Goal: Task Accomplishment & Management: Complete application form

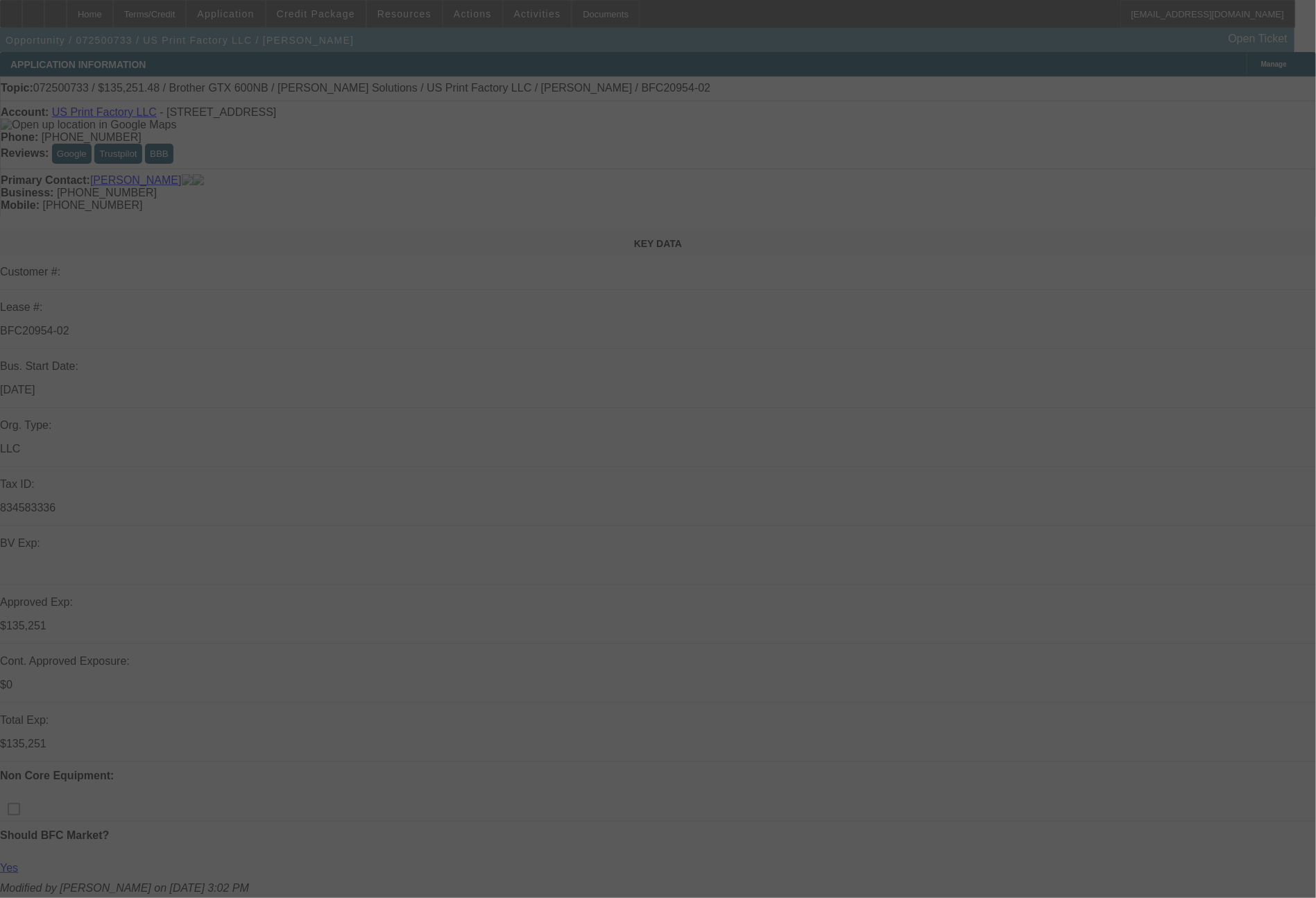
select select "0"
select select "2"
select select "0"
select select "6"
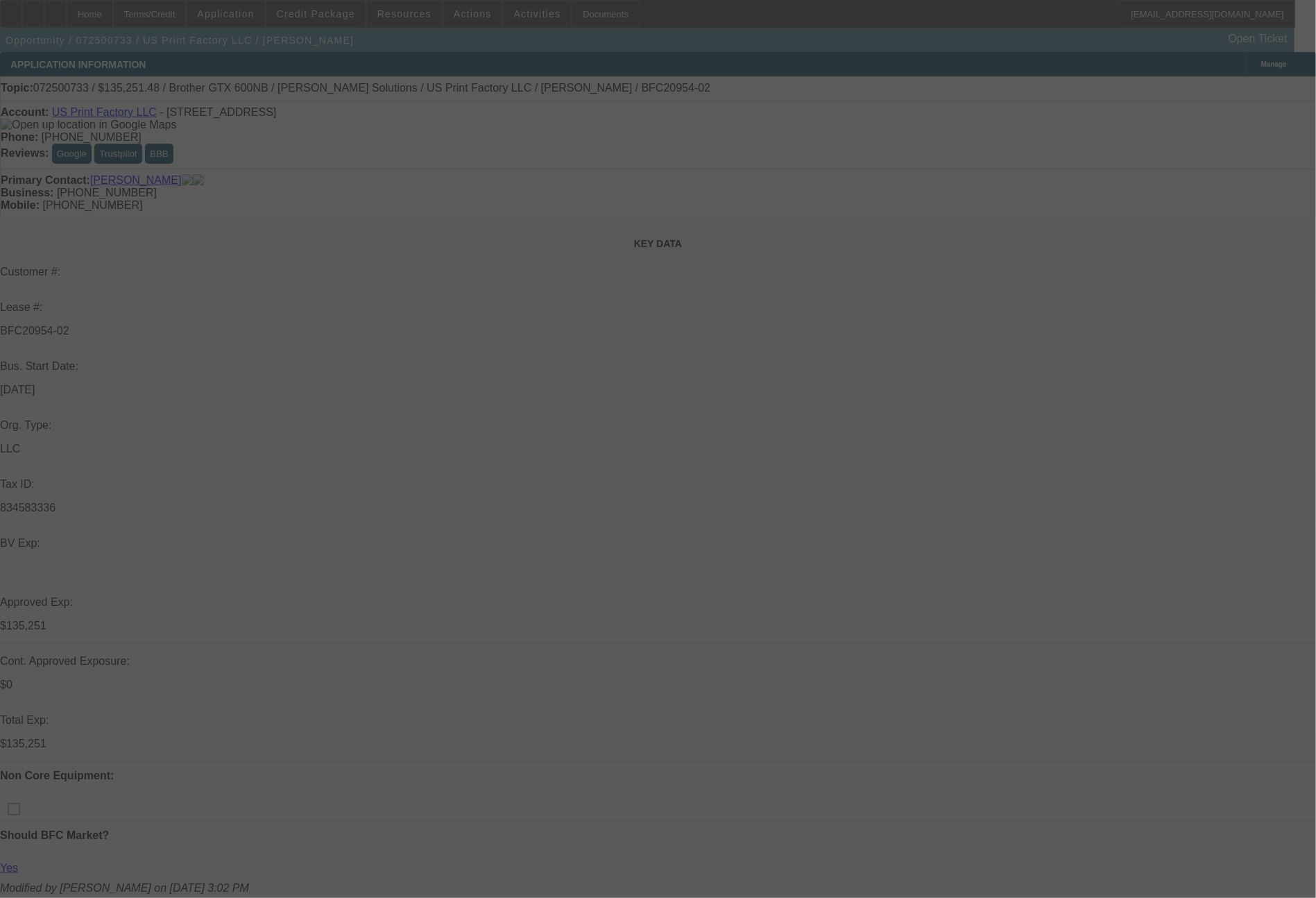
select select "0"
select select "2"
select select "0"
select select "6"
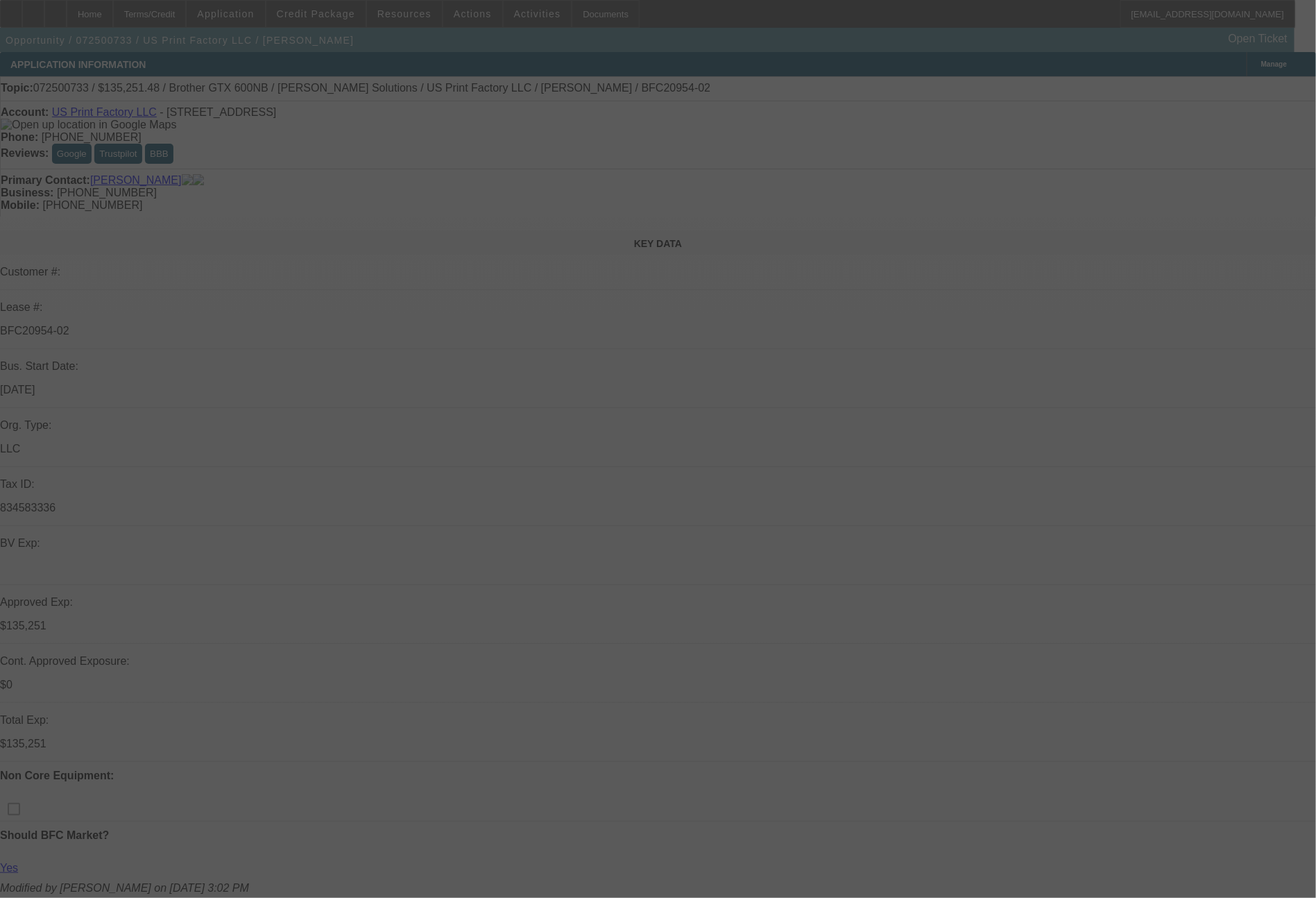
select select "0"
select select "2"
select select "0"
select select "6"
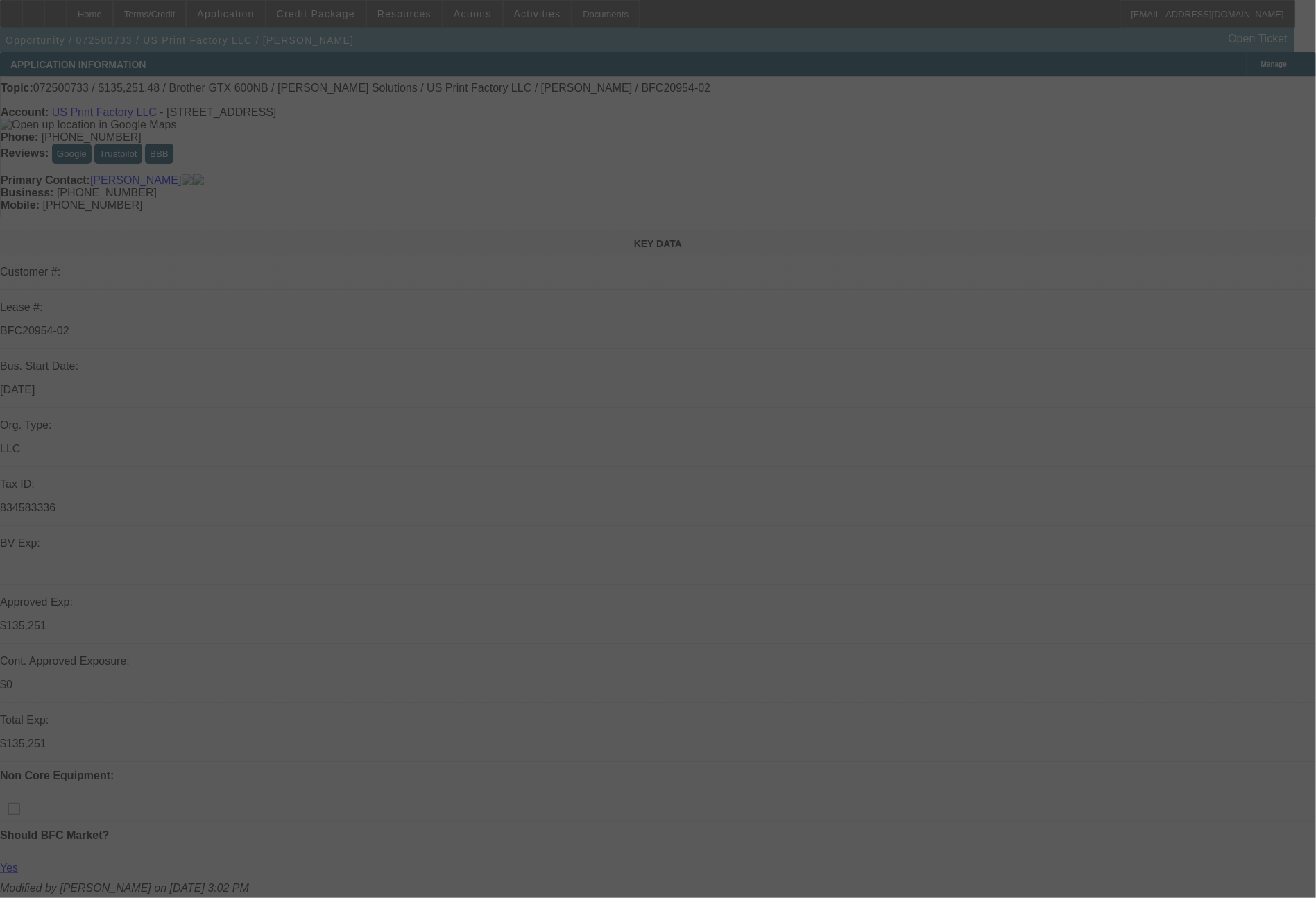
select select "0"
select select "2"
select select "0"
select select "6"
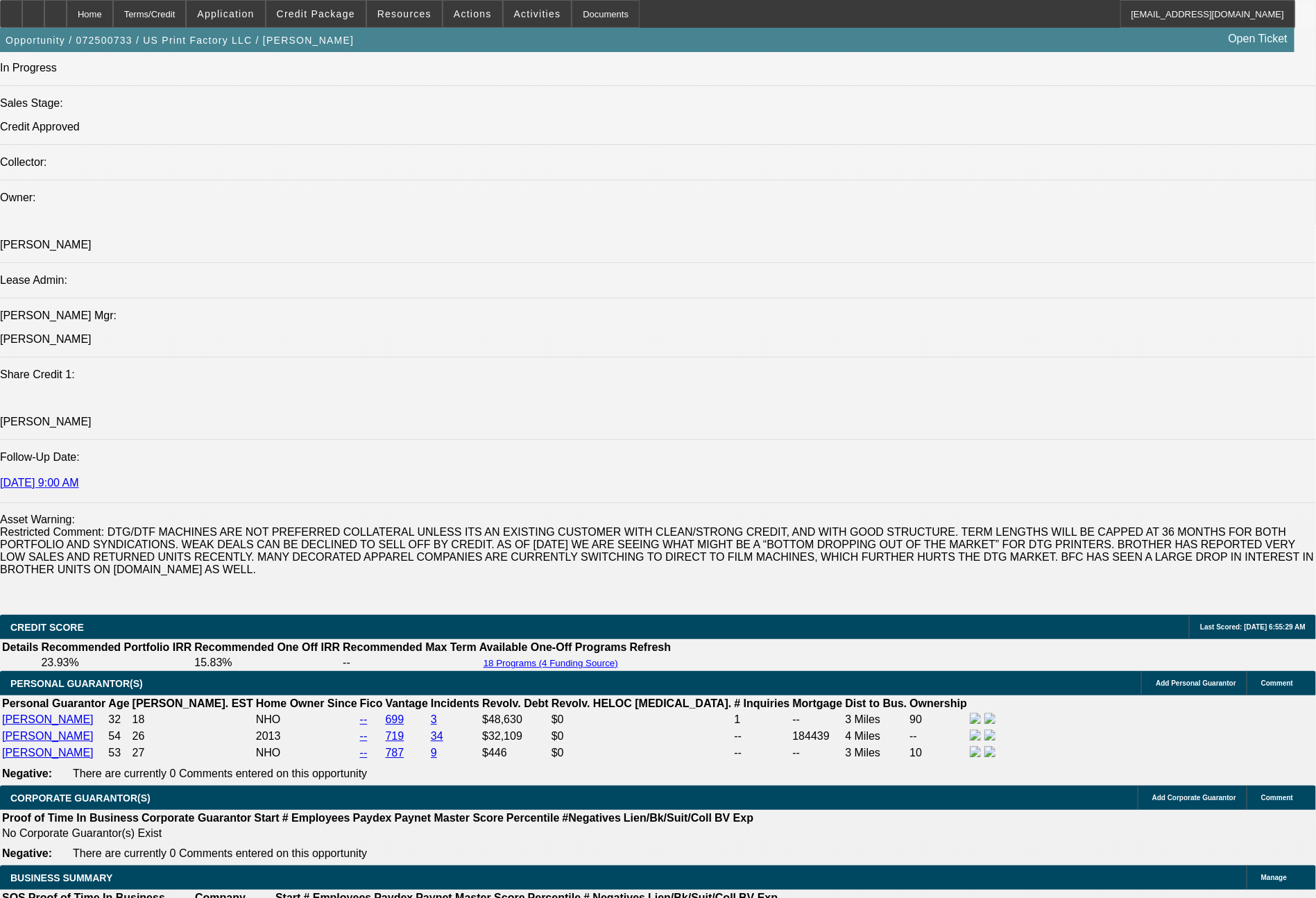
scroll to position [2357, 0]
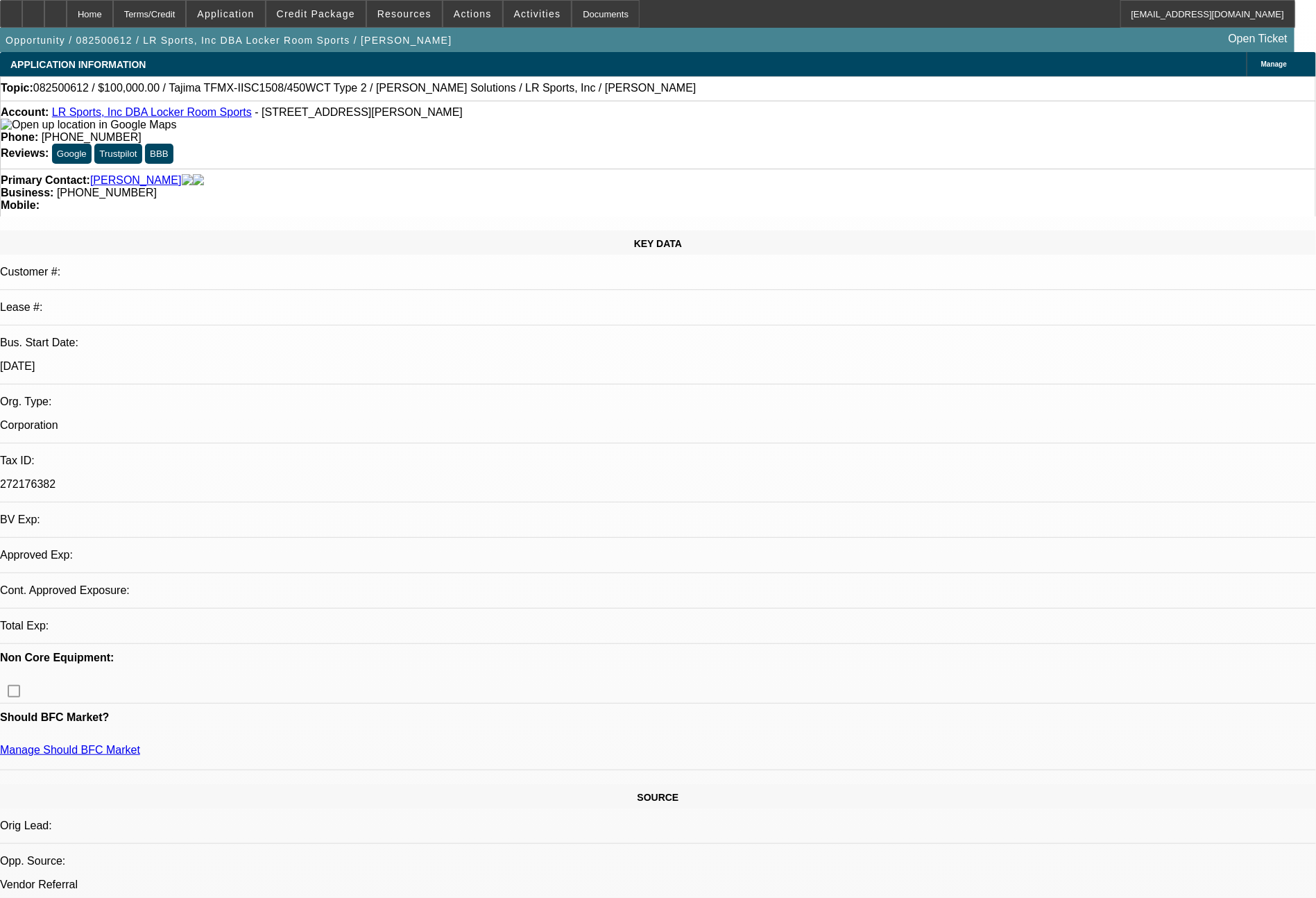
select select "0"
select select "2"
select select "0.1"
select select "4"
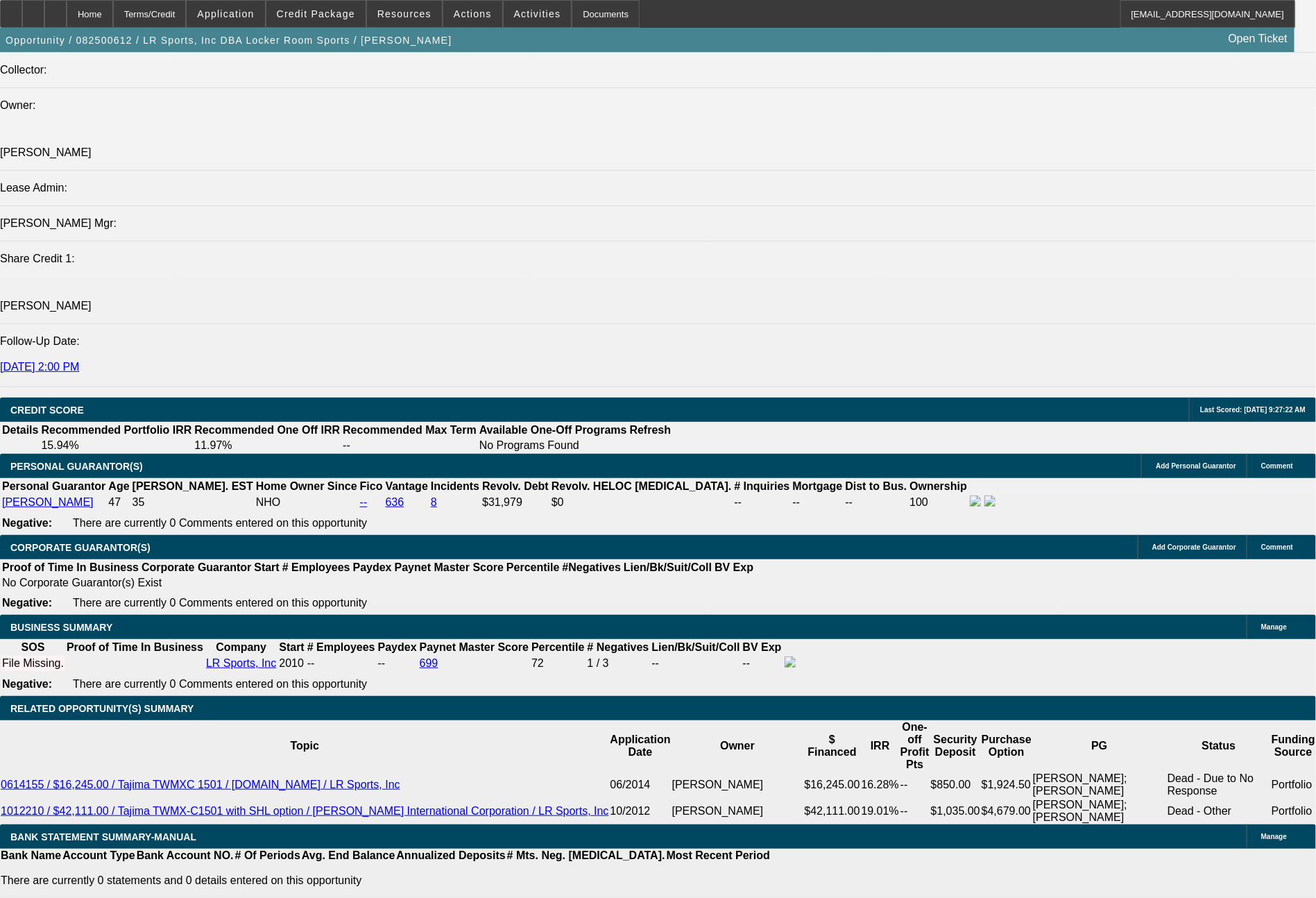
scroll to position [1697, 0]
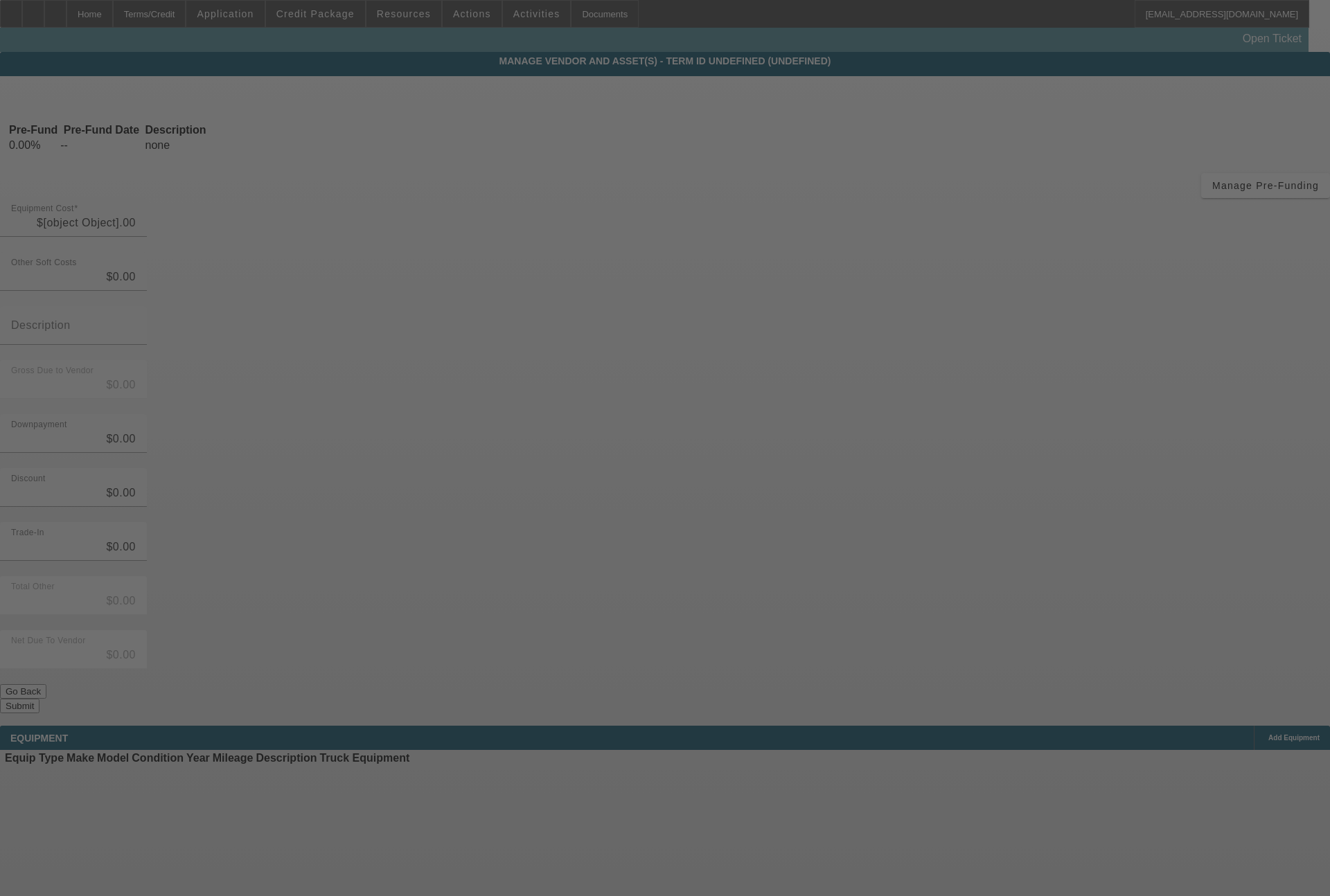
type input "$100,000.00"
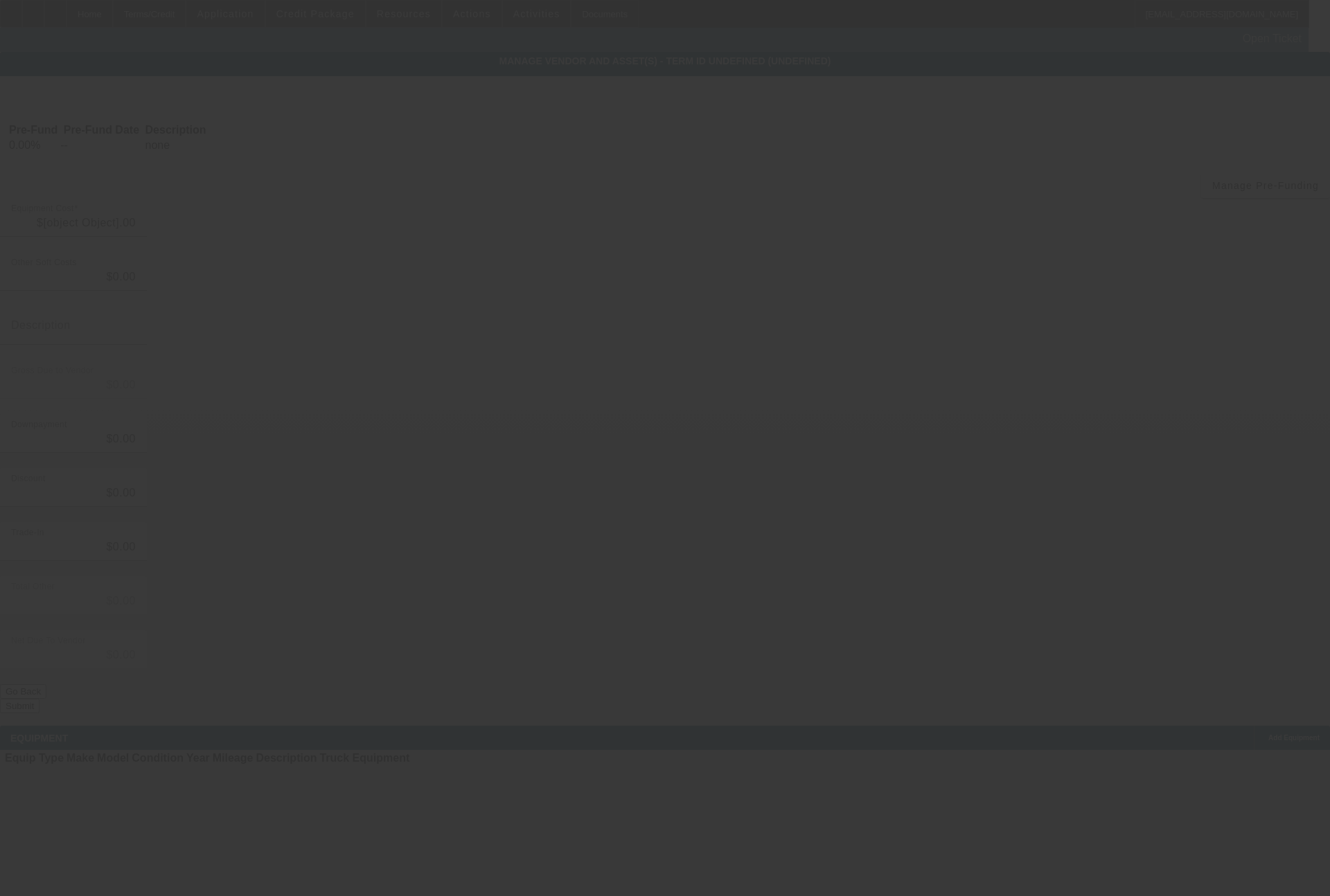
type input "$100,000.00"
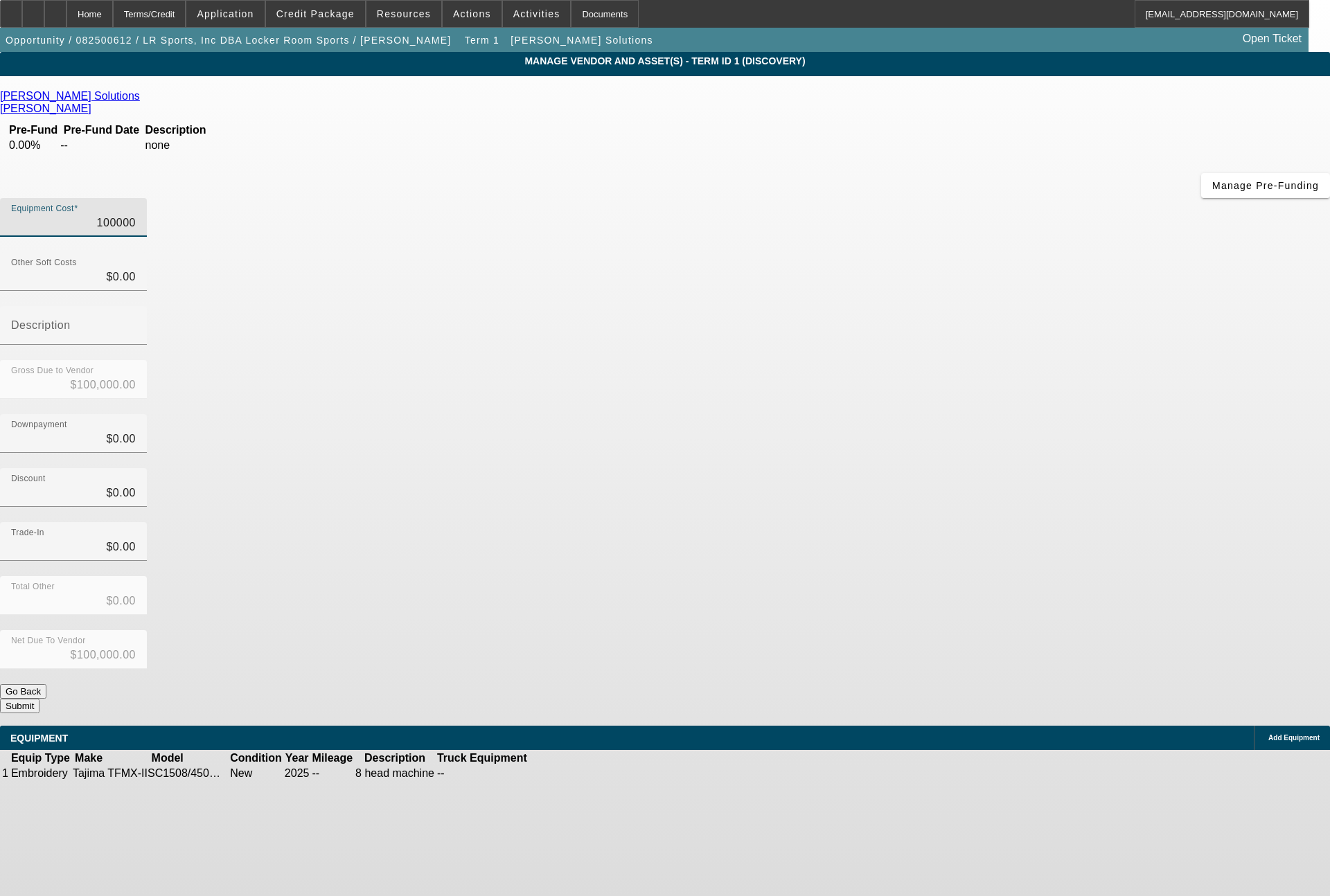
drag, startPoint x: 963, startPoint y: 131, endPoint x: 984, endPoint y: 131, distance: 21.0
click at [984, 198] on div "Equipment Cost 100000" at bounding box center [665, 225] width 1330 height 54
type input "8"
type input "$8.00"
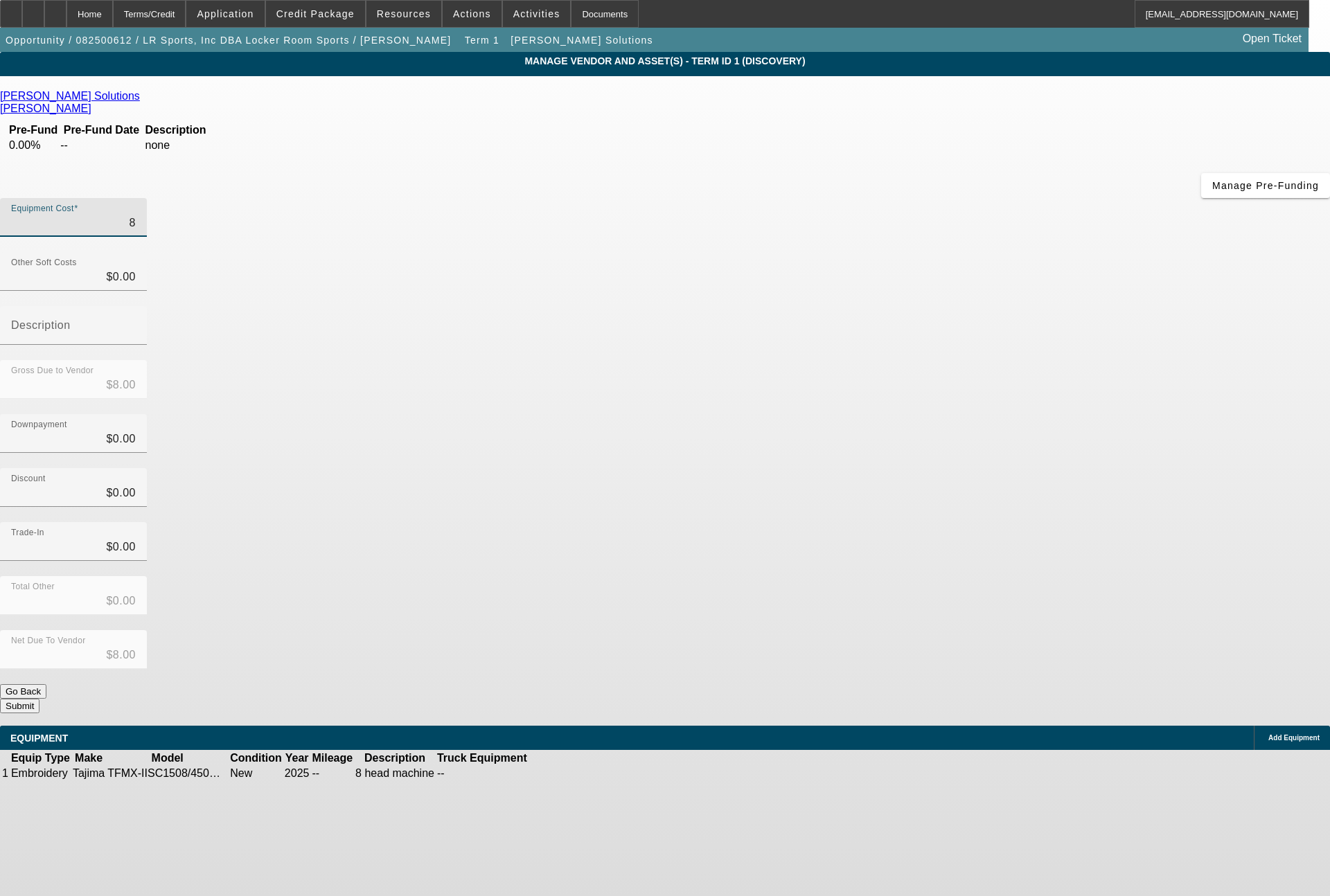
type input "85"
type input "$85.00"
type input "852"
type input "$852.00"
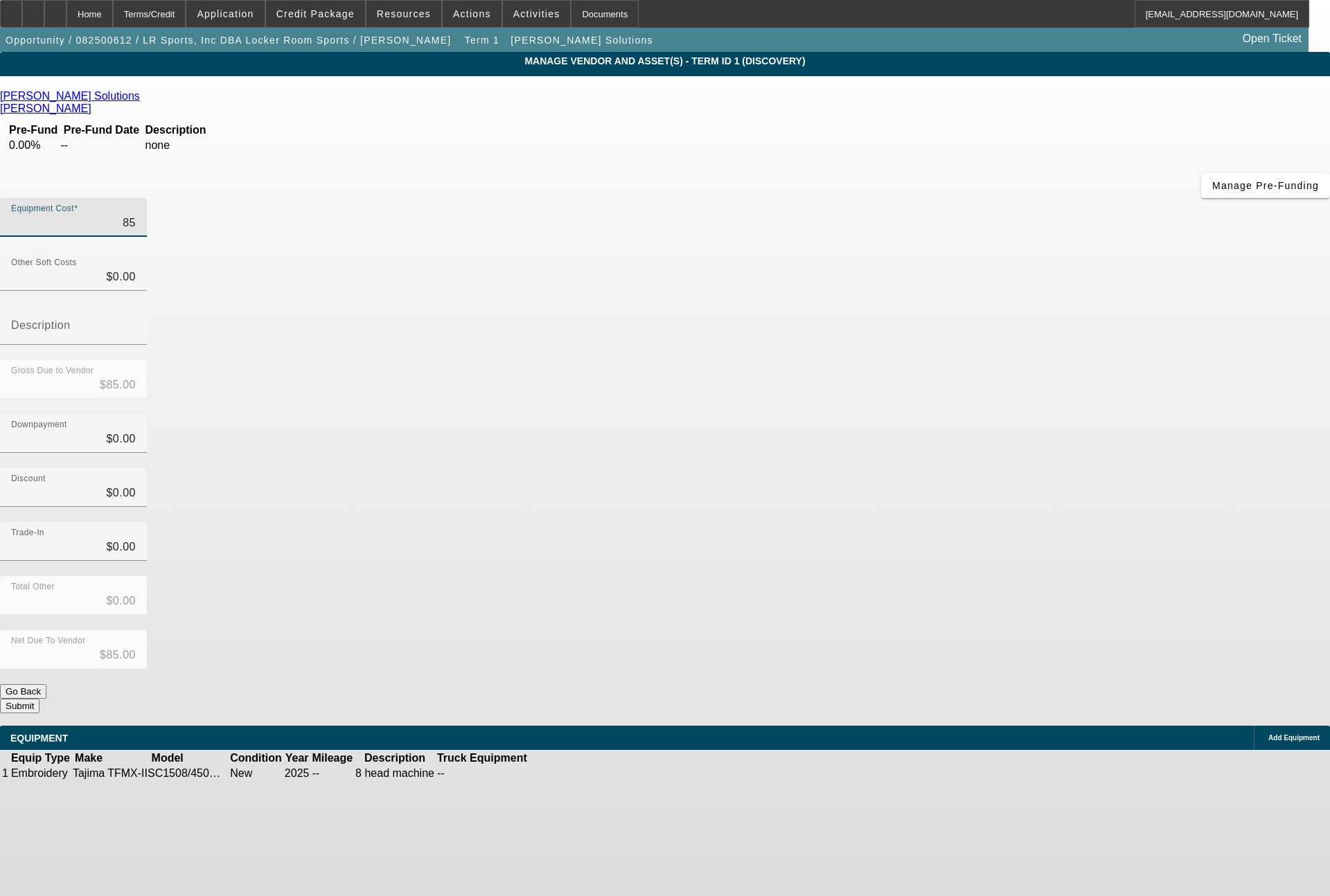
type input "$852.00"
type input "8529"
type input "$8,529.00"
type input "85290"
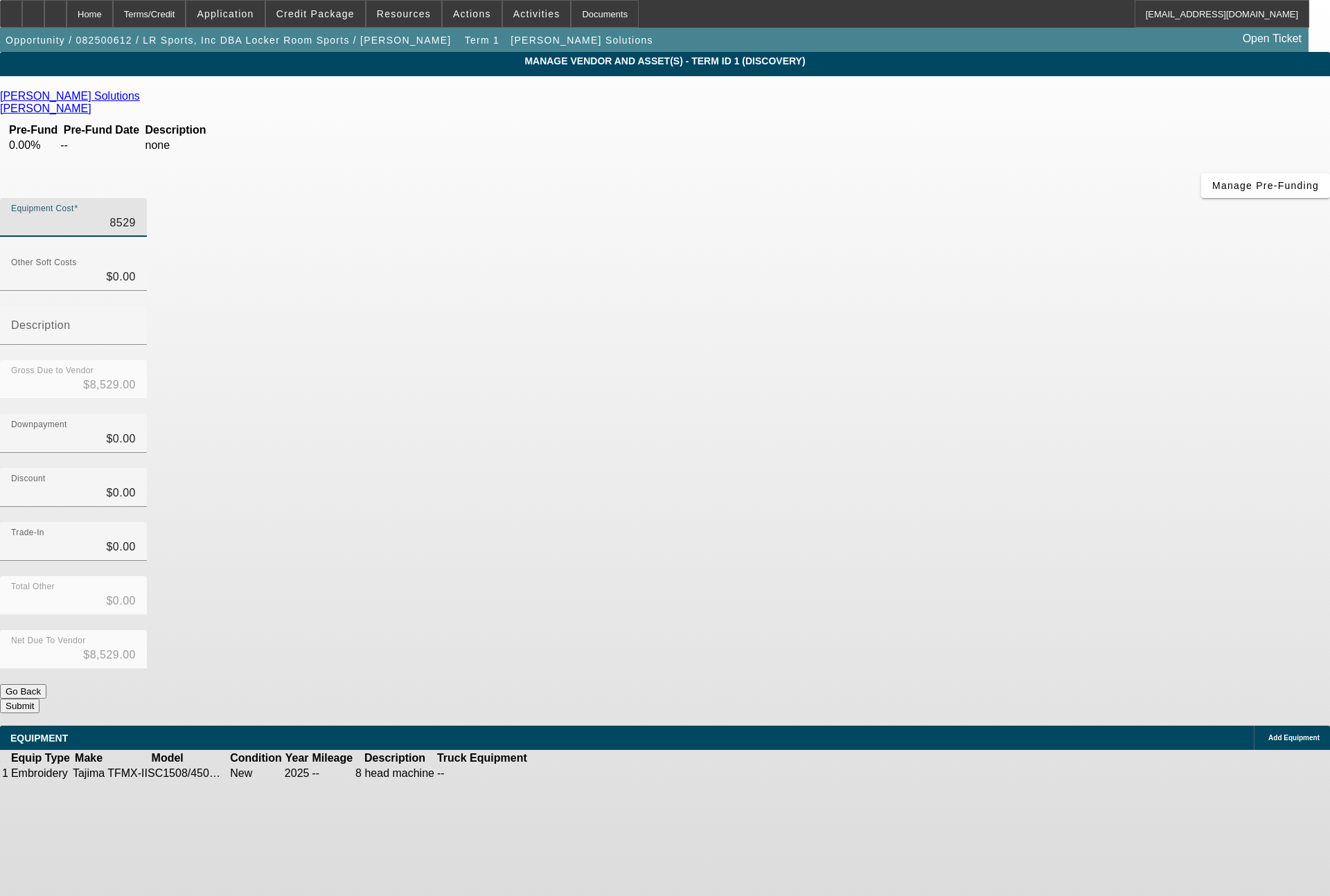
type input "$85,290.00"
click at [40, 699] on button "Submit" at bounding box center [19, 706] width 40 height 15
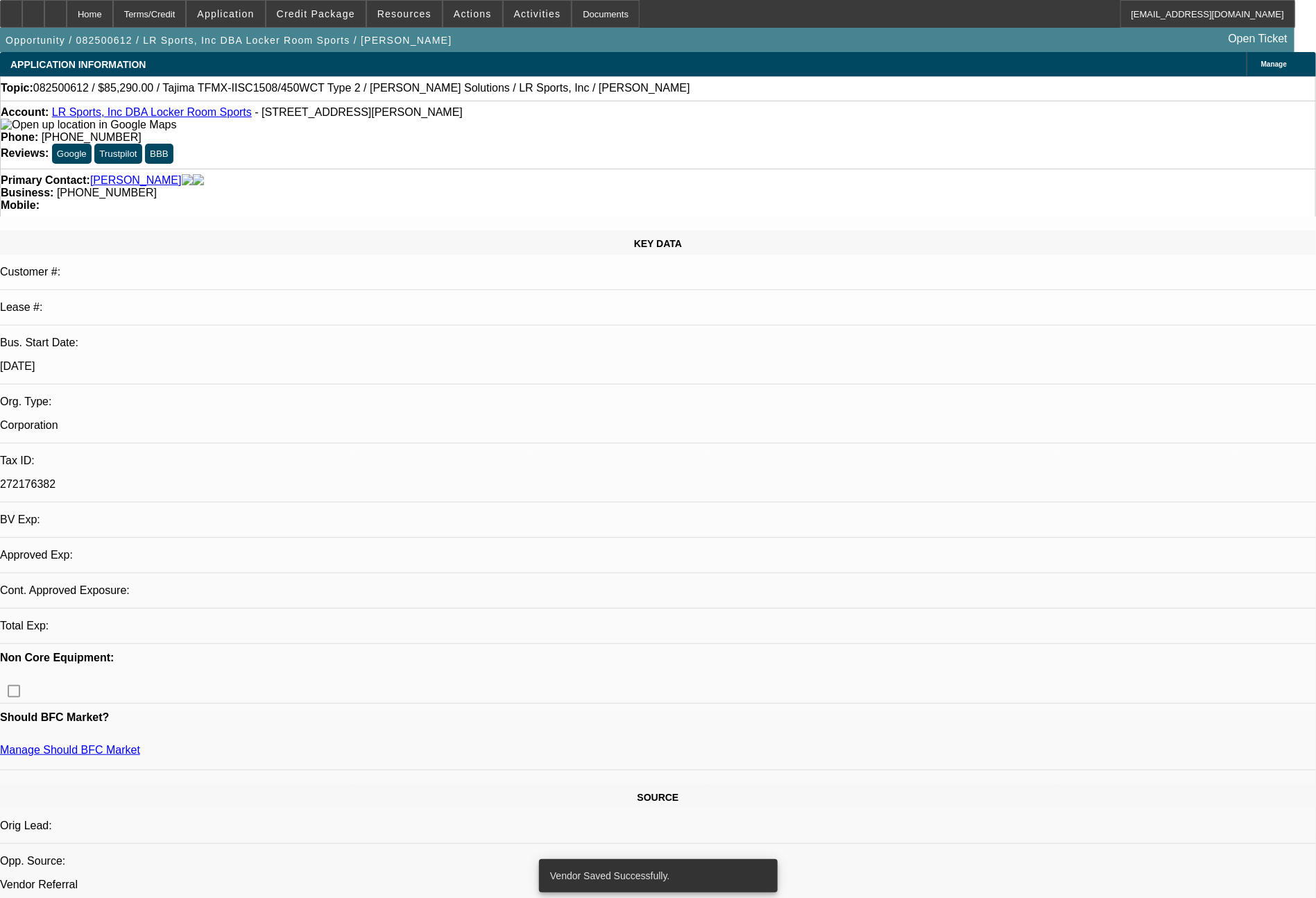
select select "0"
select select "2"
select select "0.1"
select select "4"
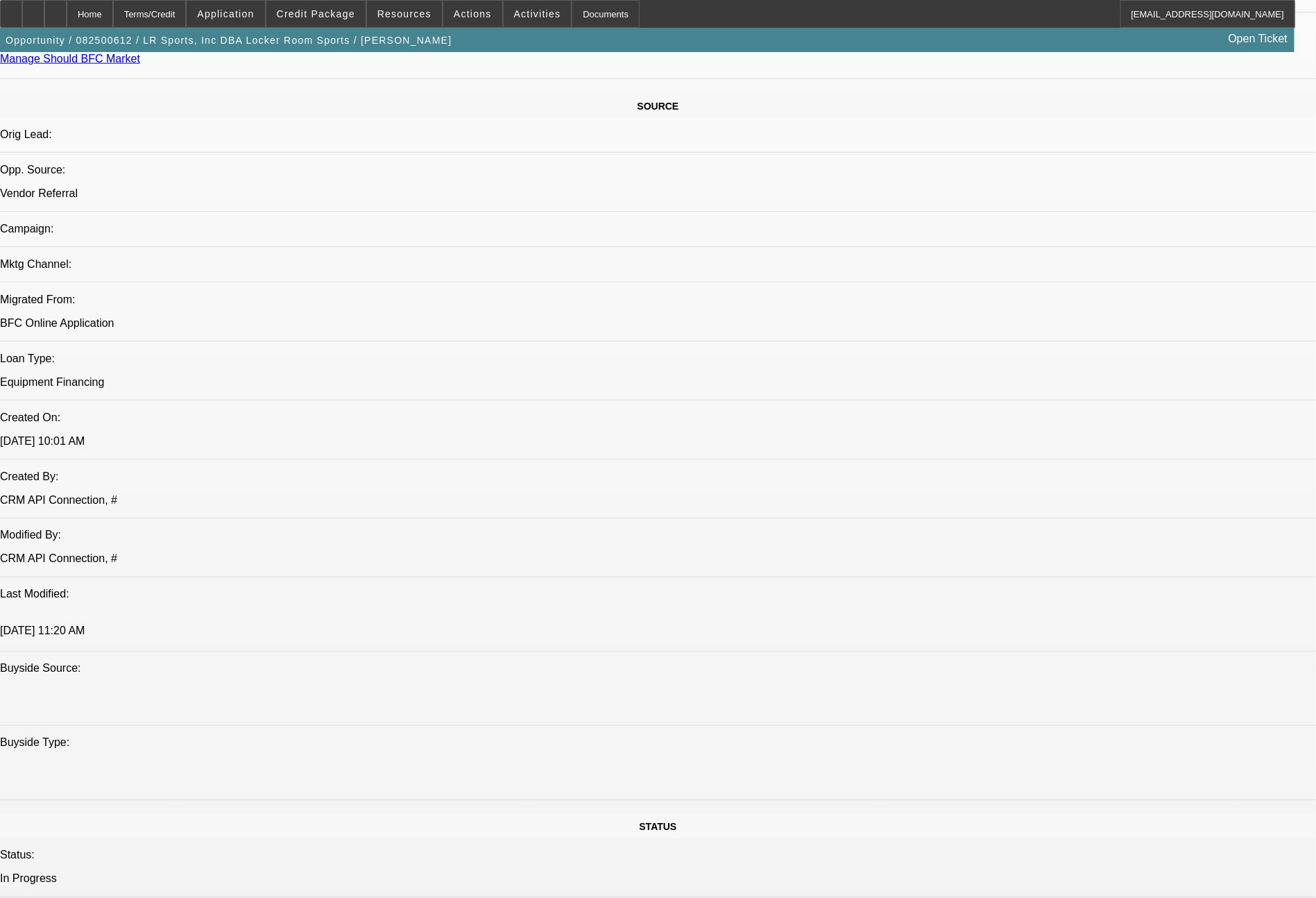
scroll to position [1572, 0]
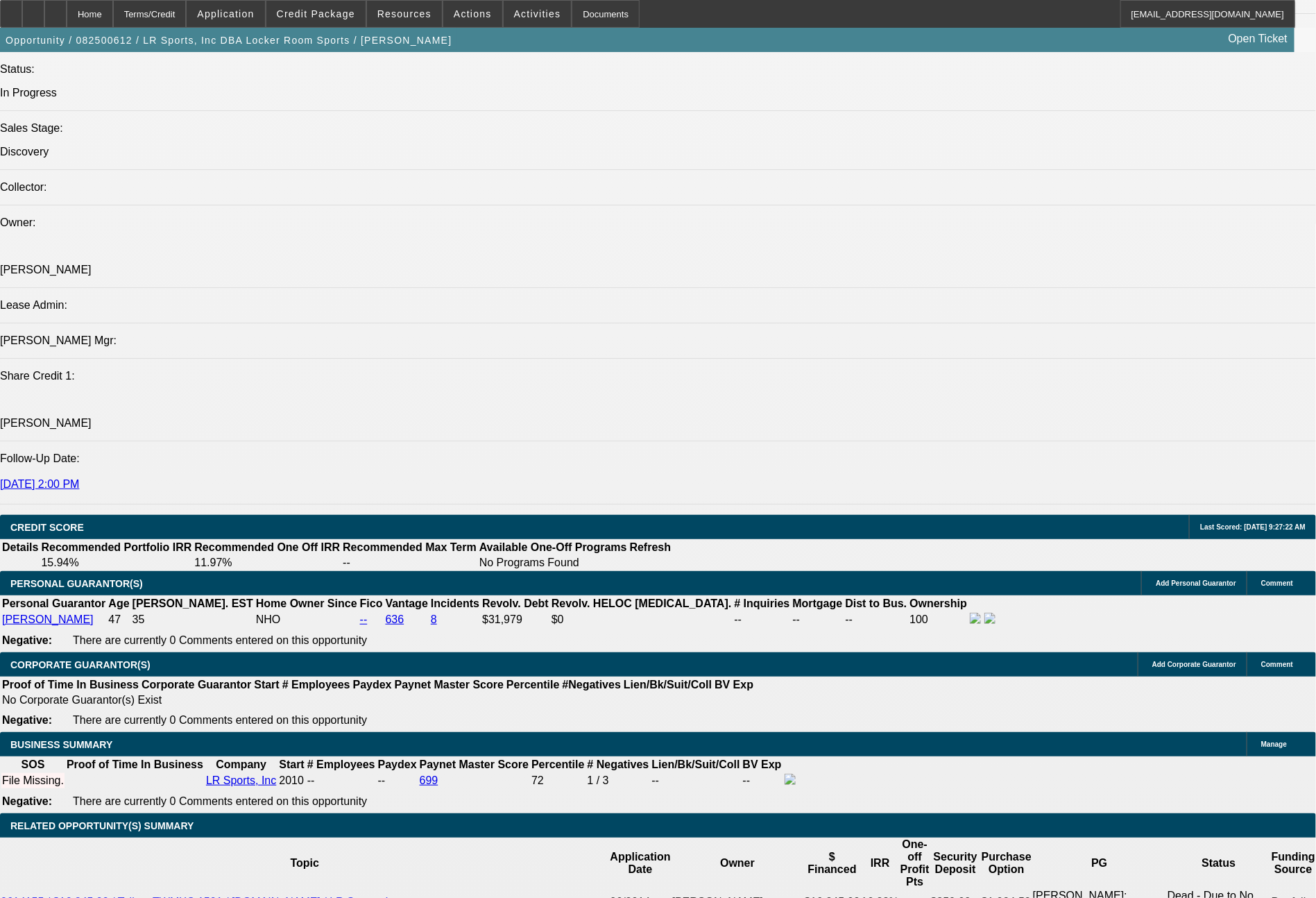
type input "$0.00"
type input "UNKNOWN"
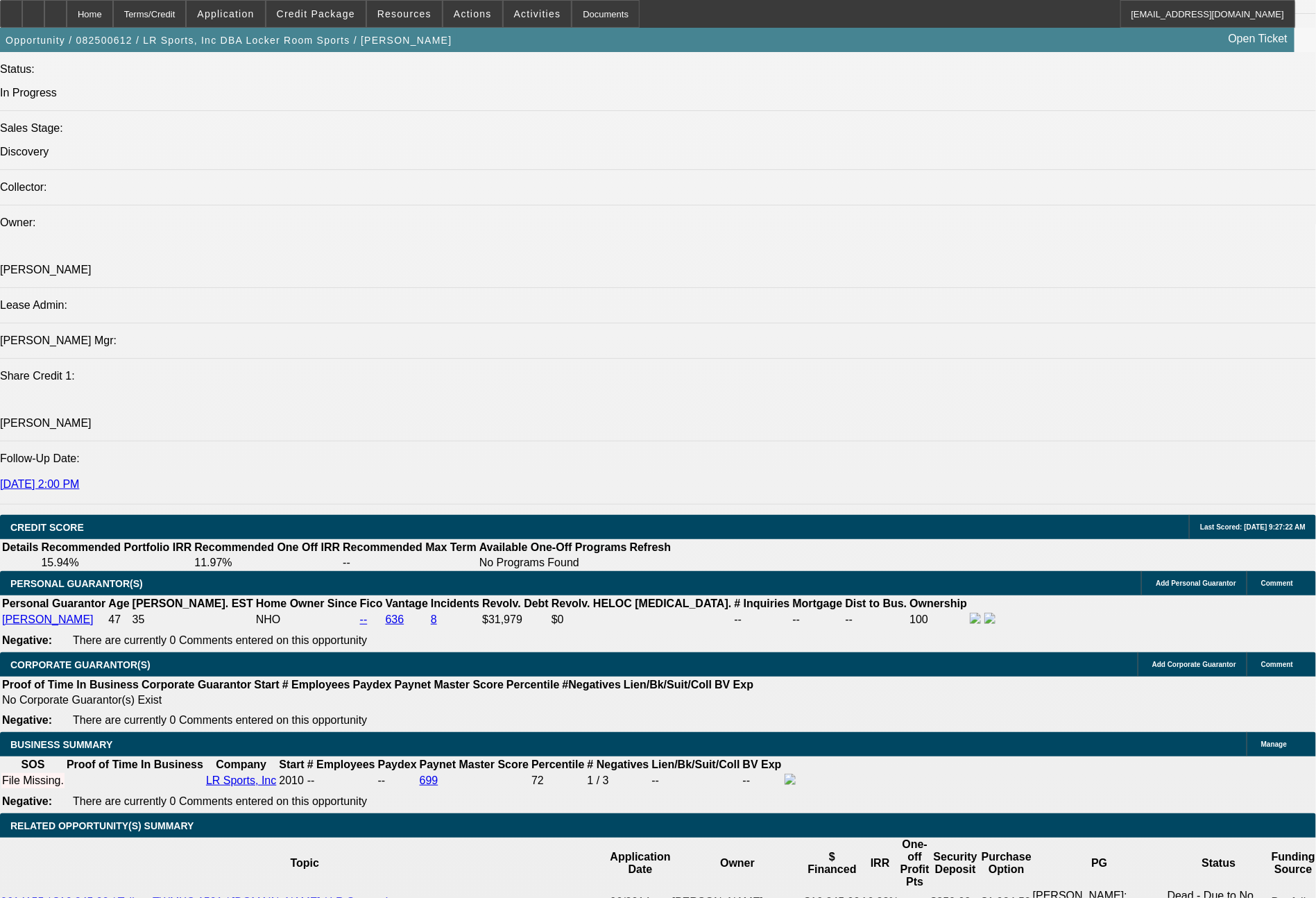
type input "72"
type input "1548"
type input "$3,096.00"
type input "9.2"
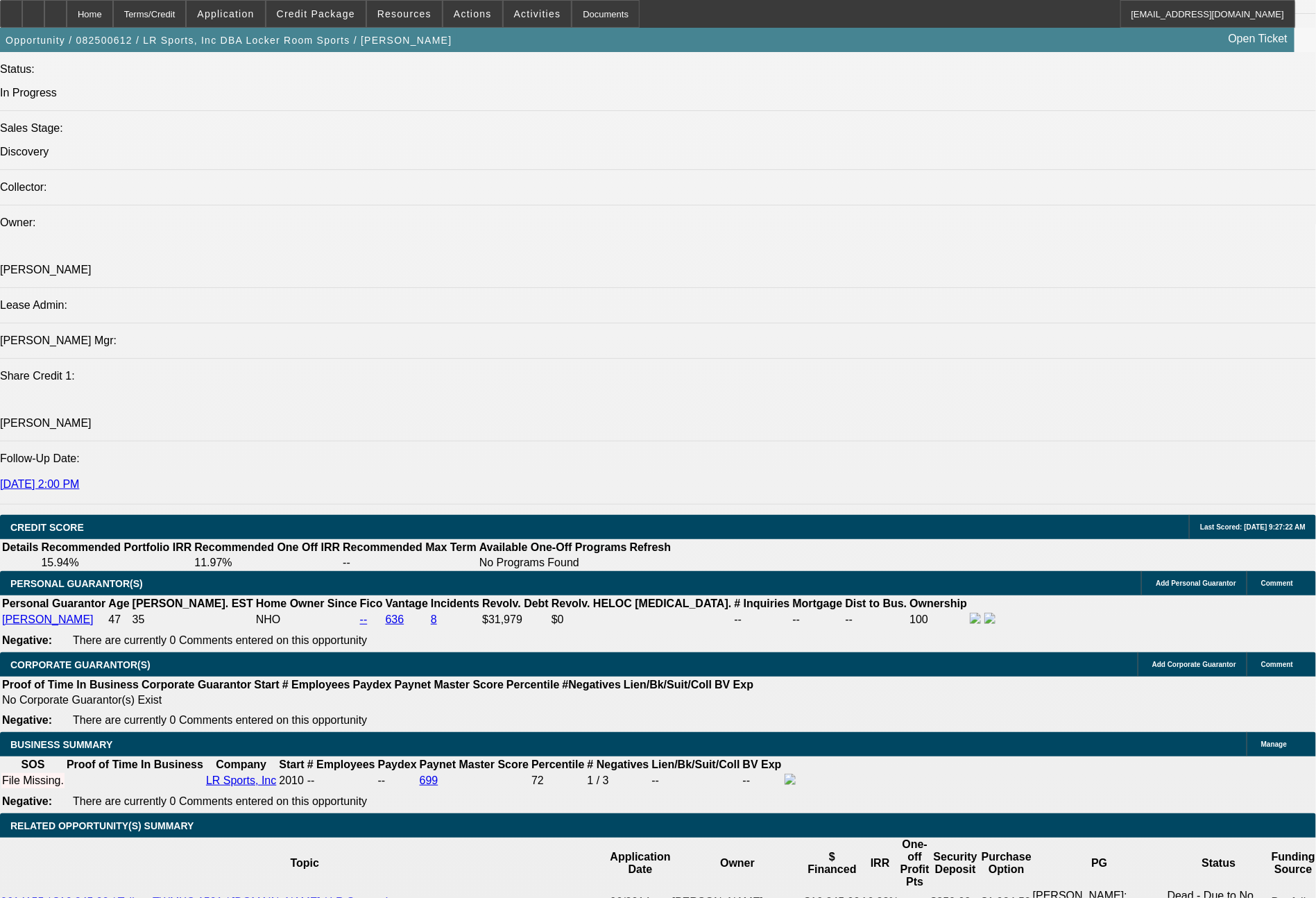
type input "$1,548.00"
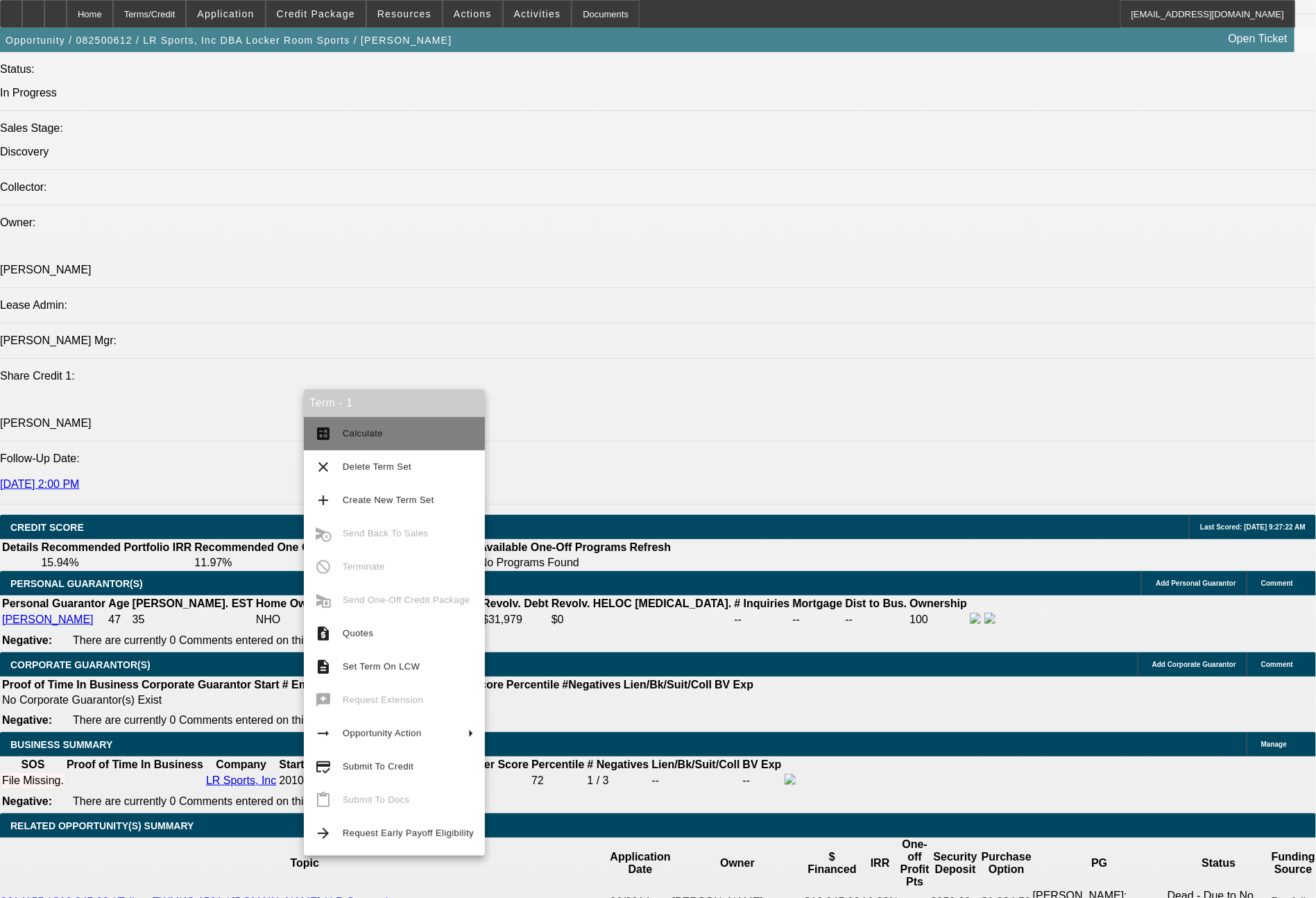
click at [401, 433] on span "Calculate" at bounding box center [409, 434] width 131 height 17
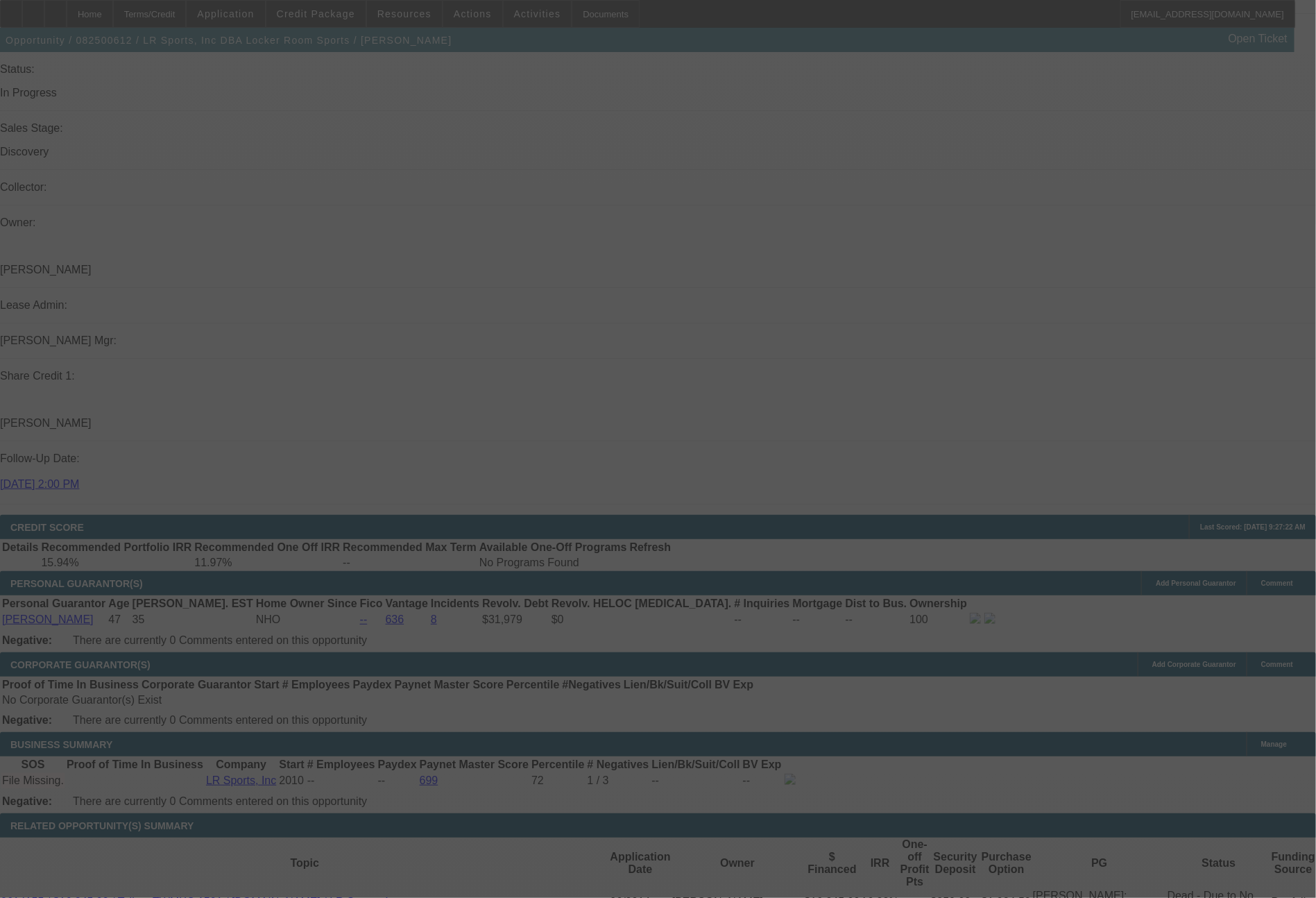
select select "0"
select select "2"
select select "0.1"
select select "4"
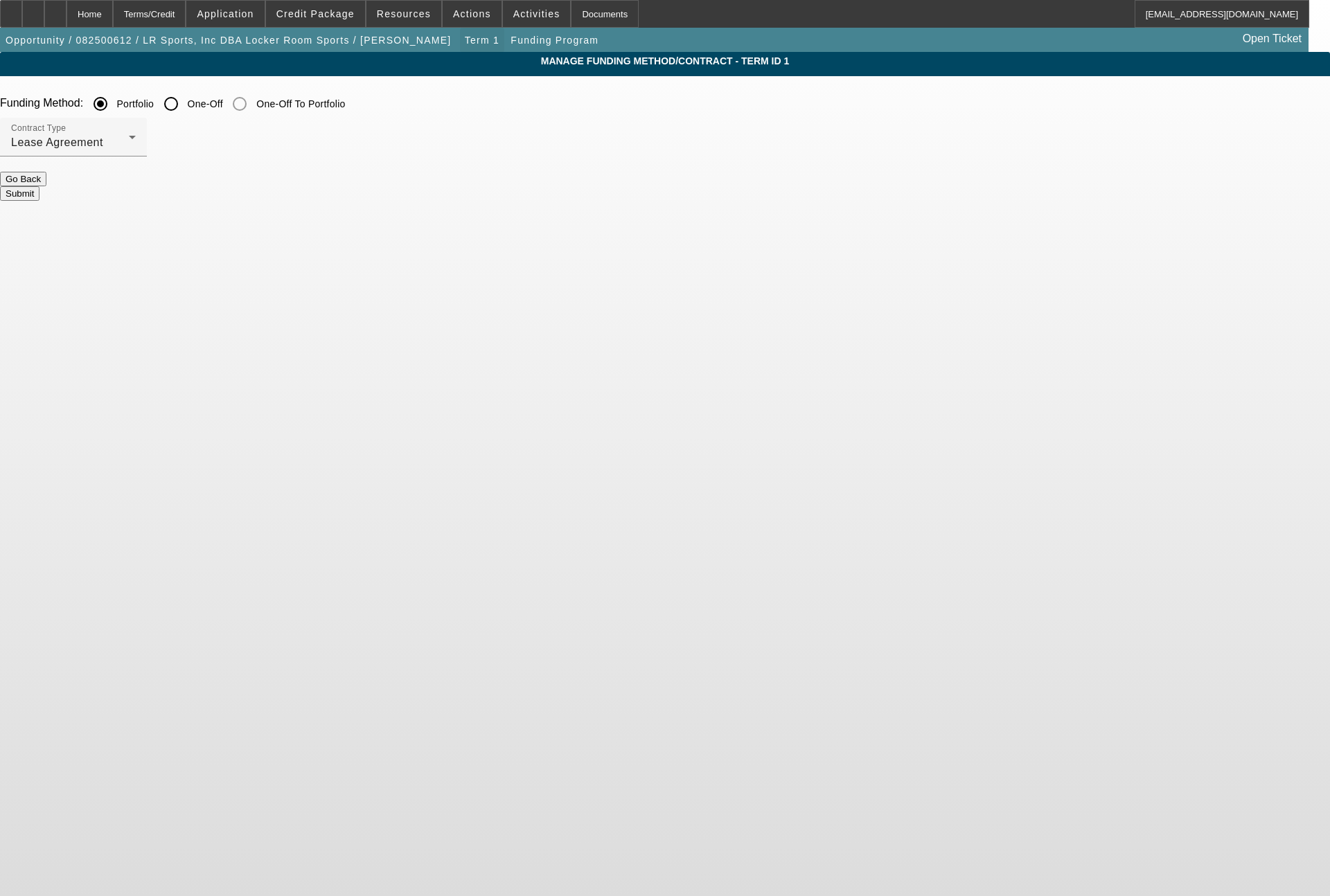
click at [465, 43] on span "Term 1" at bounding box center [483, 41] width 35 height 11
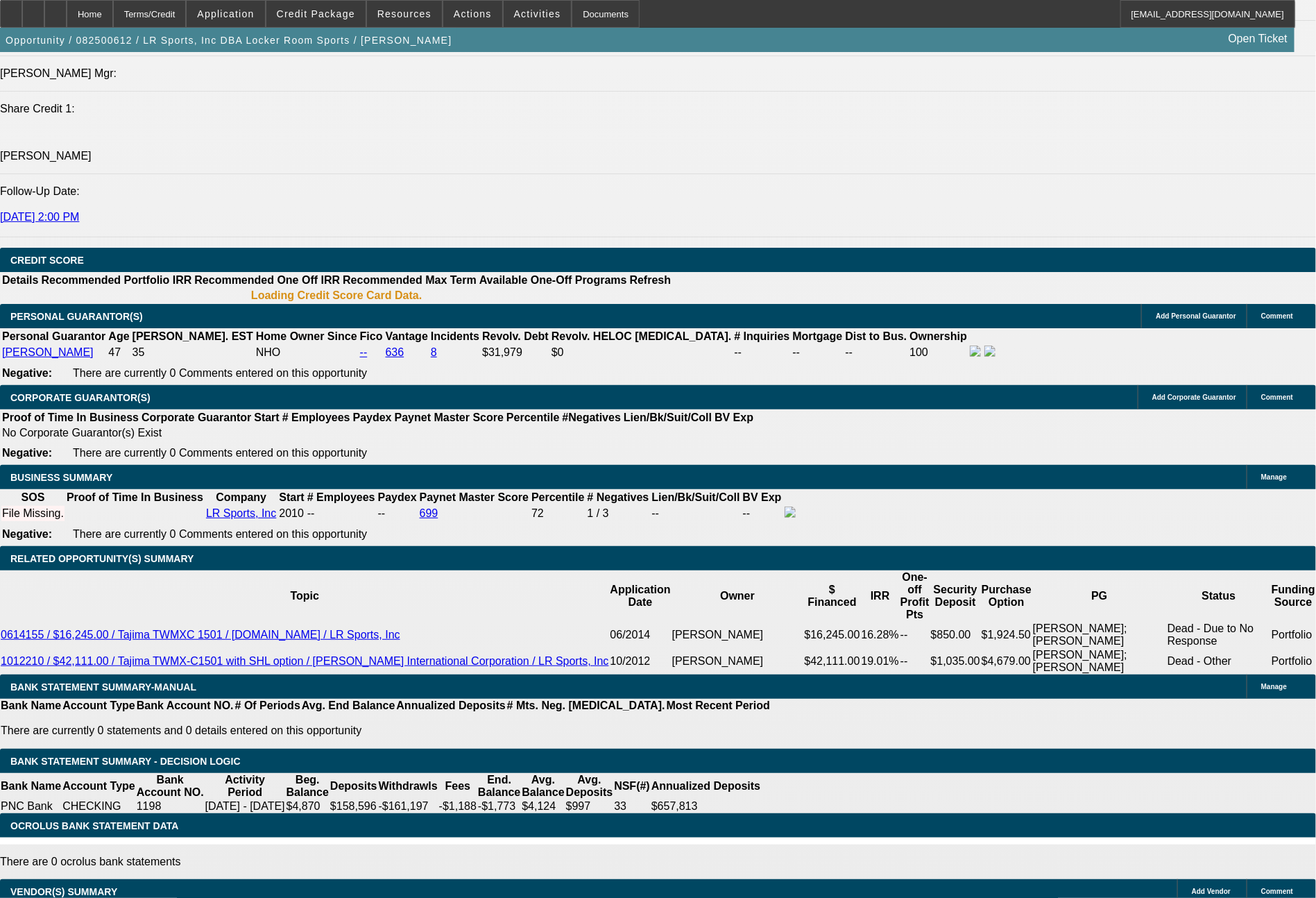
select select "0"
select select "2"
select select "0.1"
select select "4"
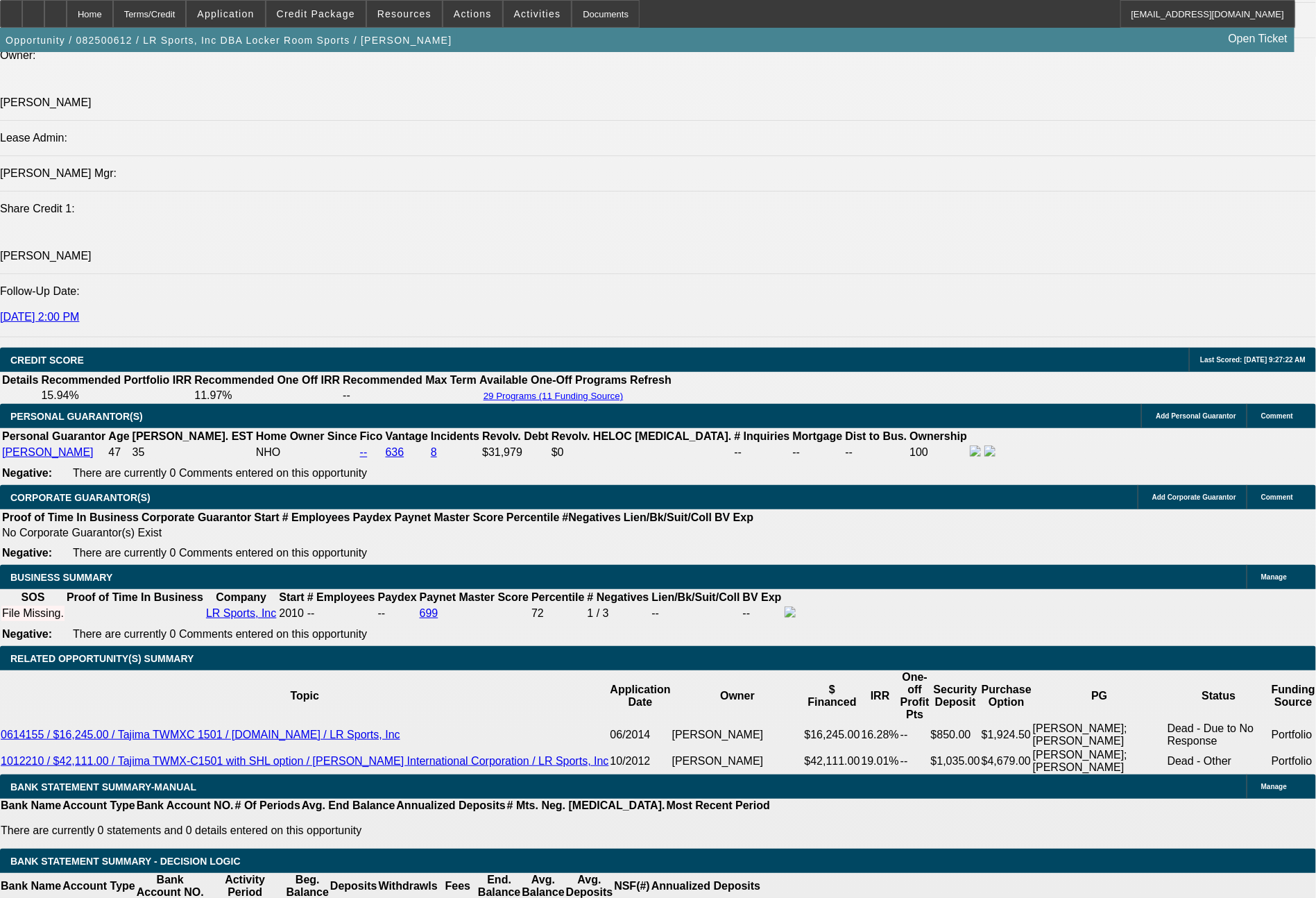
scroll to position [1787, 0]
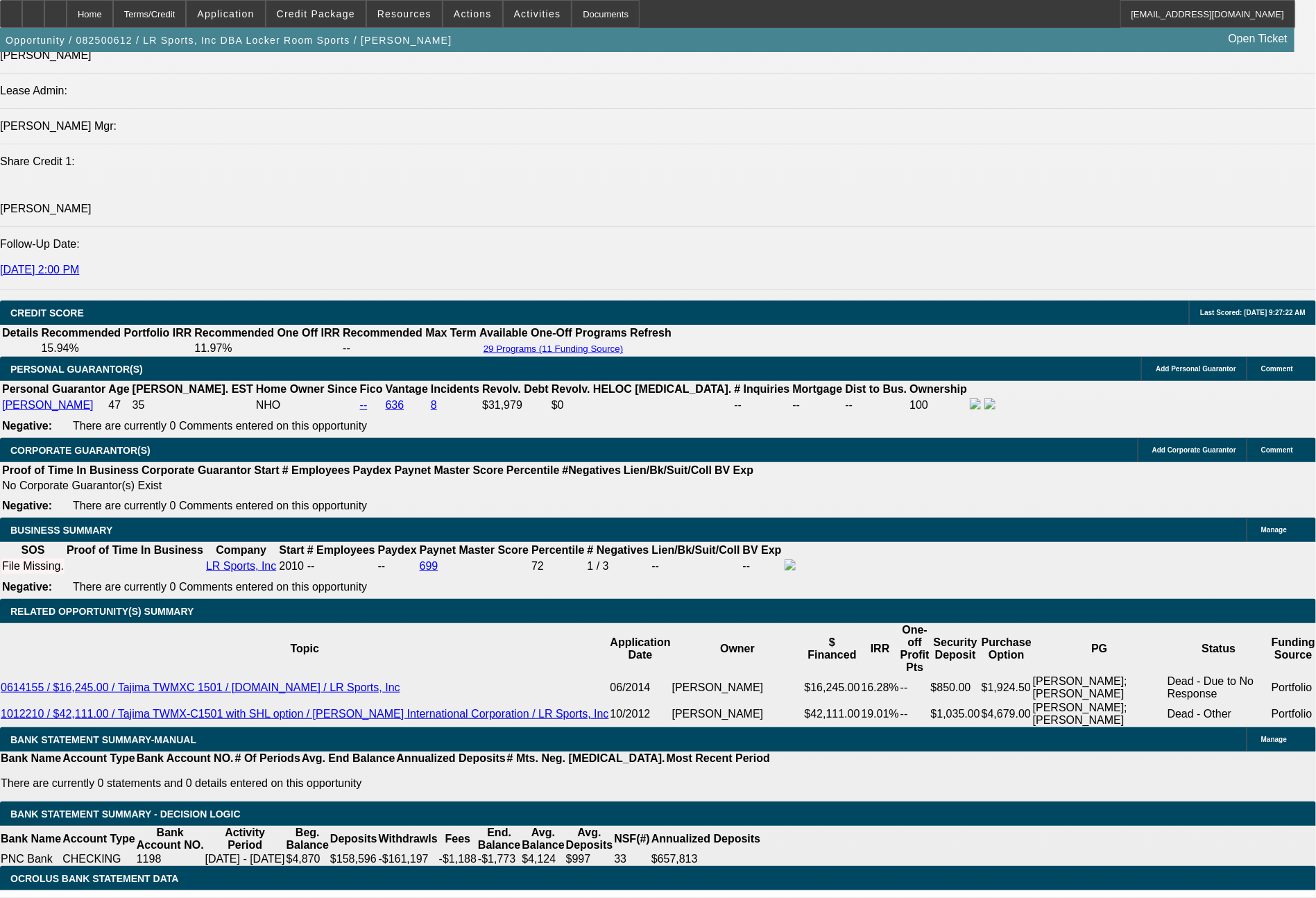
drag, startPoint x: 199, startPoint y: 441, endPoint x: 307, endPoint y: 433, distance: 108.3
type input "1"
type input "$2.00"
type input "UNKNOWN"
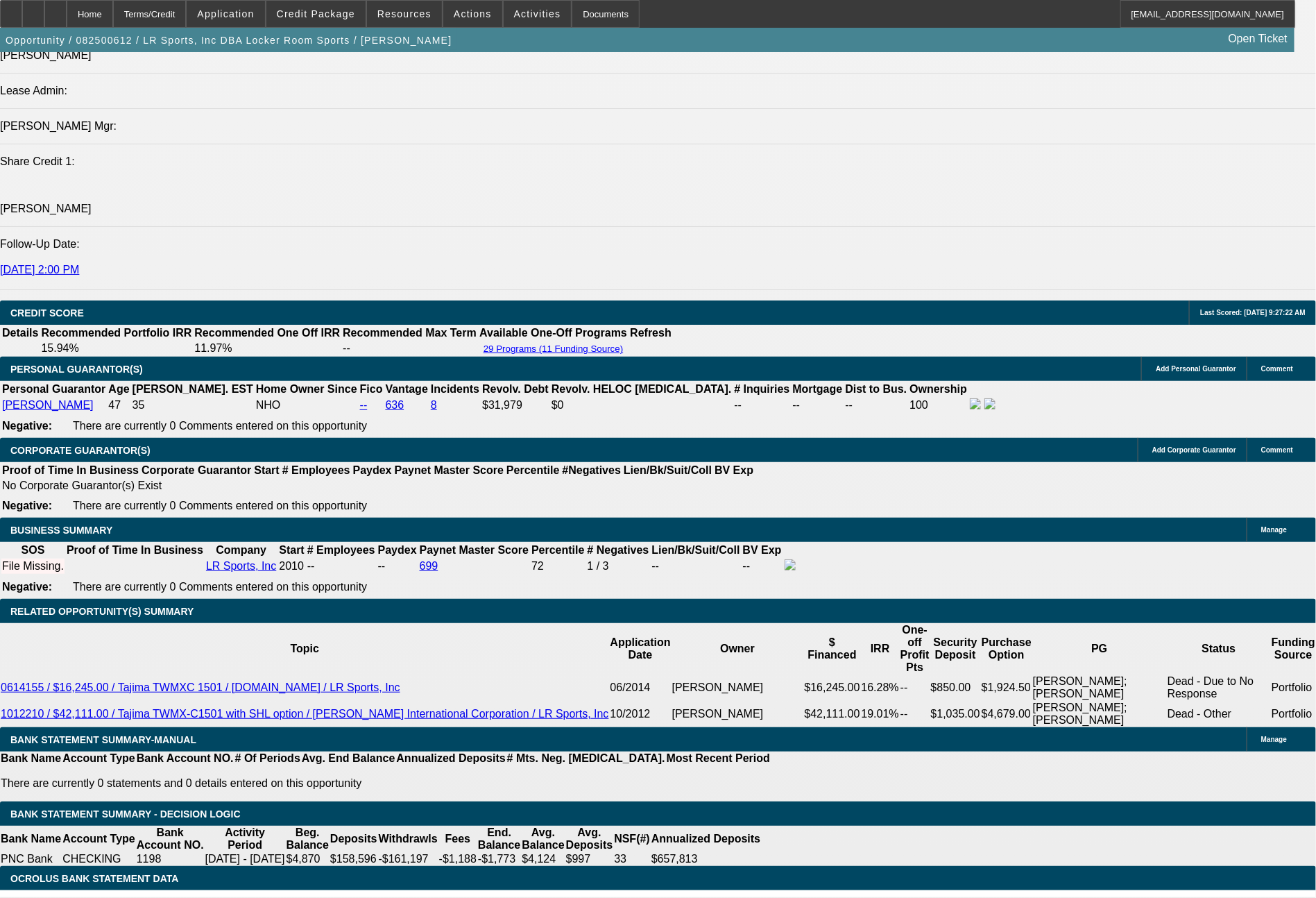
type input "1464"
type input "$2,928.00"
type input "7.2"
type input "$1,464.00"
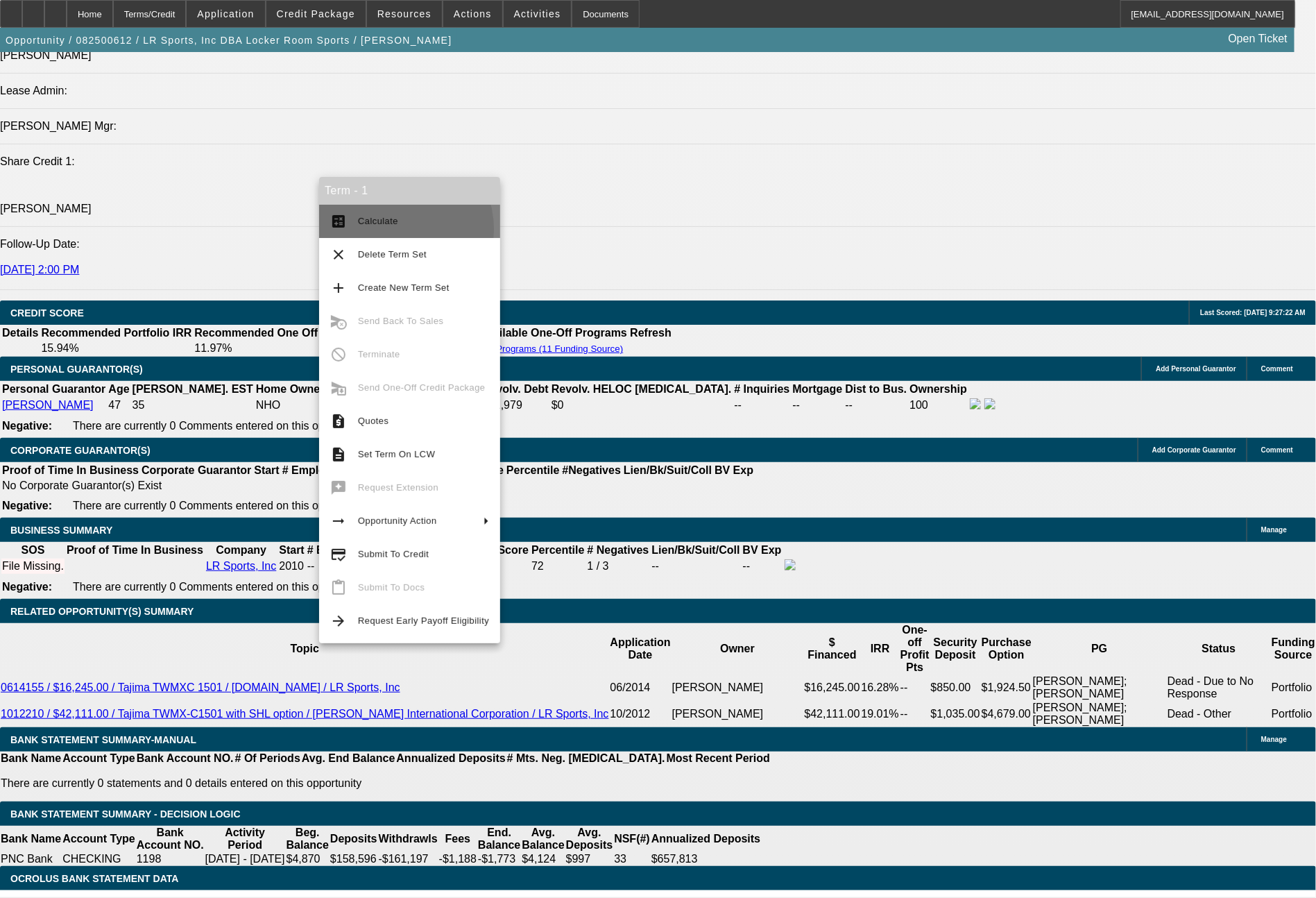
click at [393, 229] on button "calculate Calculate" at bounding box center [410, 221] width 181 height 33
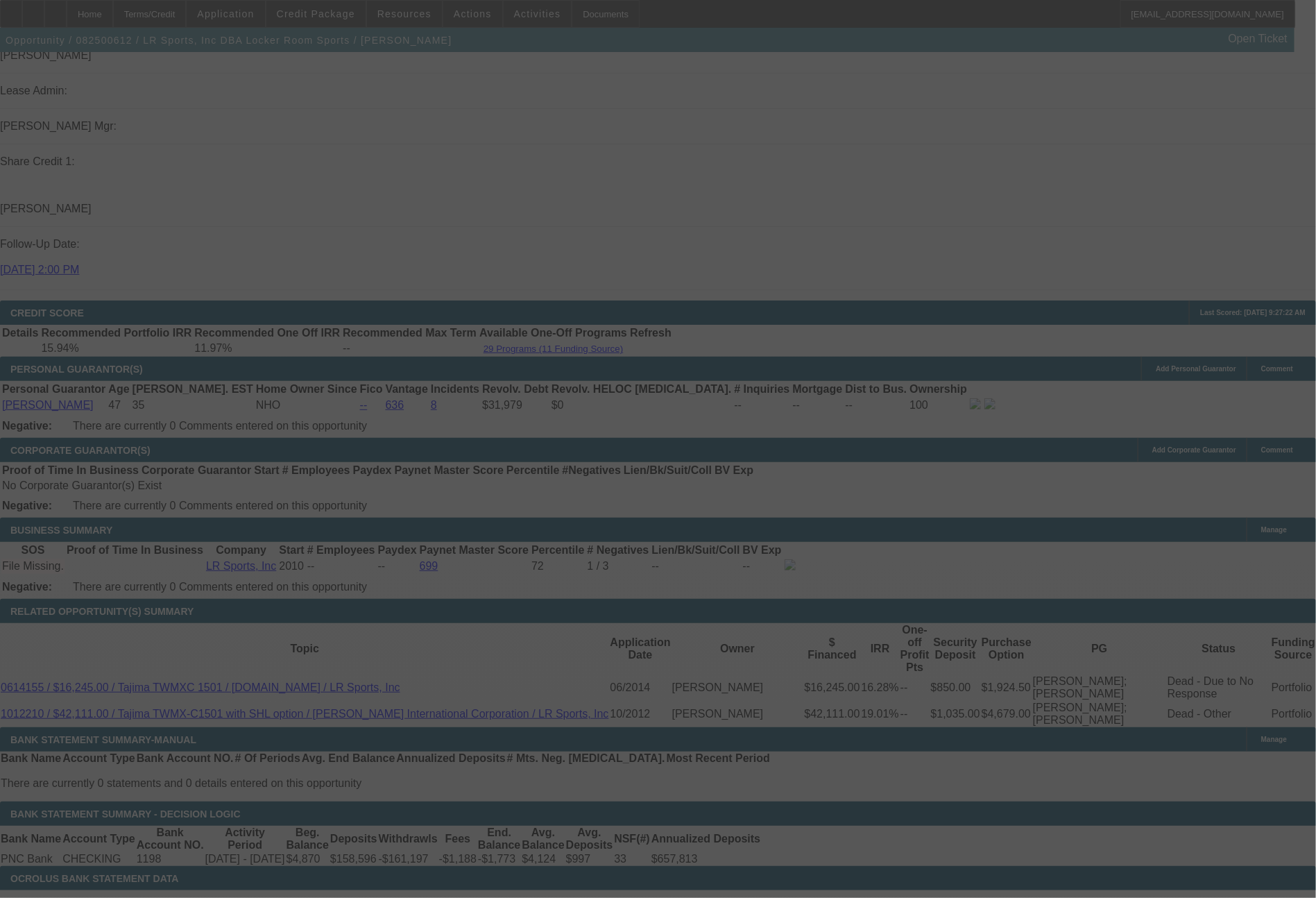
select select "0"
select select "2"
select select "0.1"
select select "4"
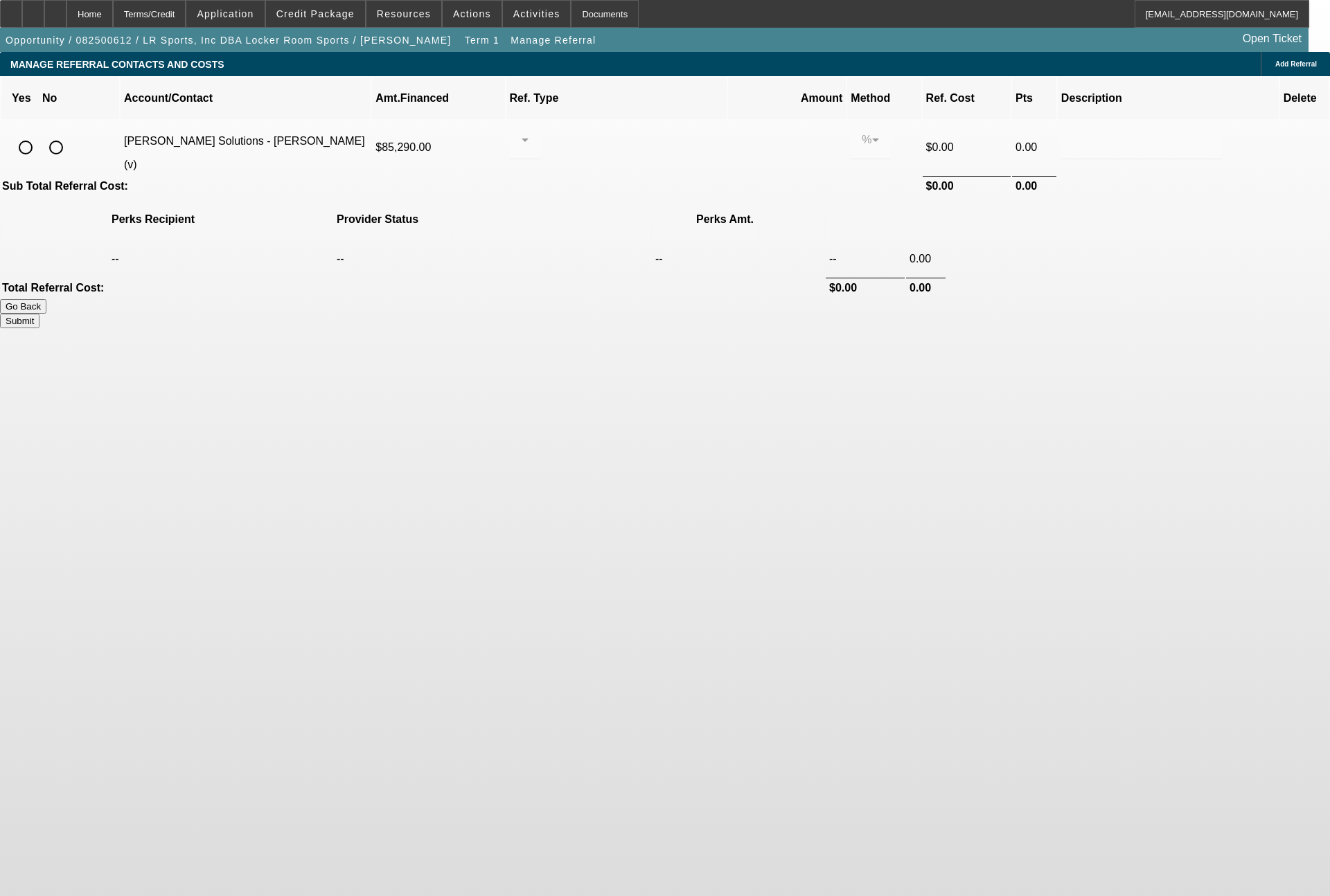
click at [40, 134] on input "radio" at bounding box center [26, 148] width 28 height 28
radio input "true"
click at [521, 132] on div at bounding box center [521, 140] width 1 height 17
click at [603, 161] on span "Pay vendor SALES PERSON" at bounding box center [632, 163] width 113 height 33
click at [742, 132] on input "0.000" at bounding box center [786, 140] width 89 height 17
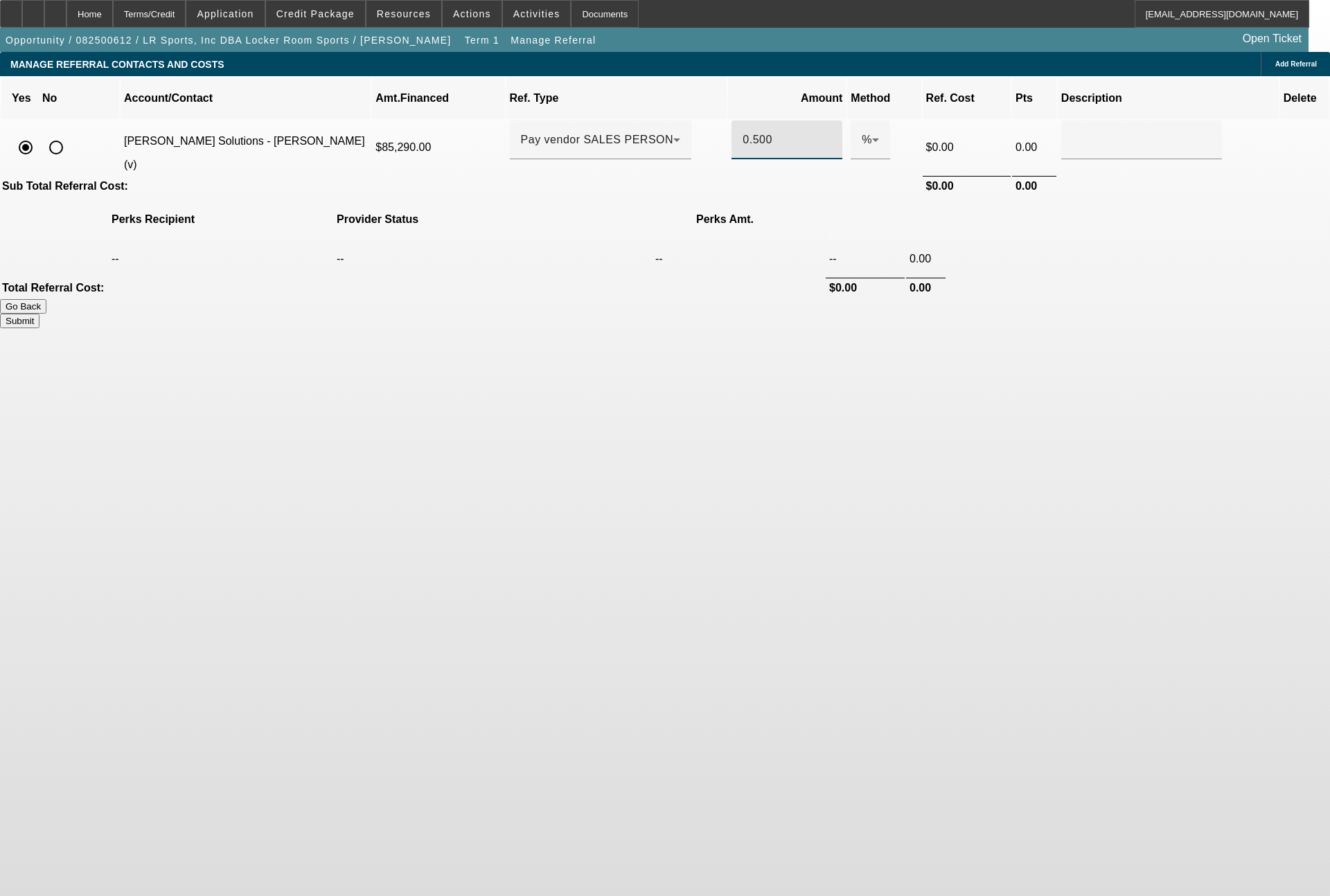
click at [40, 314] on button "Submit" at bounding box center [19, 321] width 40 height 15
type input "0.500"
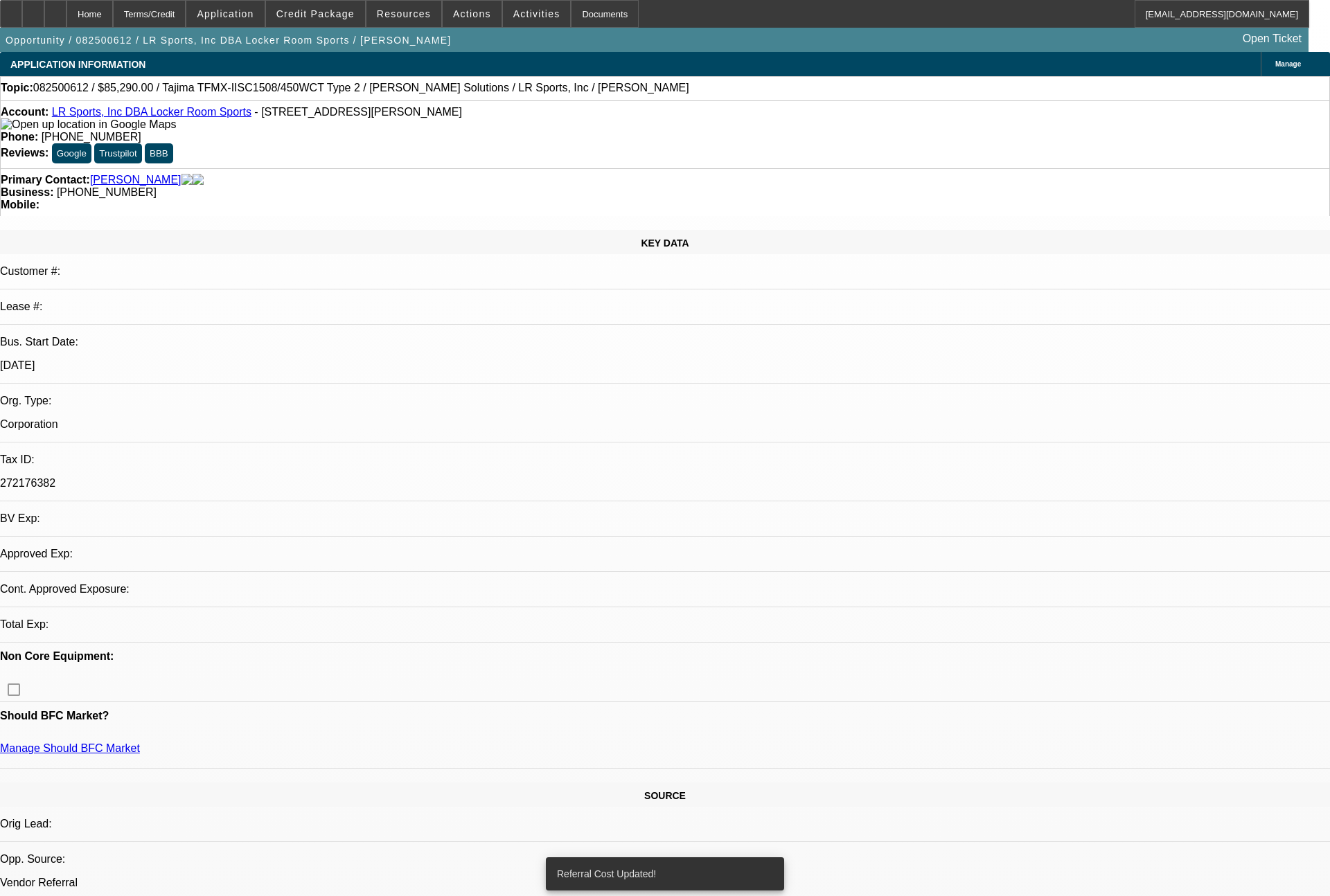
select select "0"
select select "2"
select select "0.1"
select select "4"
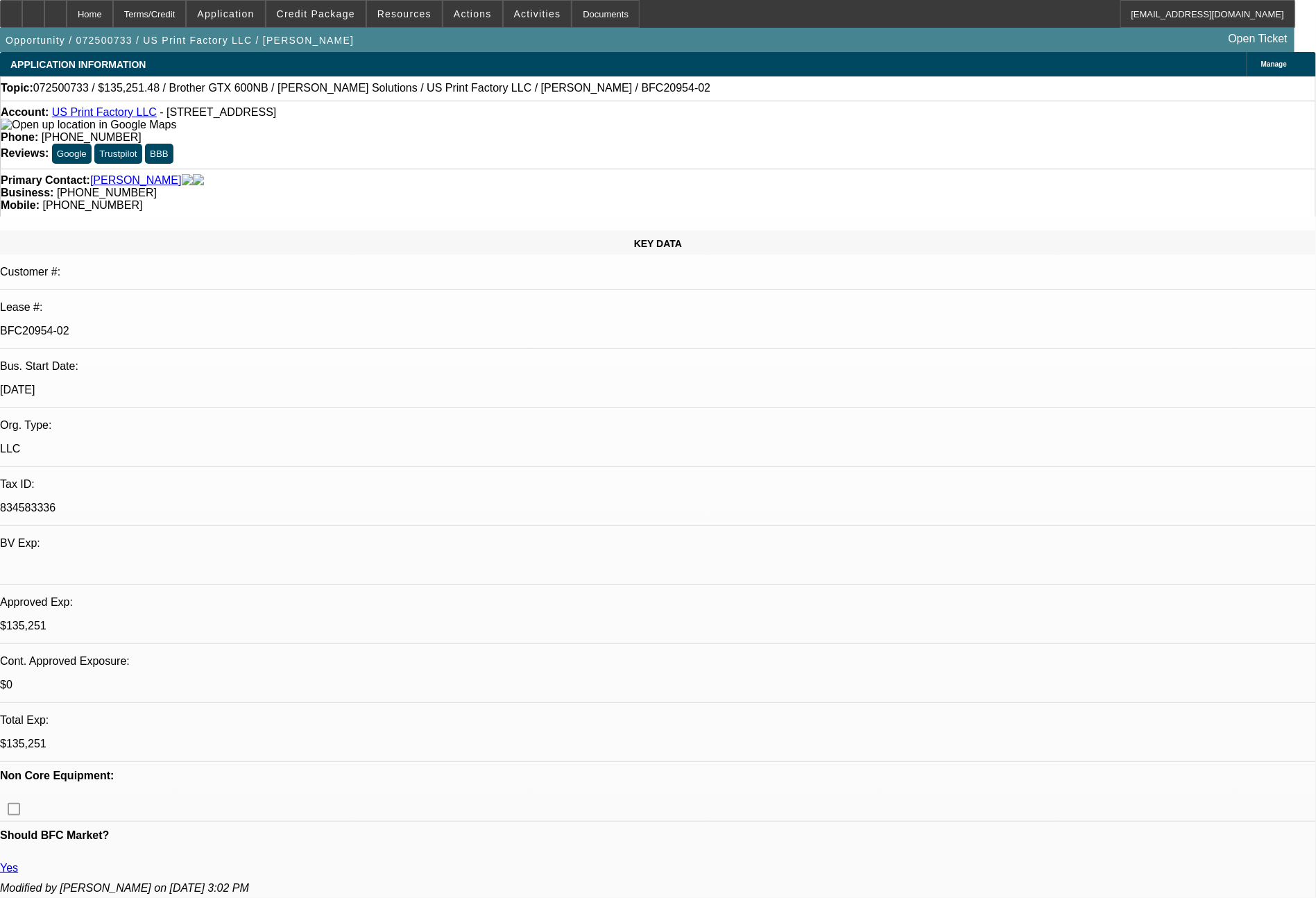
select select "0"
select select "2"
select select "0"
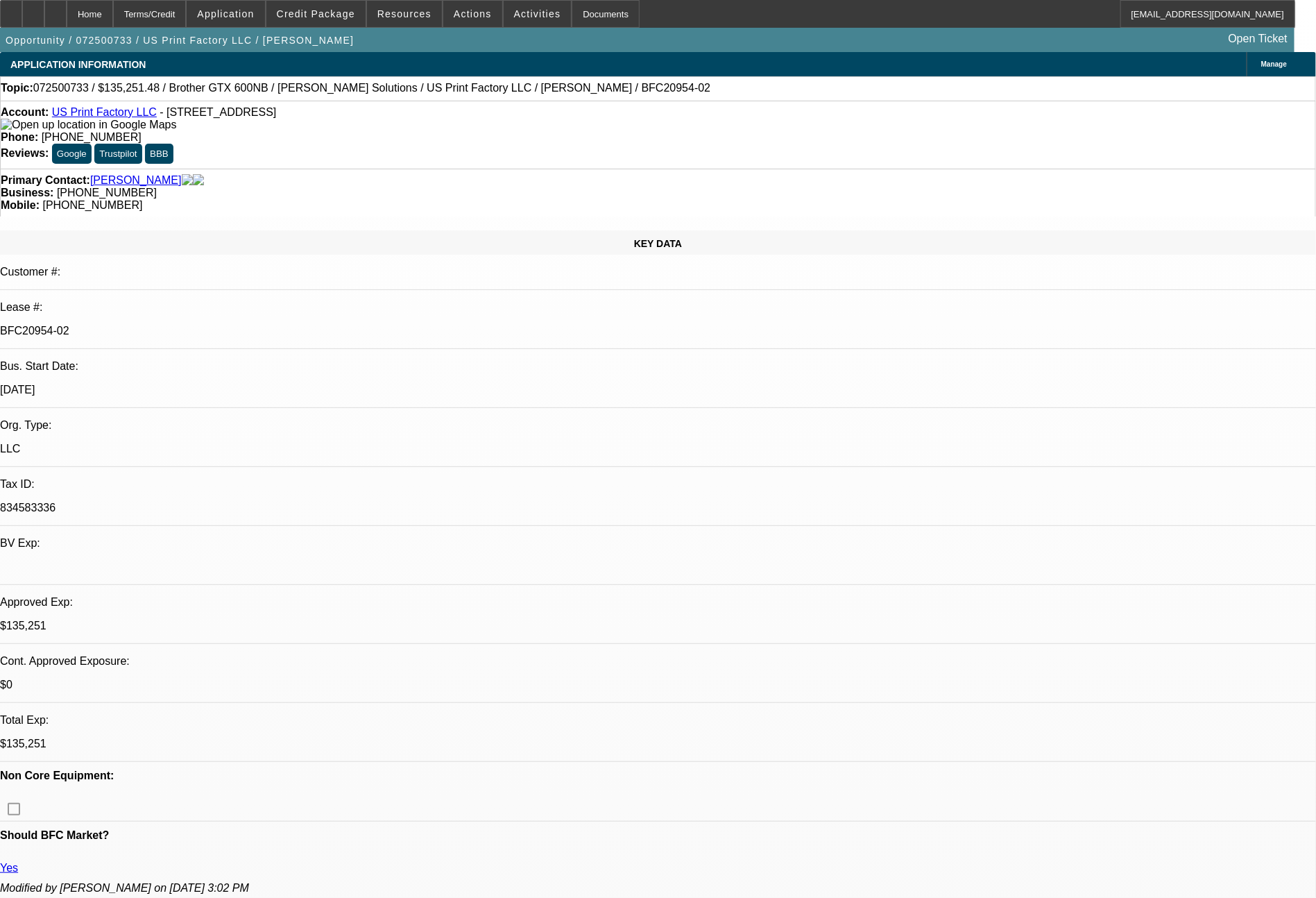
select select "2"
select select "0"
select select "2"
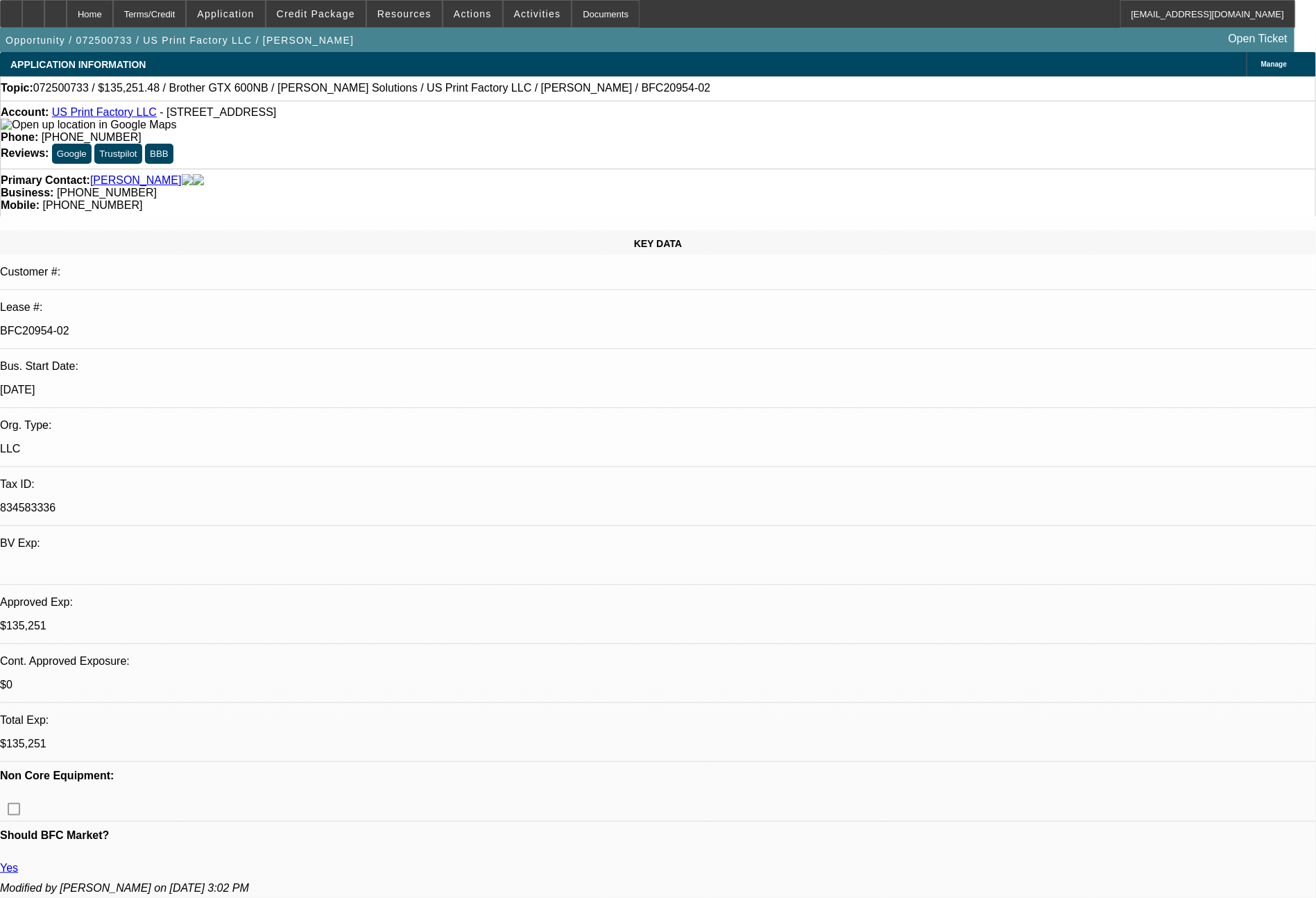
select select "2"
select select "0"
select select "2"
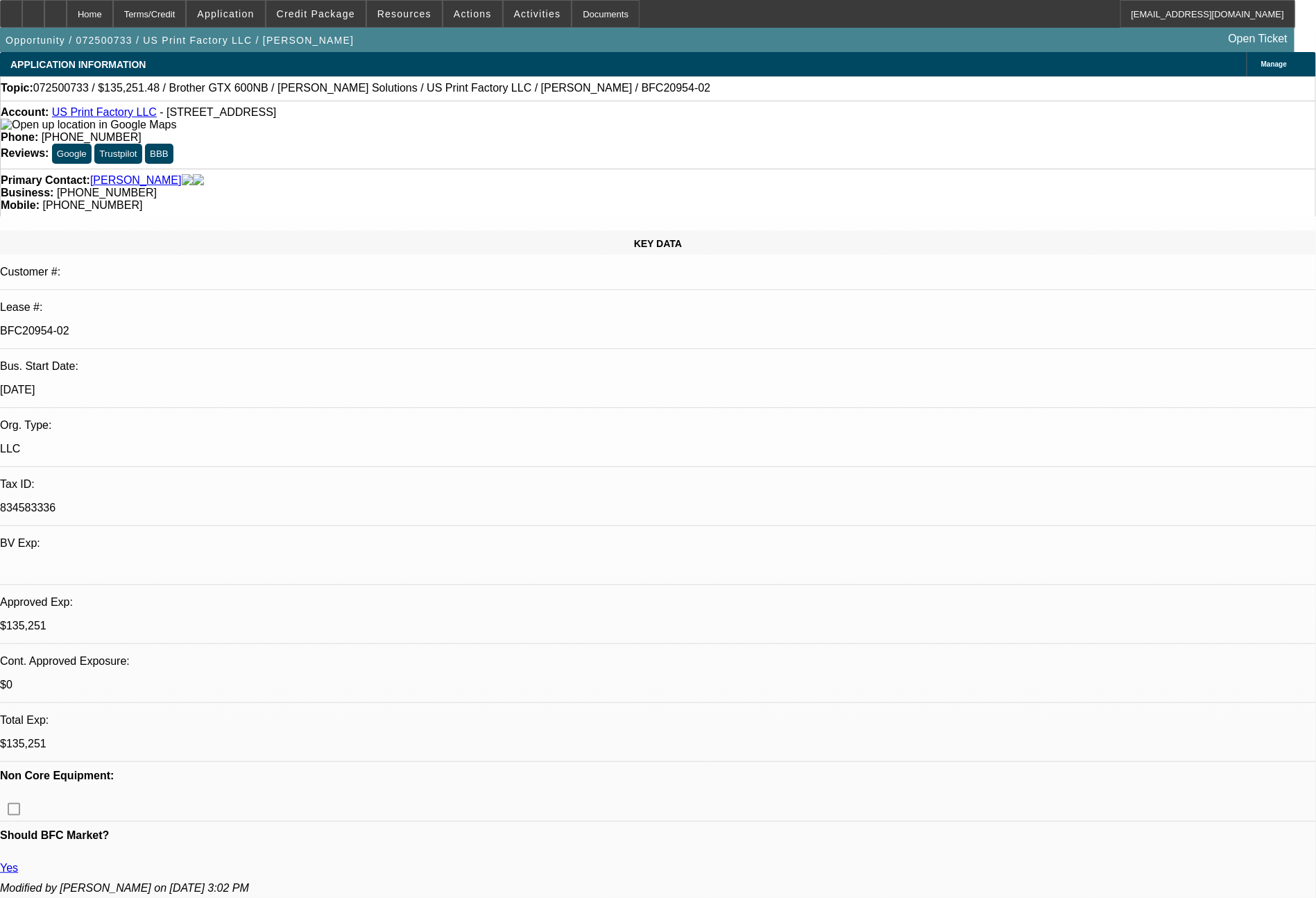
select select "0"
select select "6"
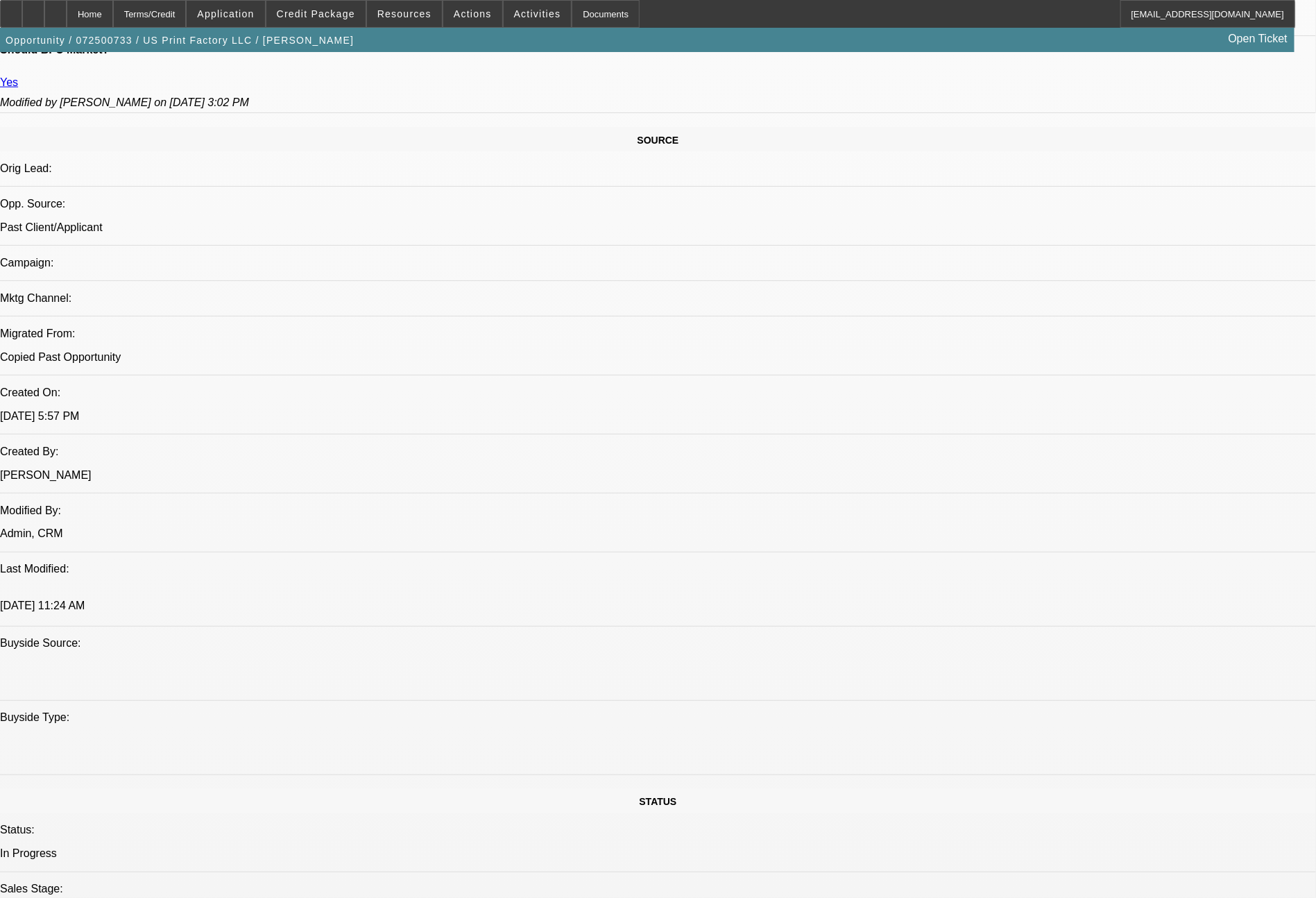
scroll to position [1572, 0]
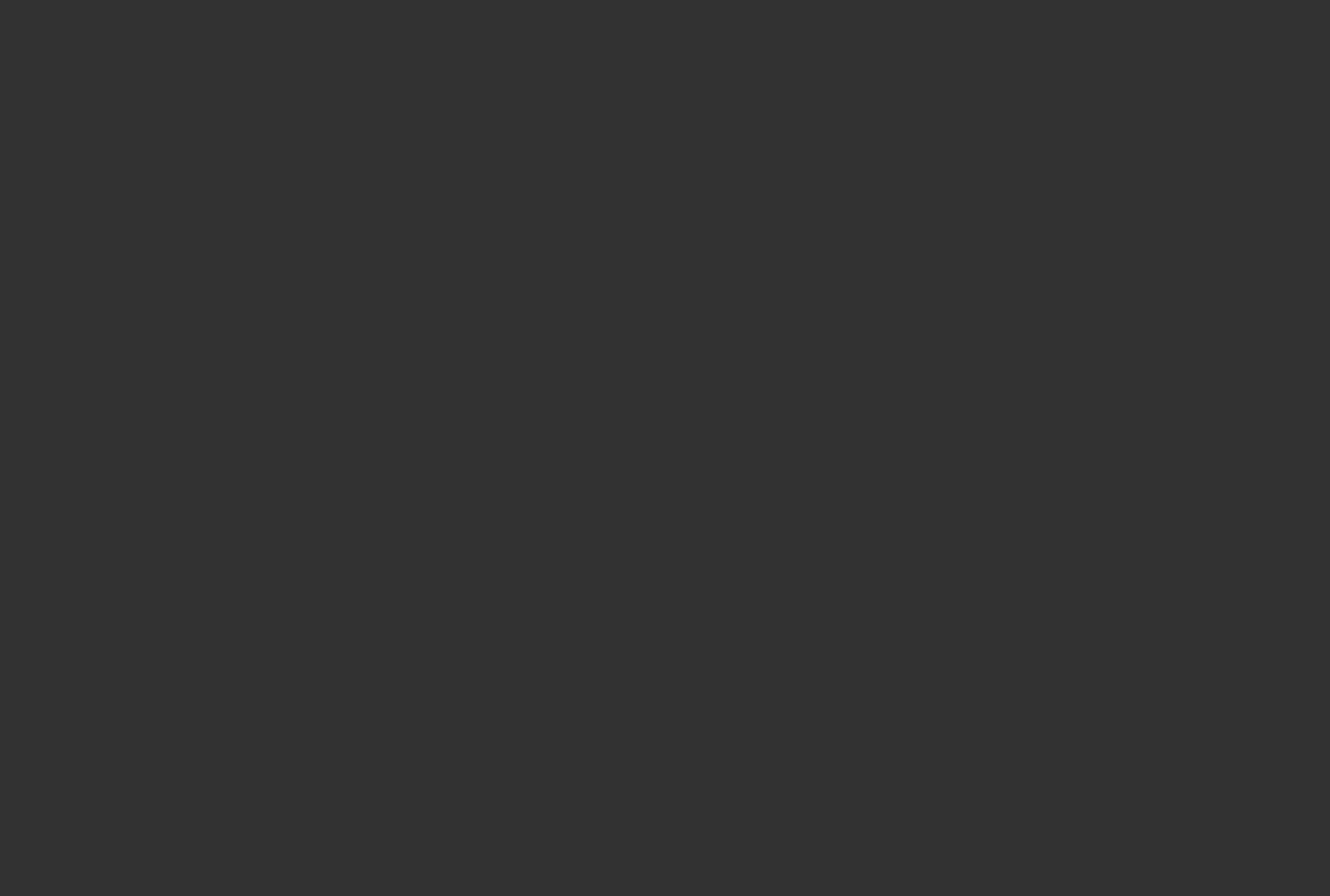
select select "0"
select select "2"
select select "0"
select select "6"
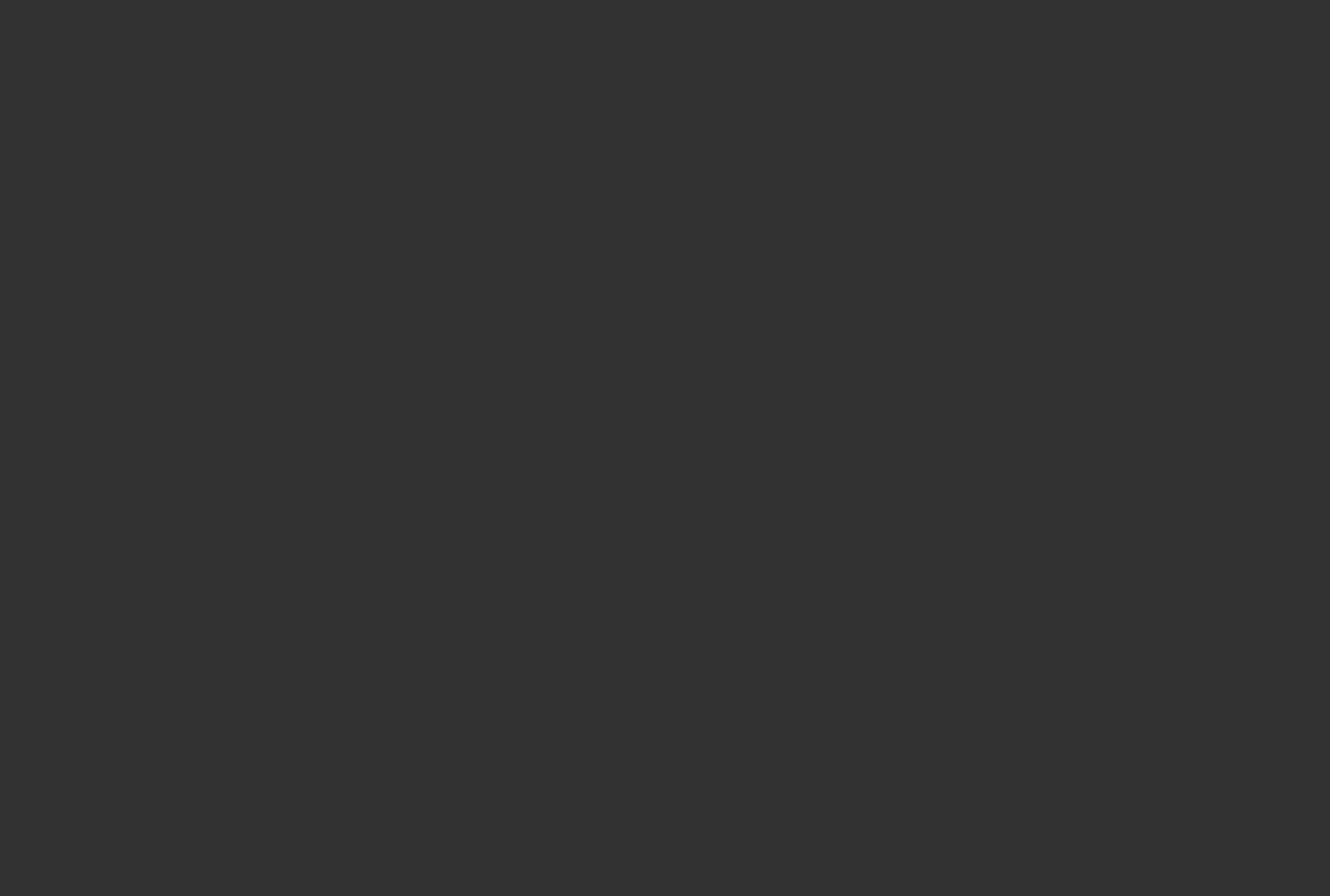
select select "0"
select select "2"
select select "0"
select select "6"
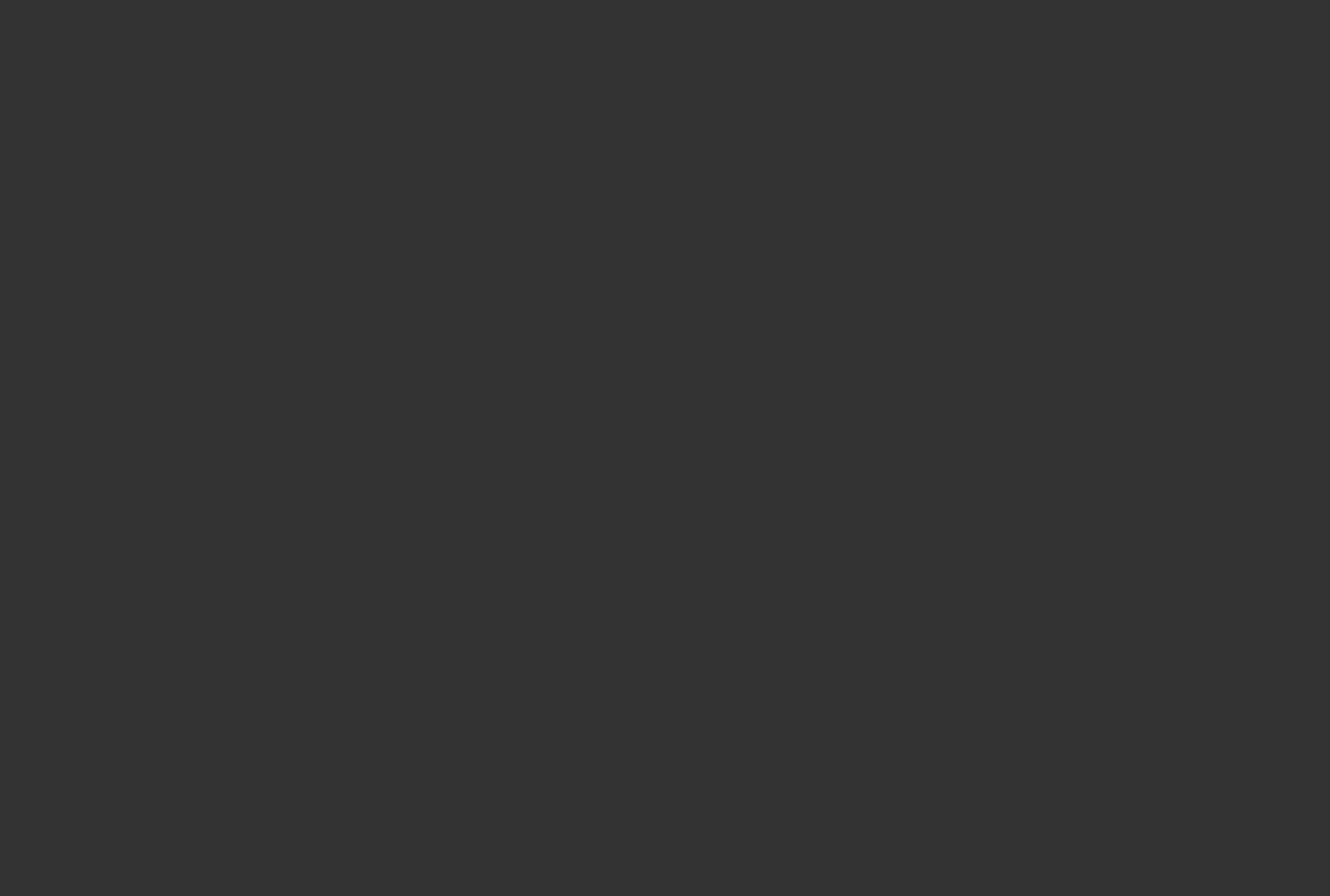
select select "0"
select select "2"
select select "0"
select select "6"
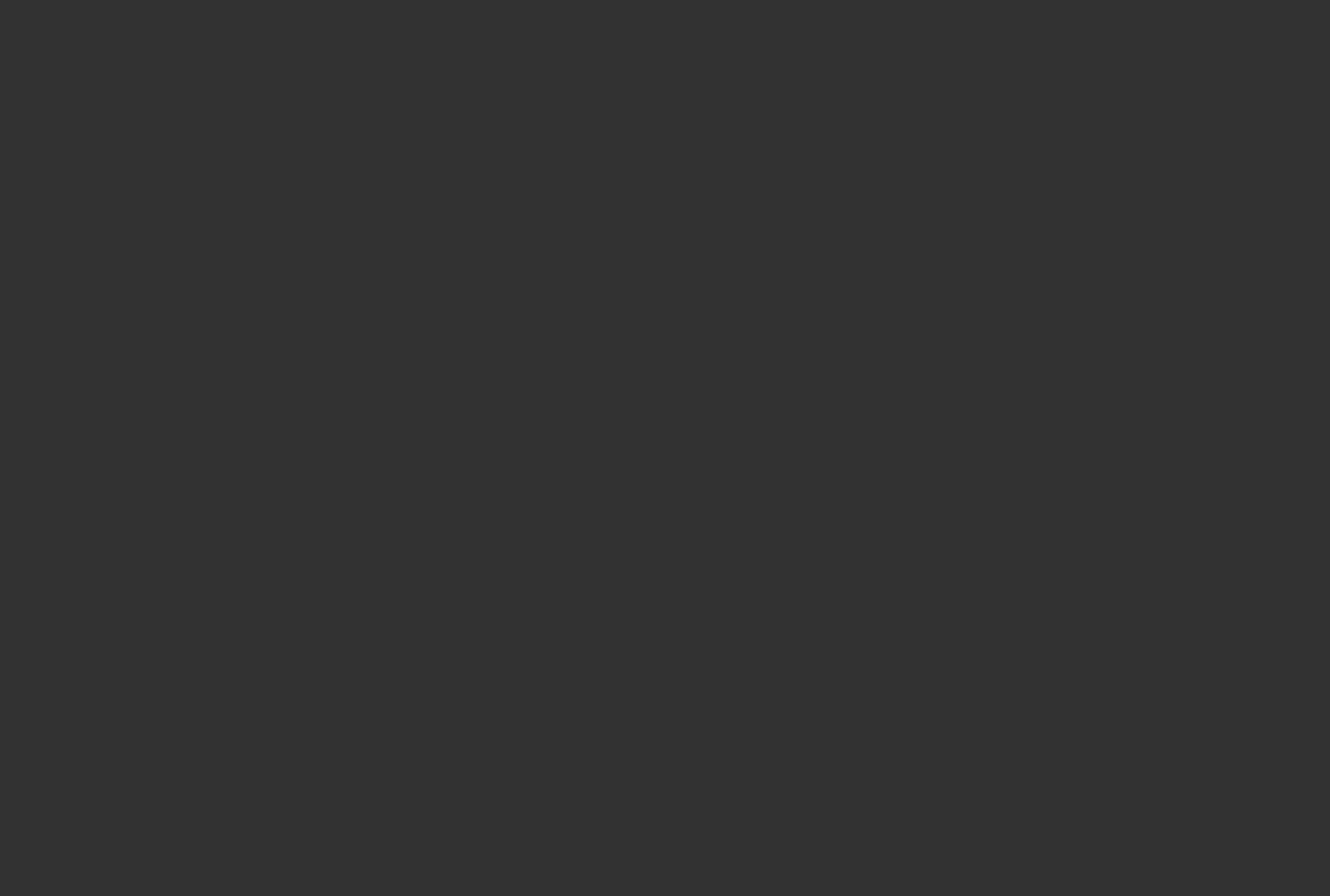
select select "0"
select select "2"
select select "0"
select select "6"
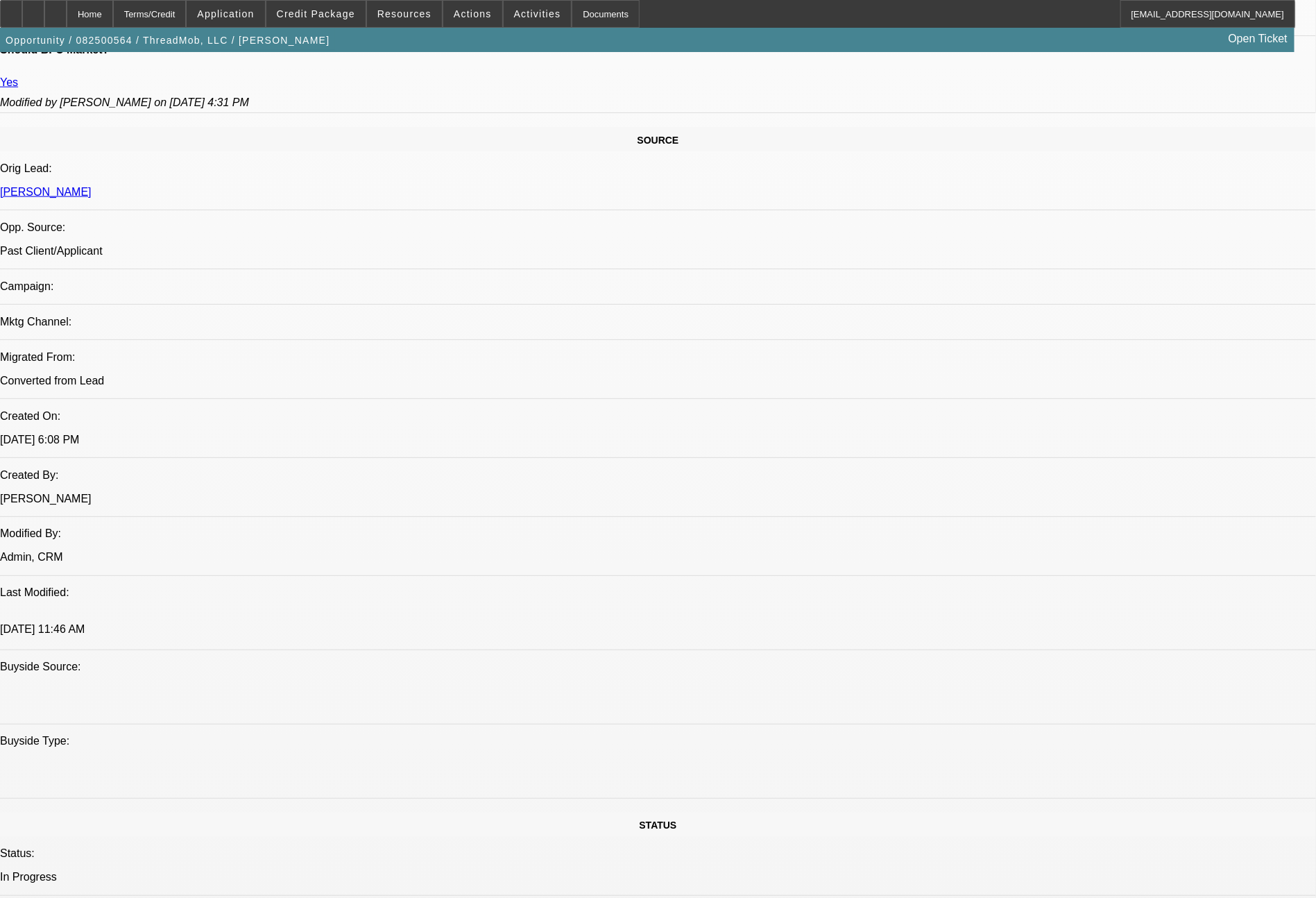
select select "0"
select select "2"
select select "0"
select select "6"
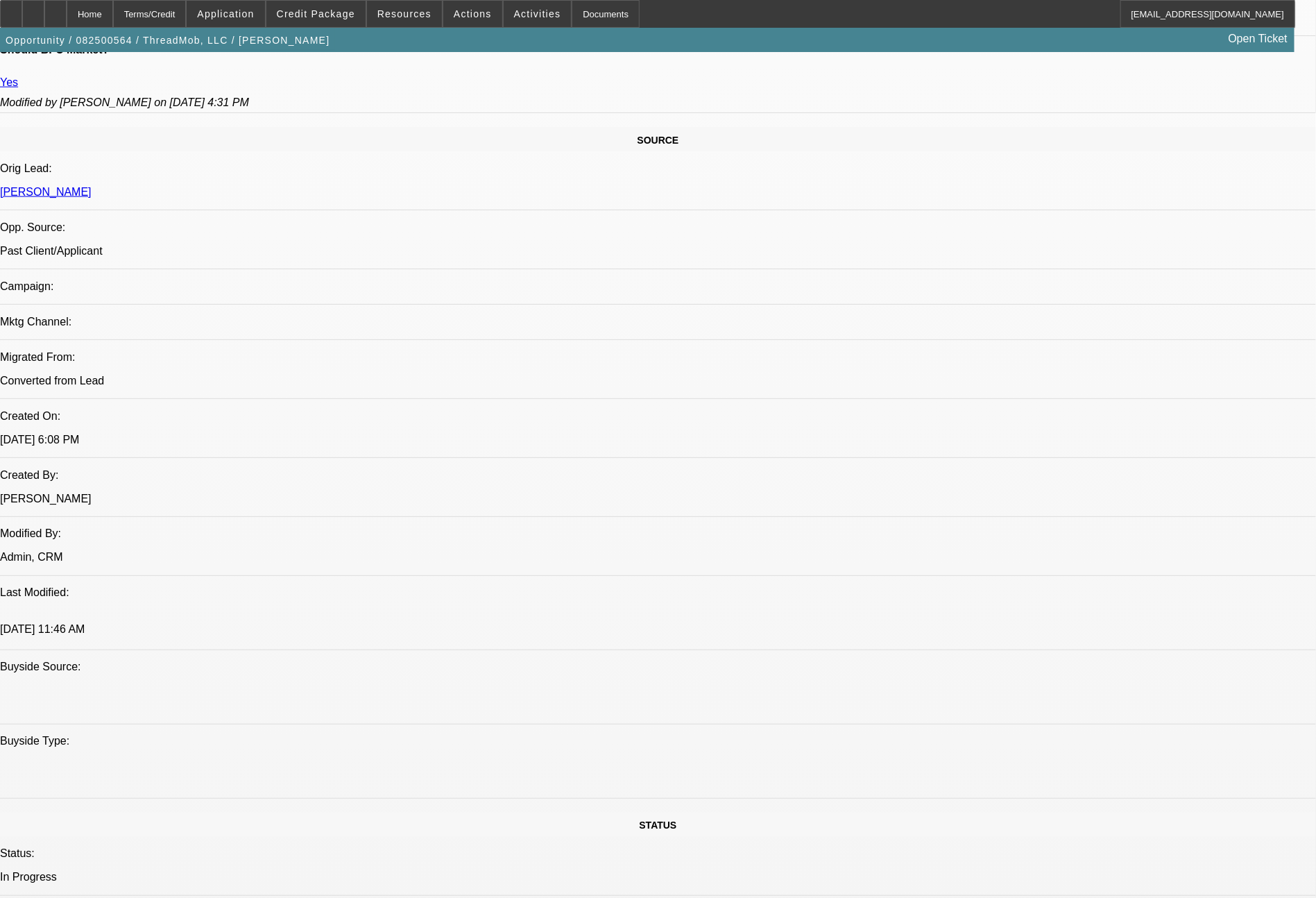
select select "0"
select select "6"
select select "0"
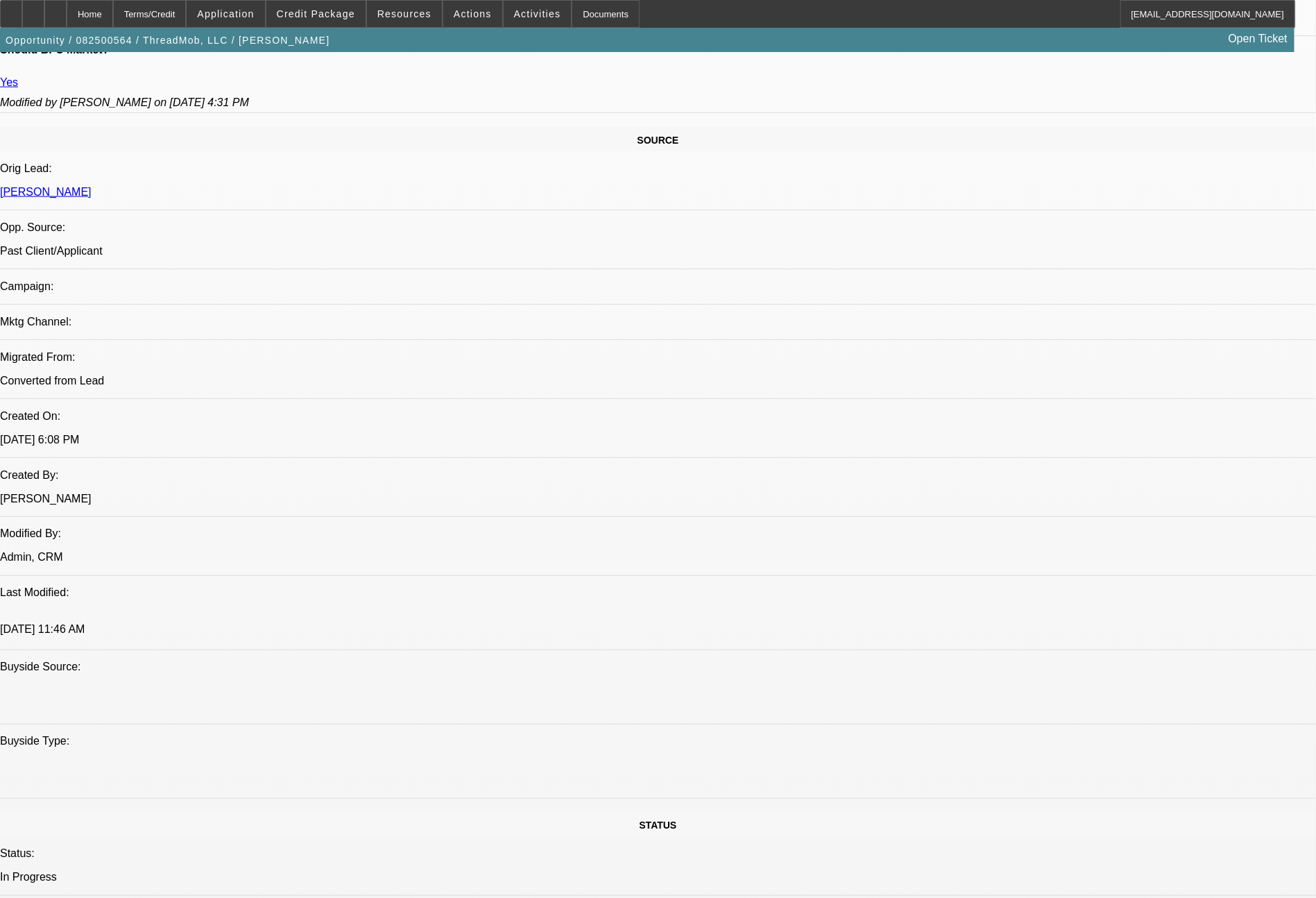
select select "0"
select select "6"
select select "0"
select select "2"
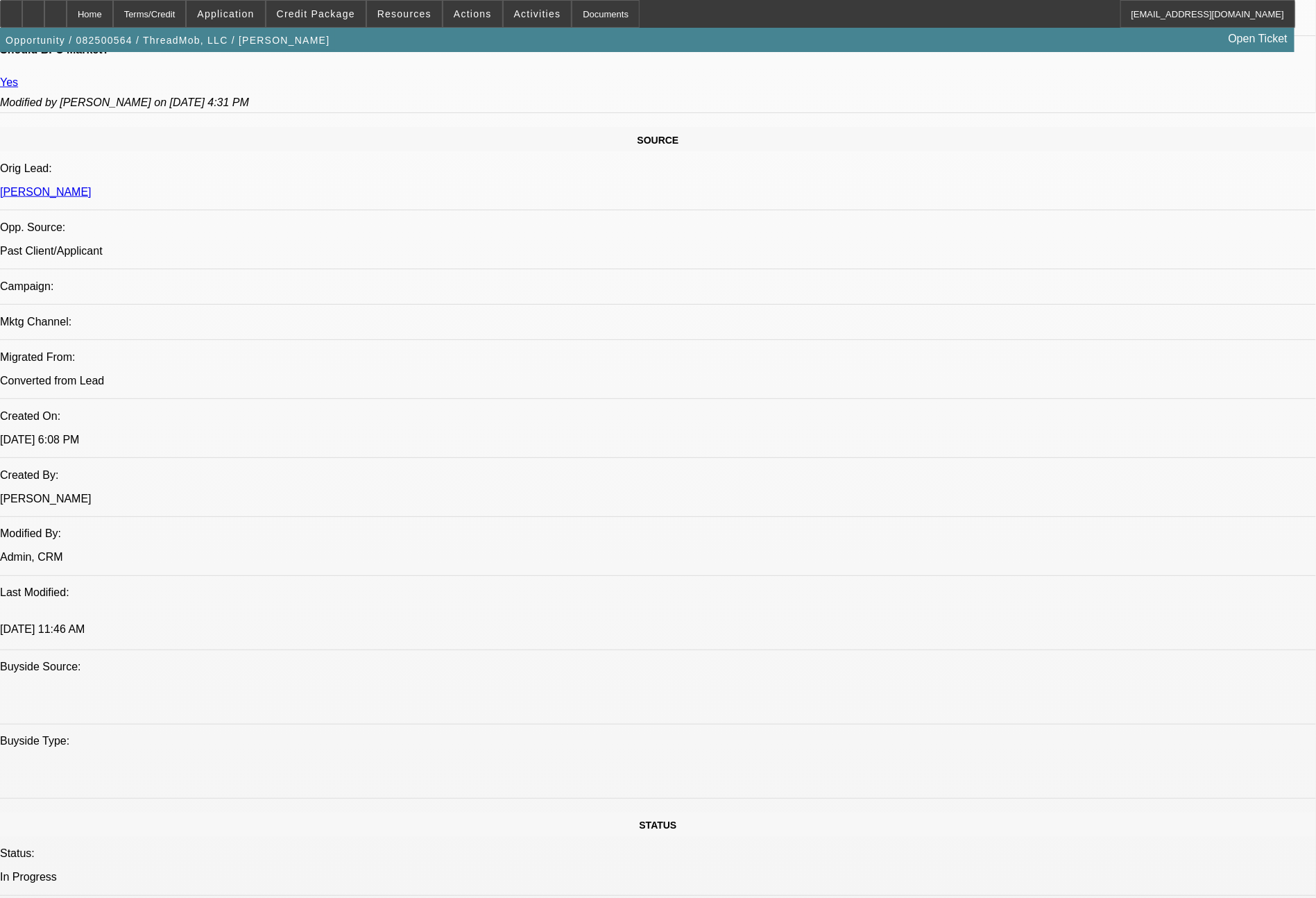
select select "2"
select select "0"
select select "6"
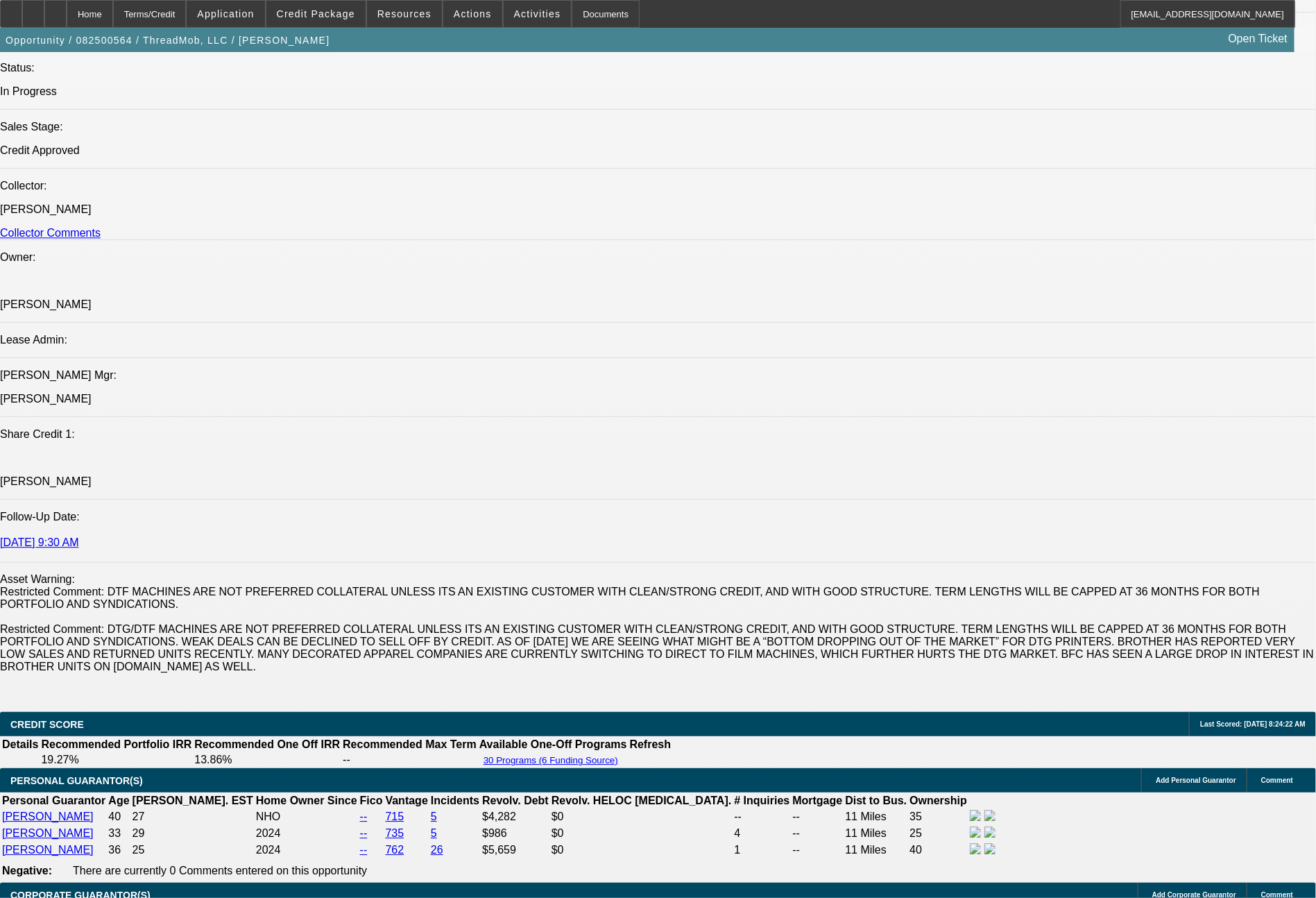
scroll to position [2357, 0]
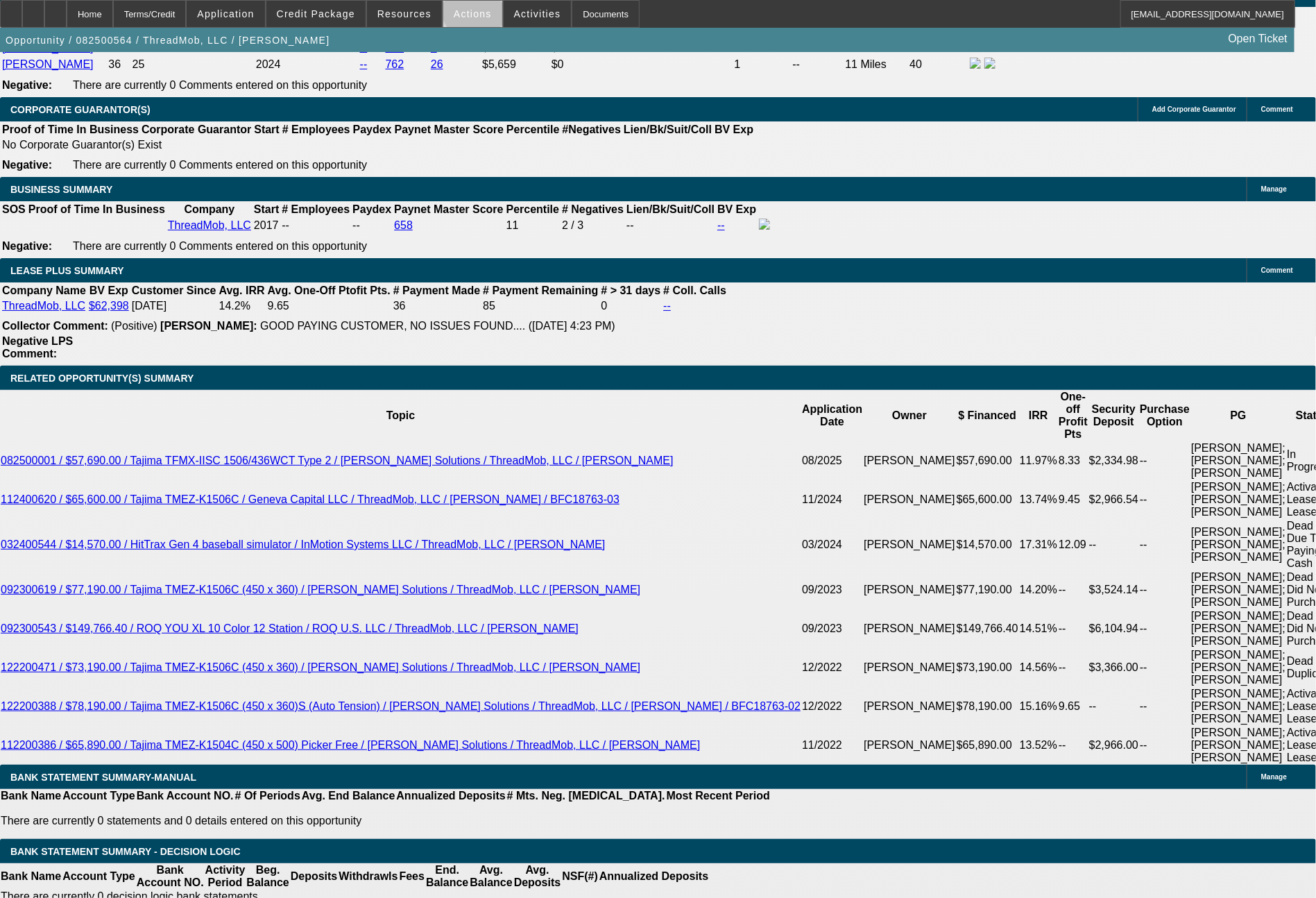
click at [475, 10] on span "Actions" at bounding box center [473, 14] width 38 height 11
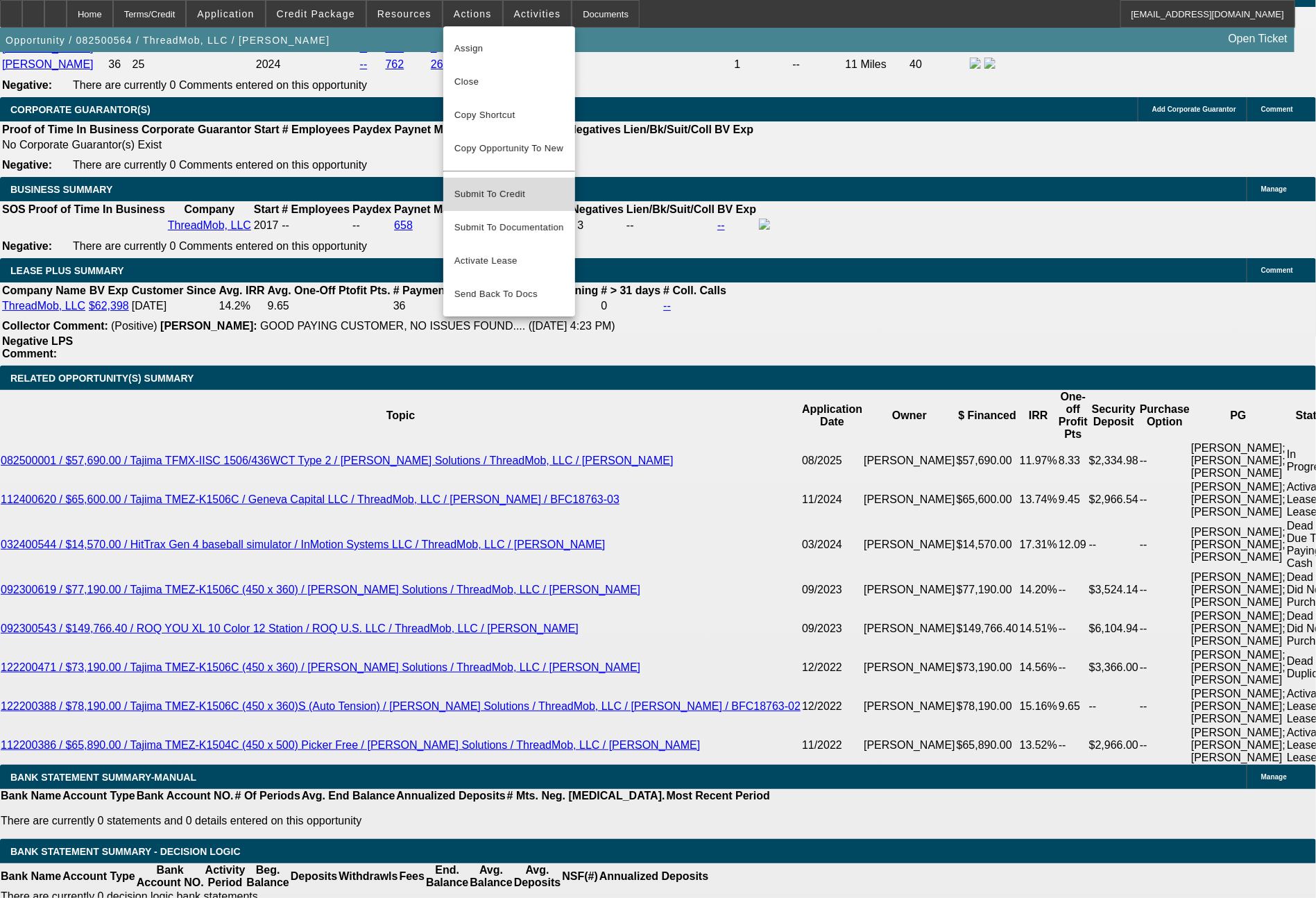
click at [494, 178] on button "Submit To Credit" at bounding box center [510, 194] width 132 height 33
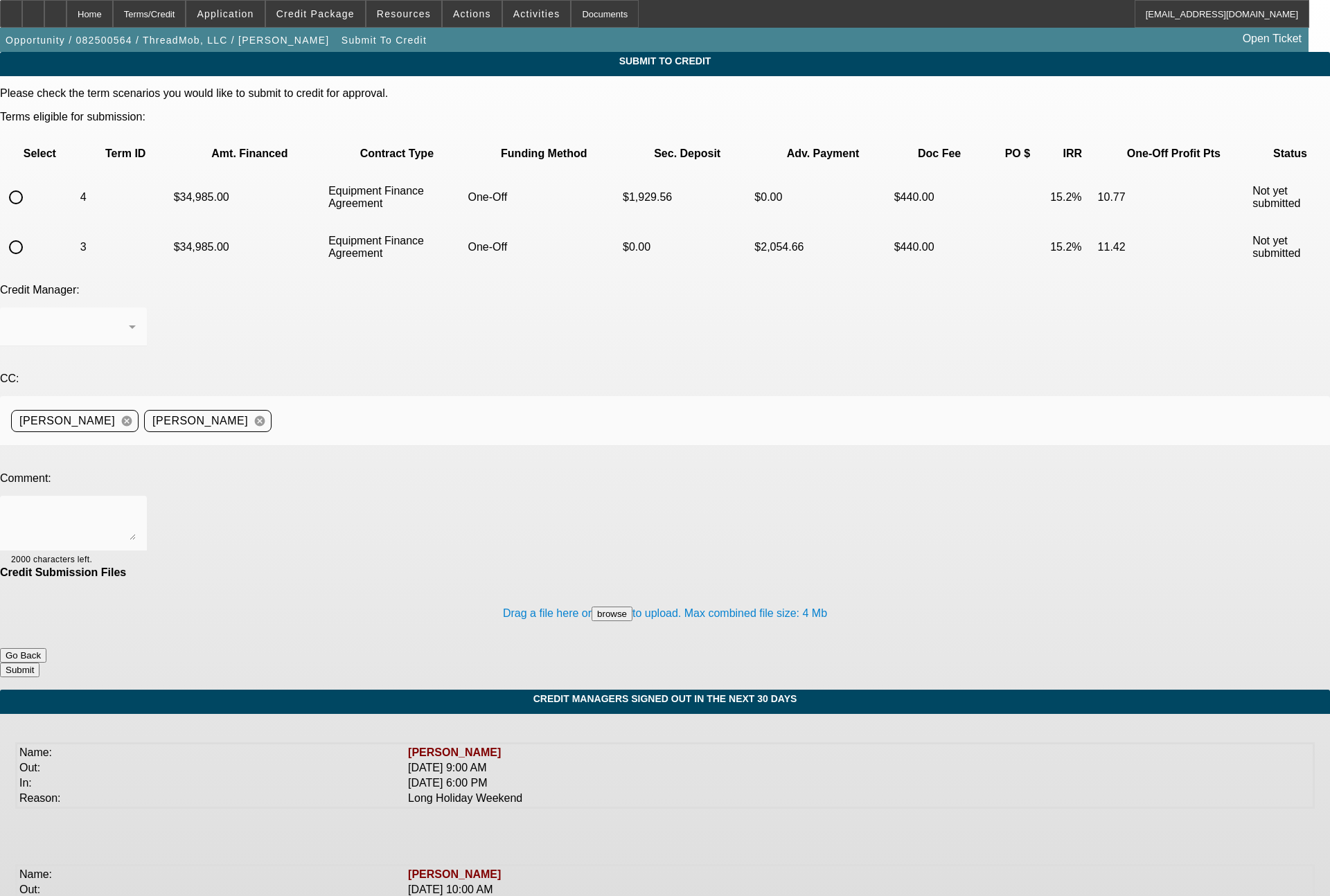
click at [592, 606] on button "browse" at bounding box center [612, 614] width 41 height 15
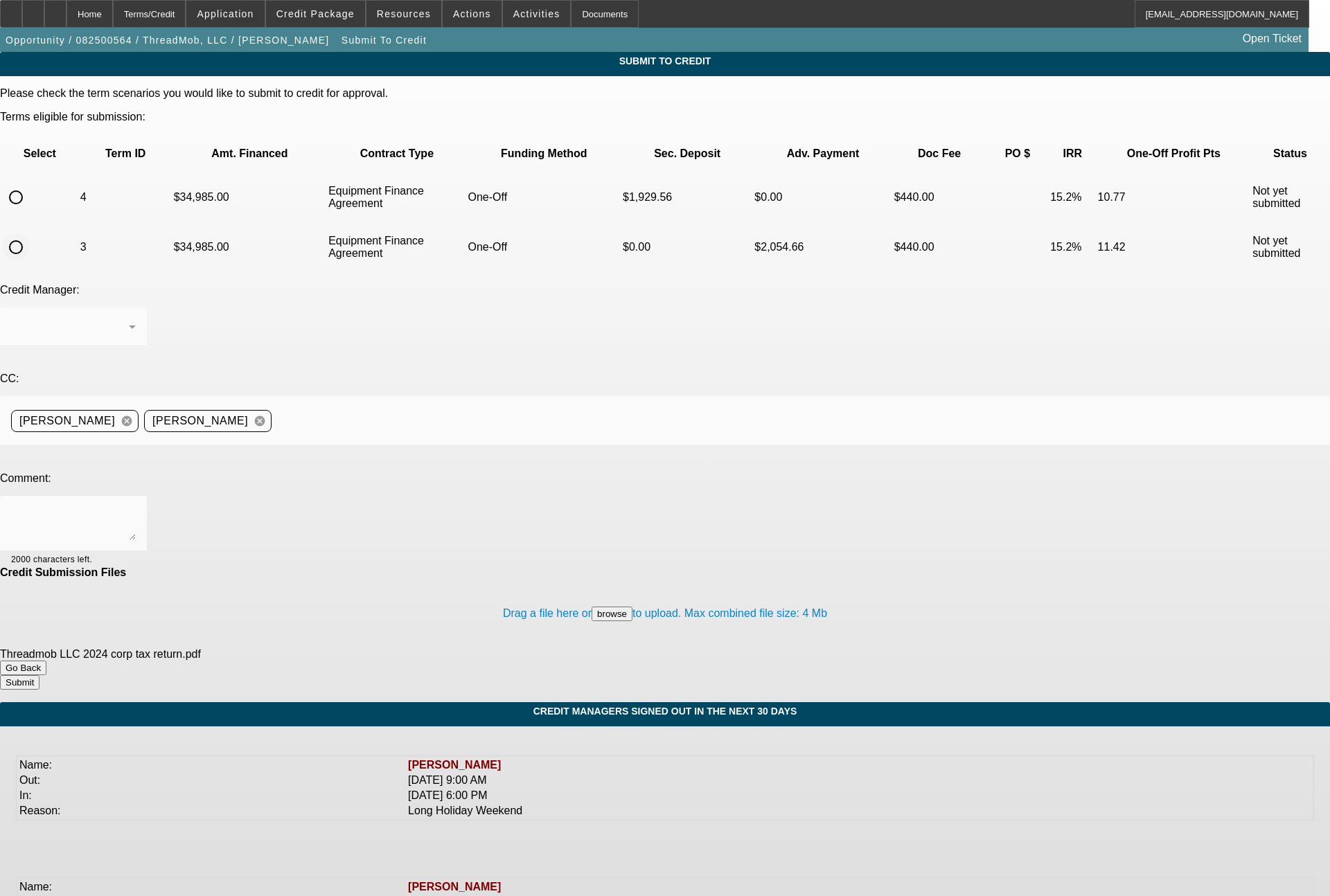
click at [30, 233] on input "radio" at bounding box center [16, 247] width 28 height 28
radio input "true"
click at [136, 496] on div at bounding box center [73, 523] width 125 height 55
type textarea "George - as CPCEF requested to satisfy the contingency, their 2024 corp return …"
click at [40, 675] on button "Submit" at bounding box center [19, 683] width 40 height 15
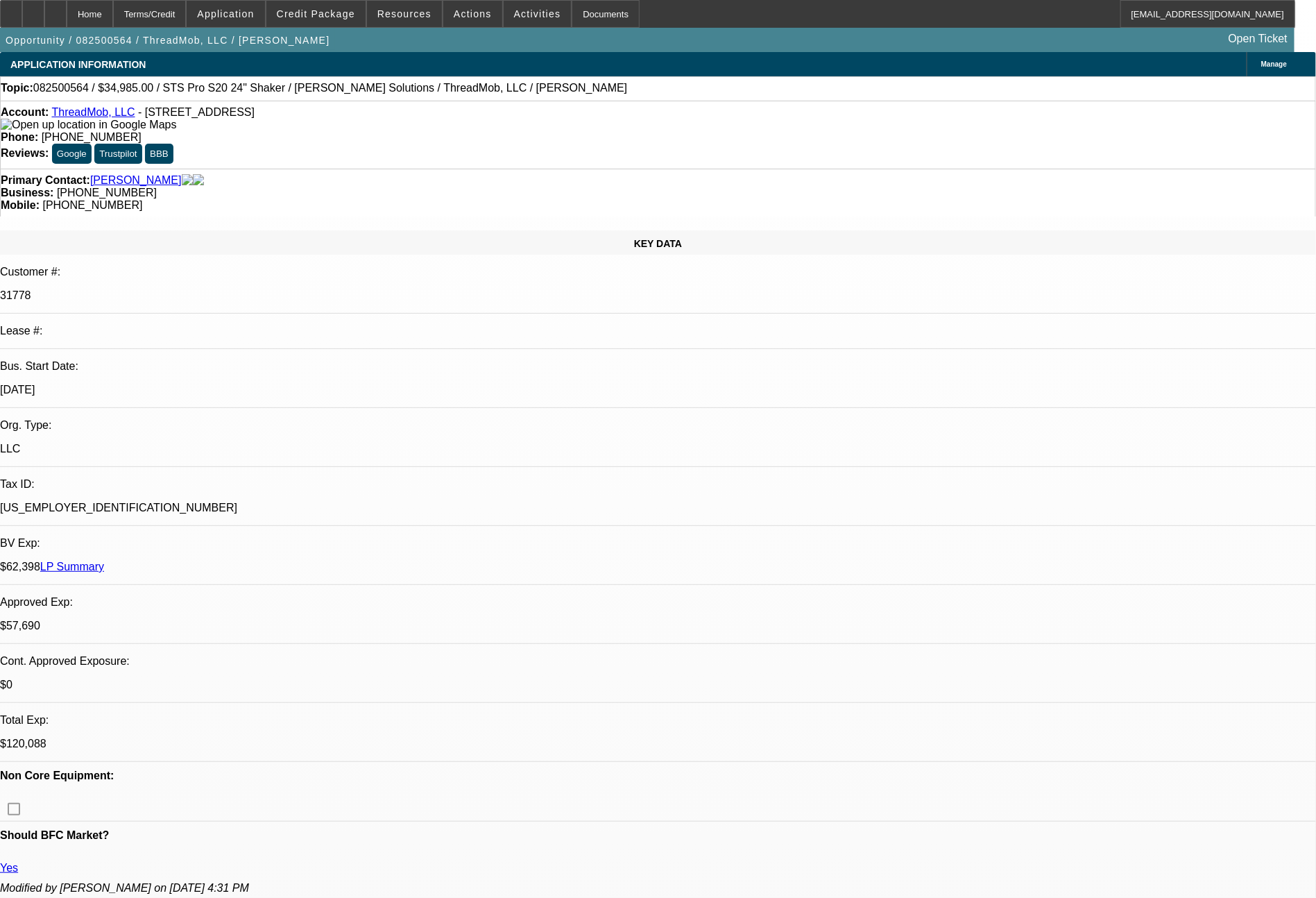
select select "0"
select select "2"
select select "0"
select select "6"
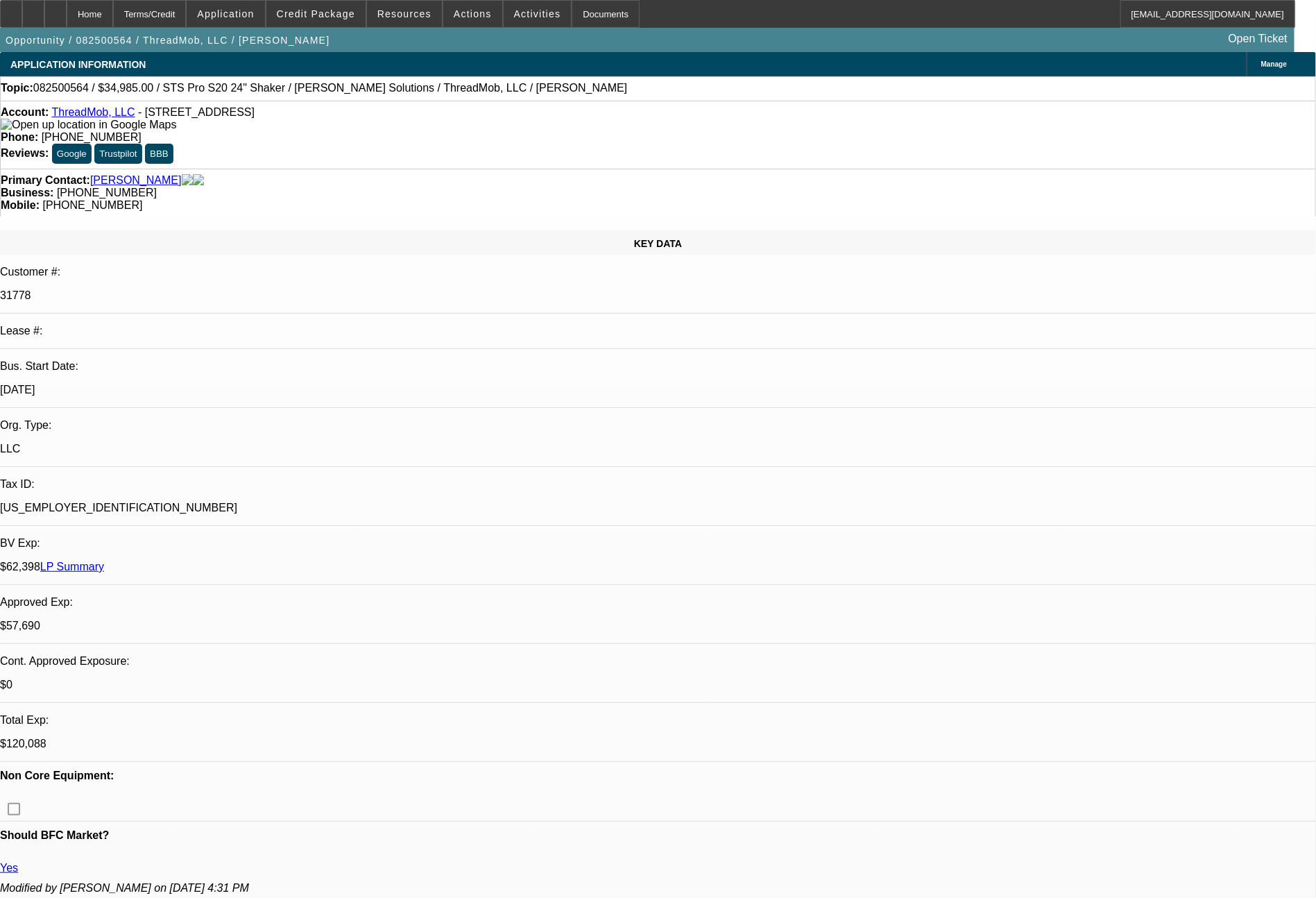
select select "0"
select select "6"
select select "0"
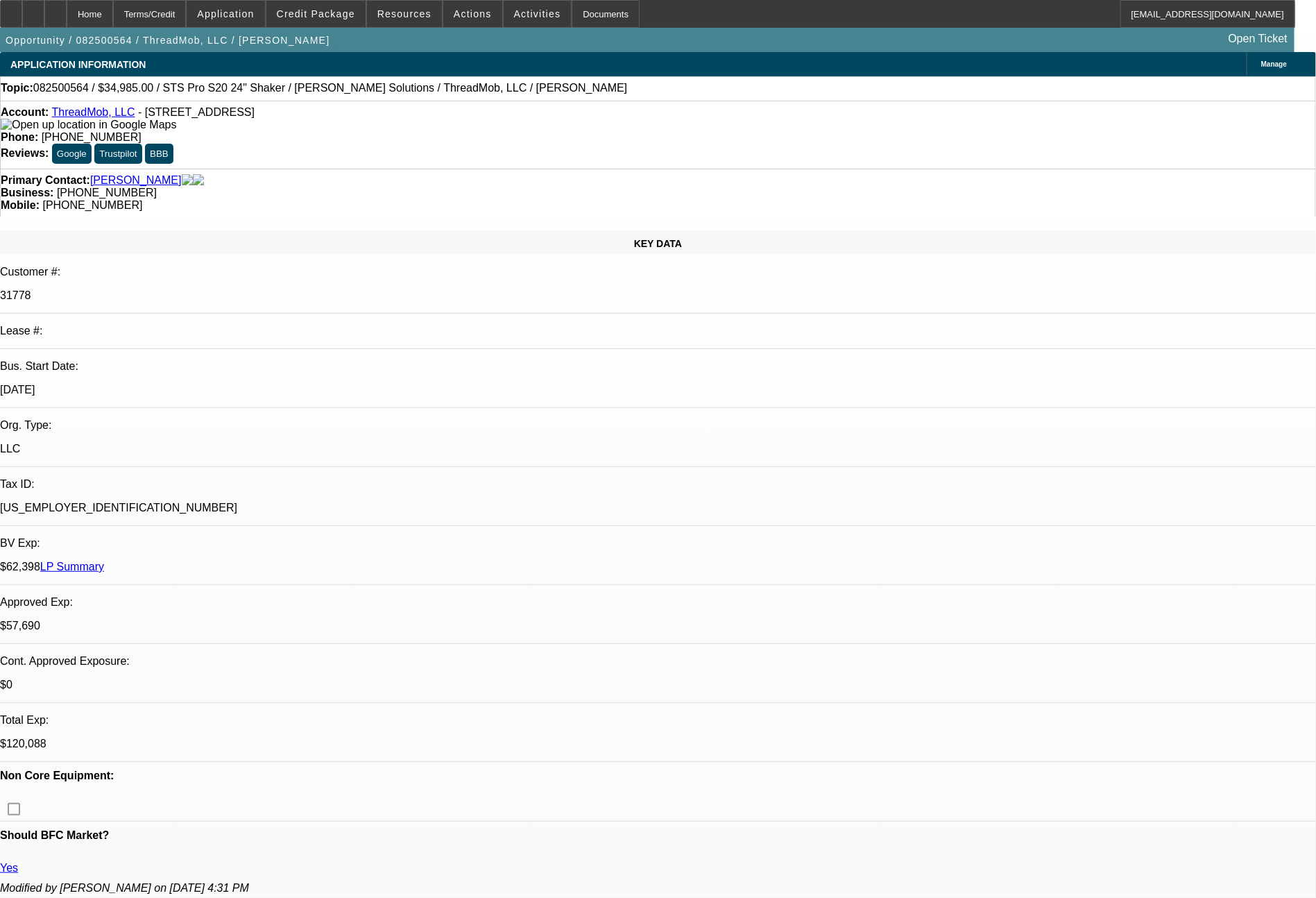
select select "0"
select select "6"
select select "0"
select select "2"
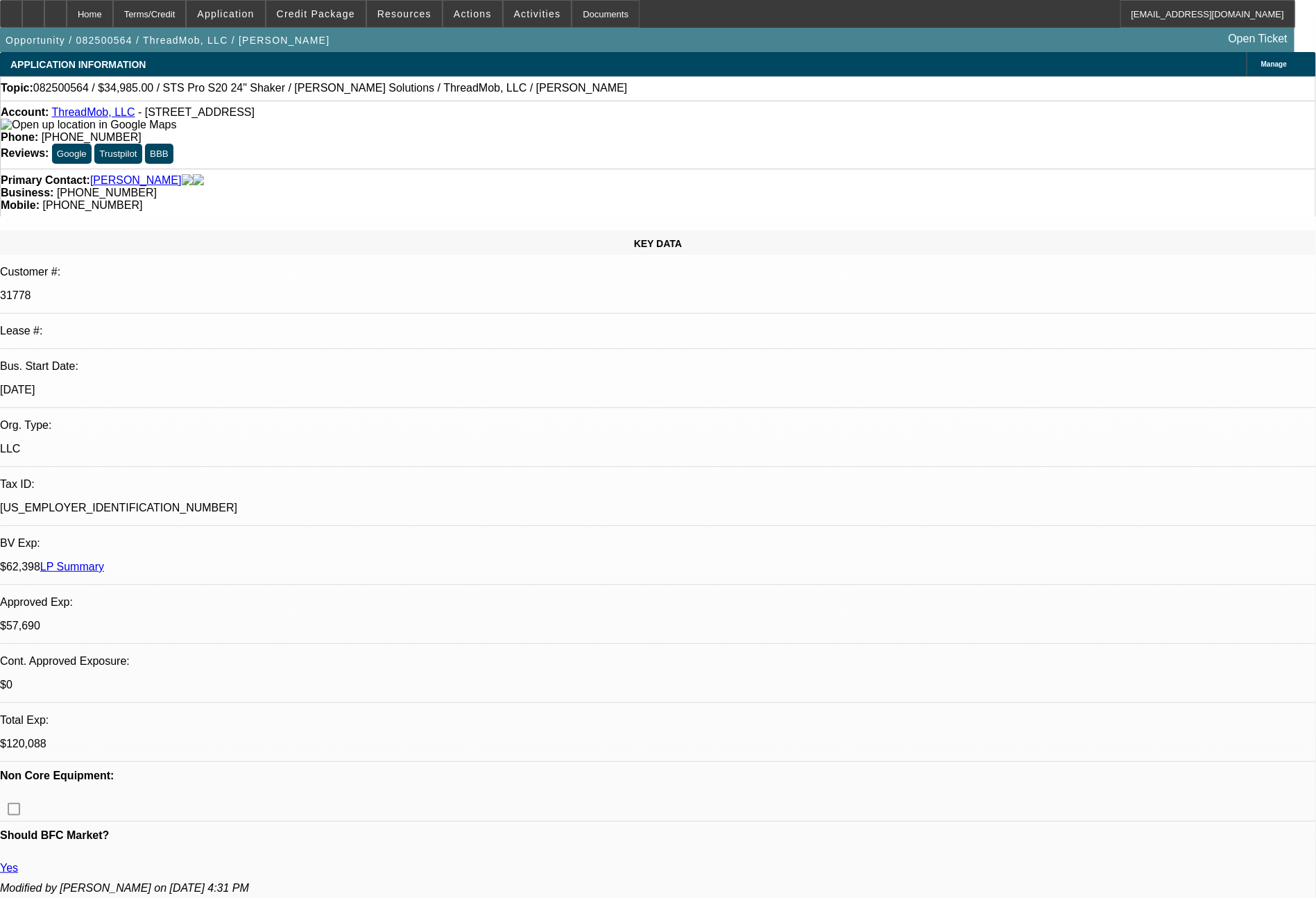
select select "2"
select select "0"
select select "6"
select select "0"
select select "2"
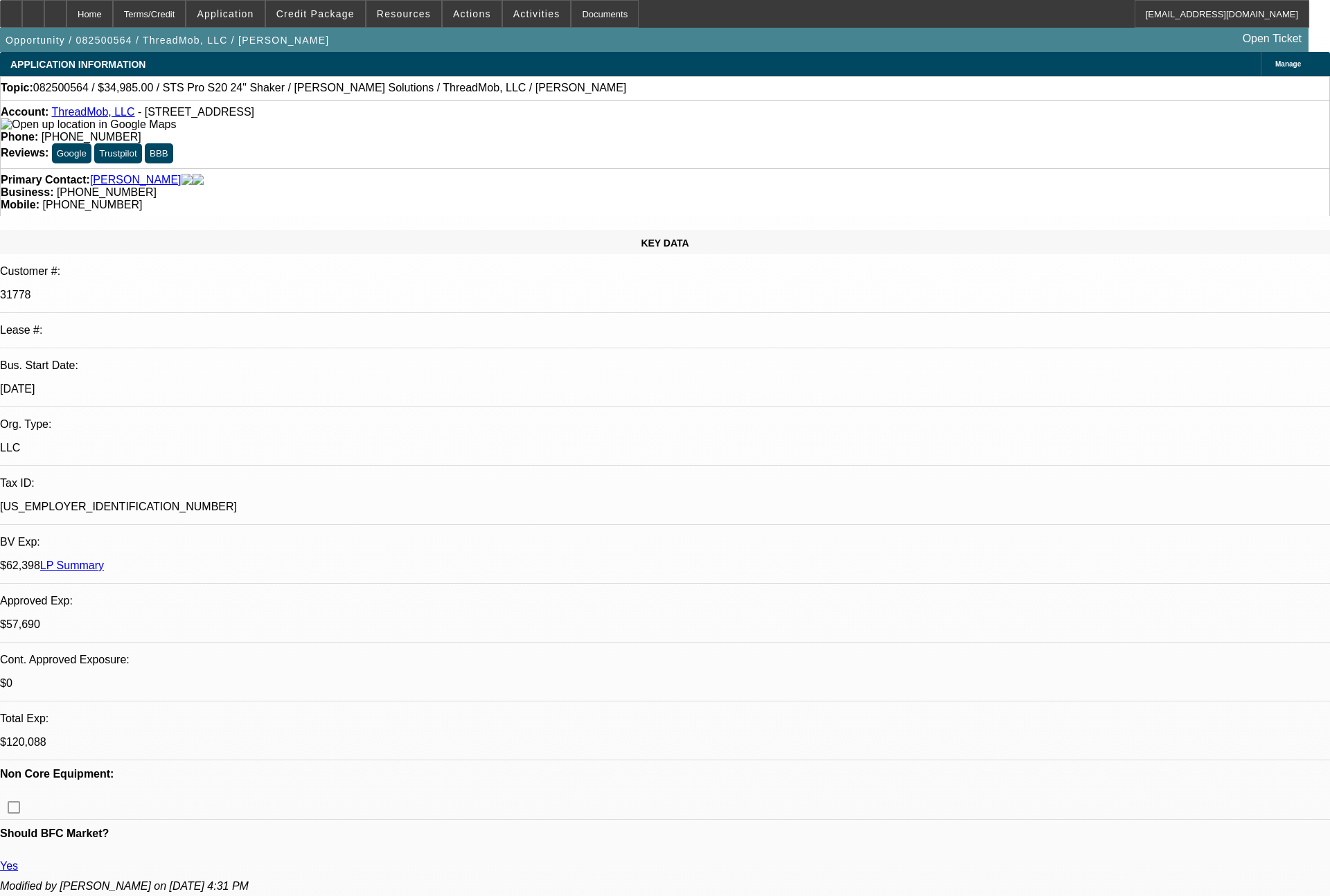
select select "2"
select select "0"
select select "6"
select select "0"
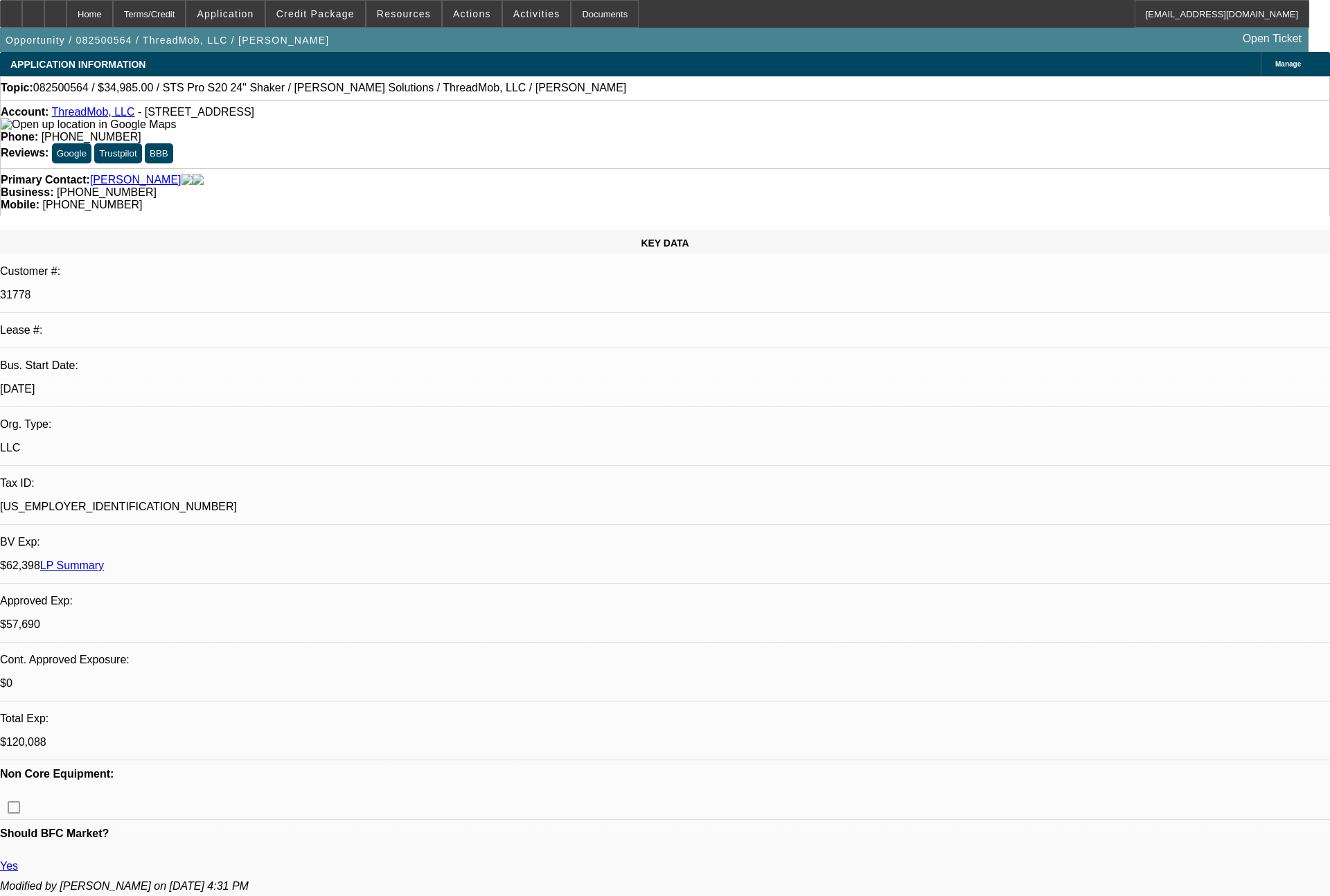
select select "0"
select select "6"
select select "0"
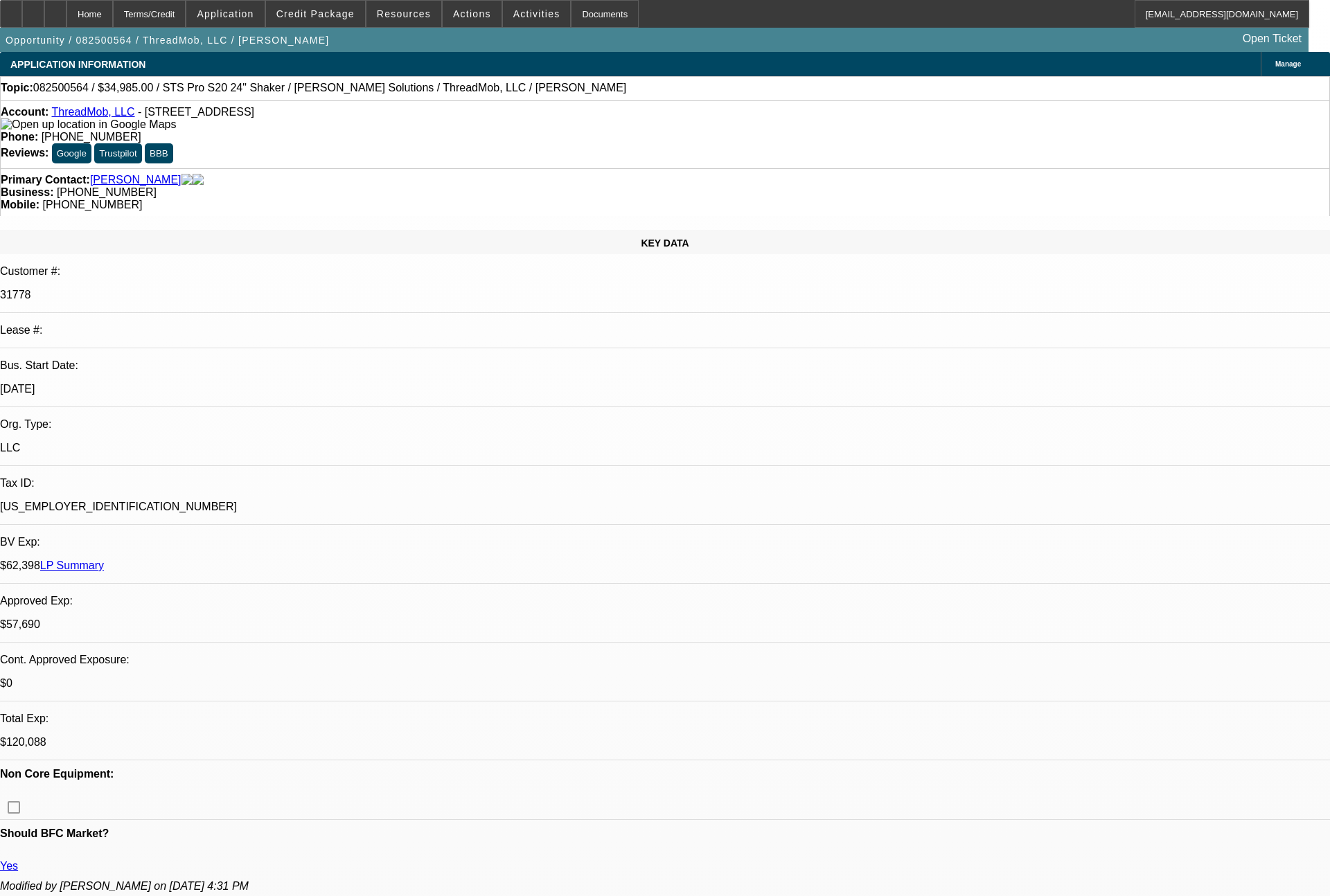
select select "6"
select select "0"
select select "2"
select select "0"
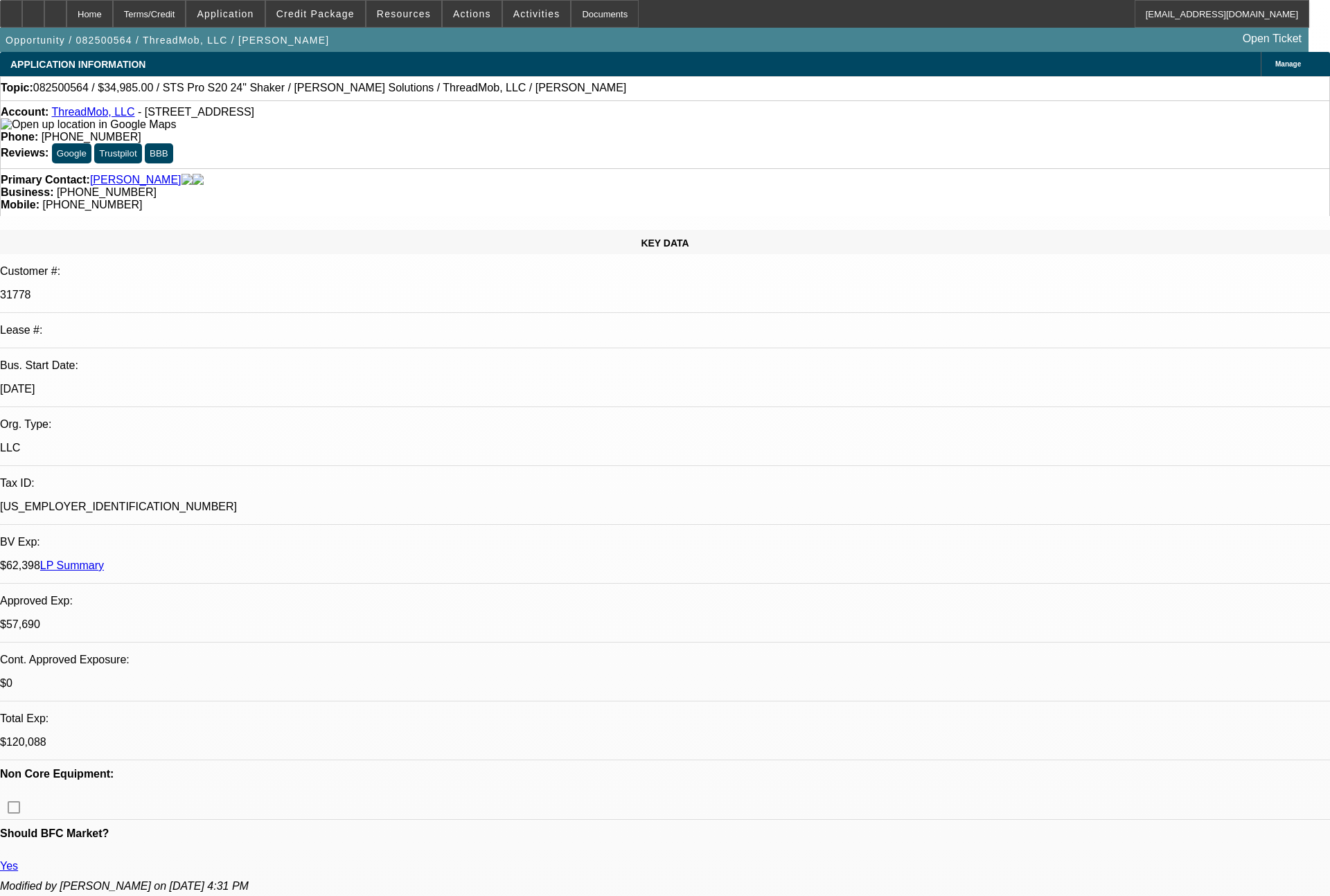
select select "6"
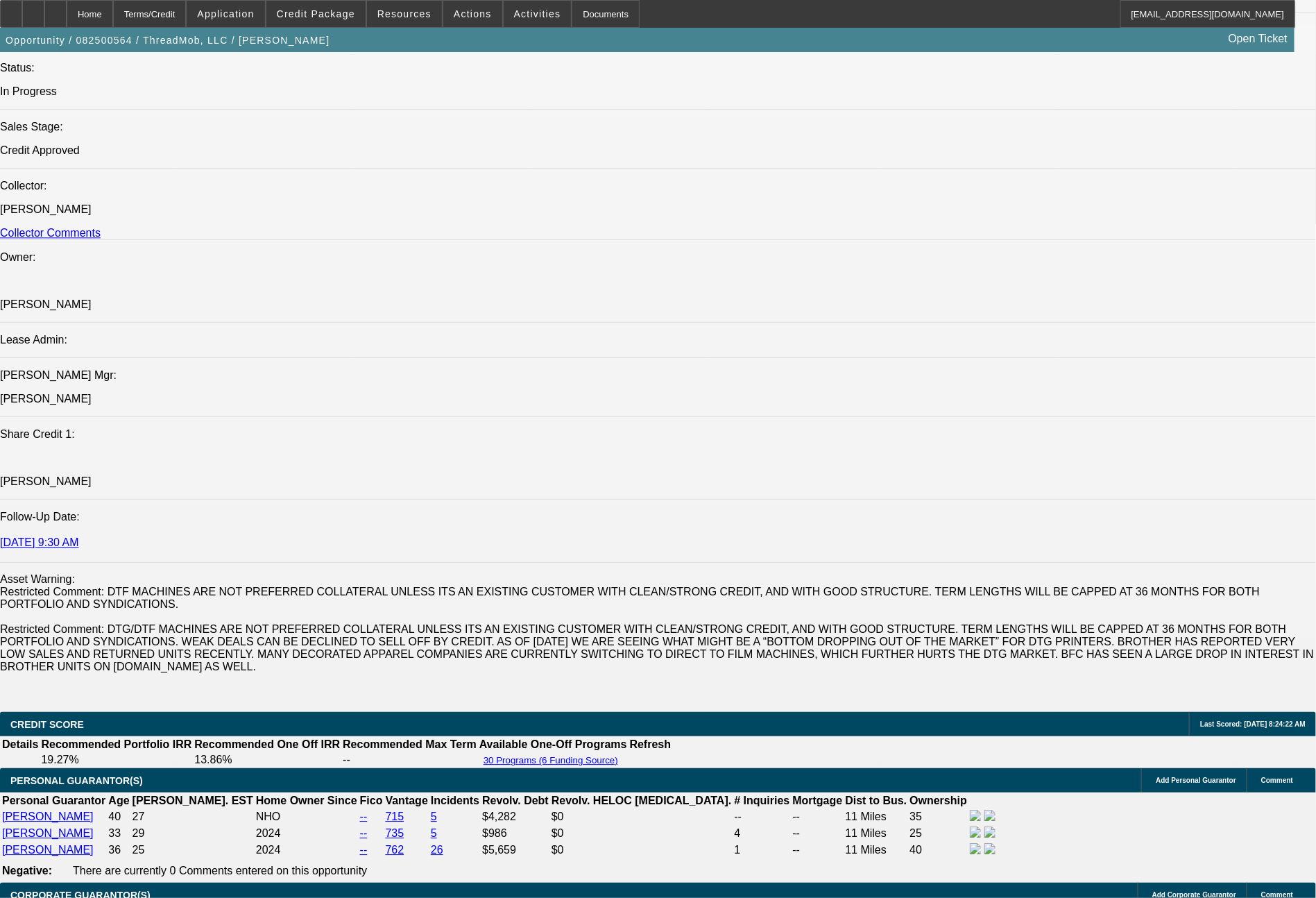
scroll to position [2357, 0]
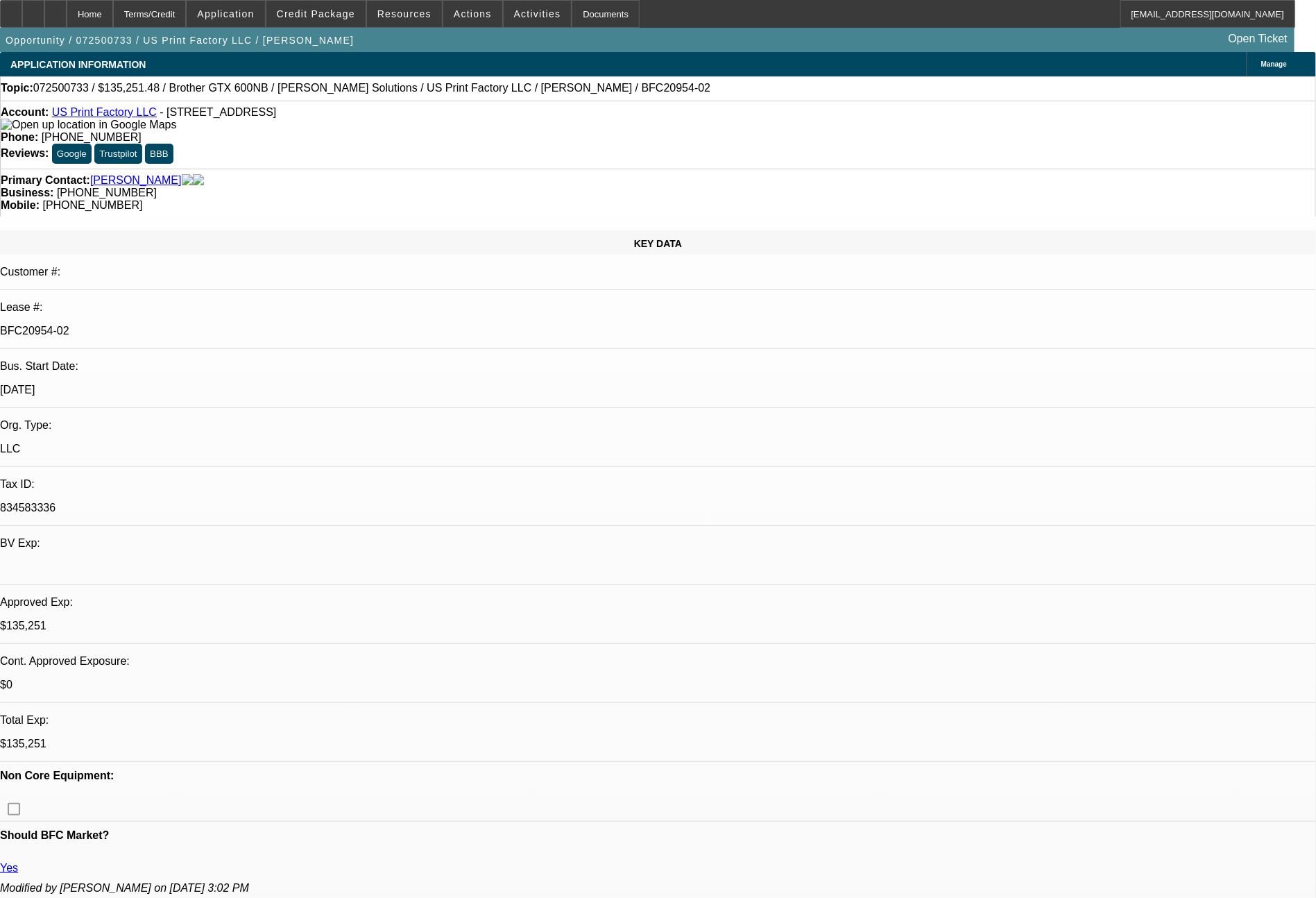
select select "0"
select select "2"
select select "0"
select select "6"
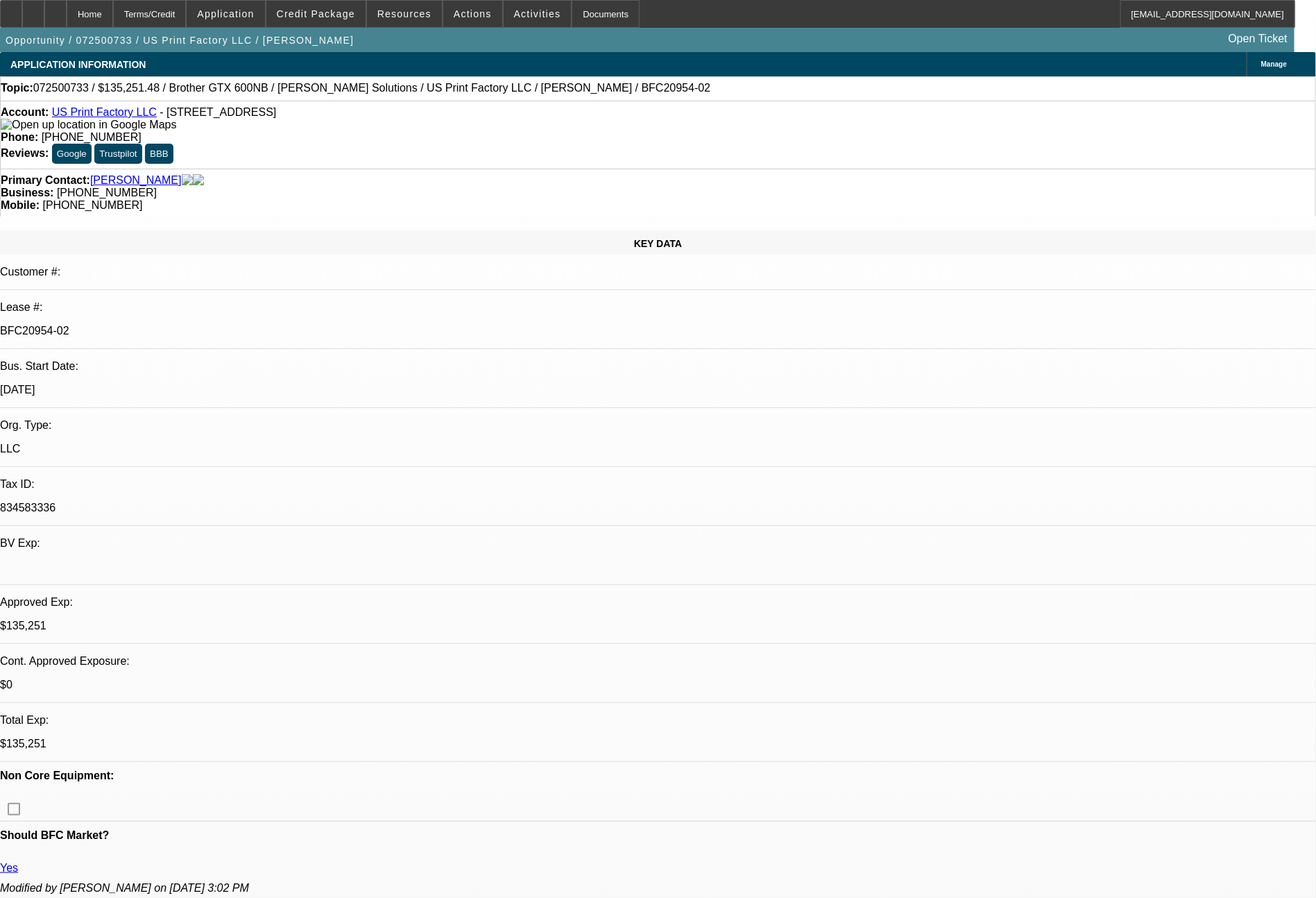
select select "0"
select select "2"
select select "0"
select select "6"
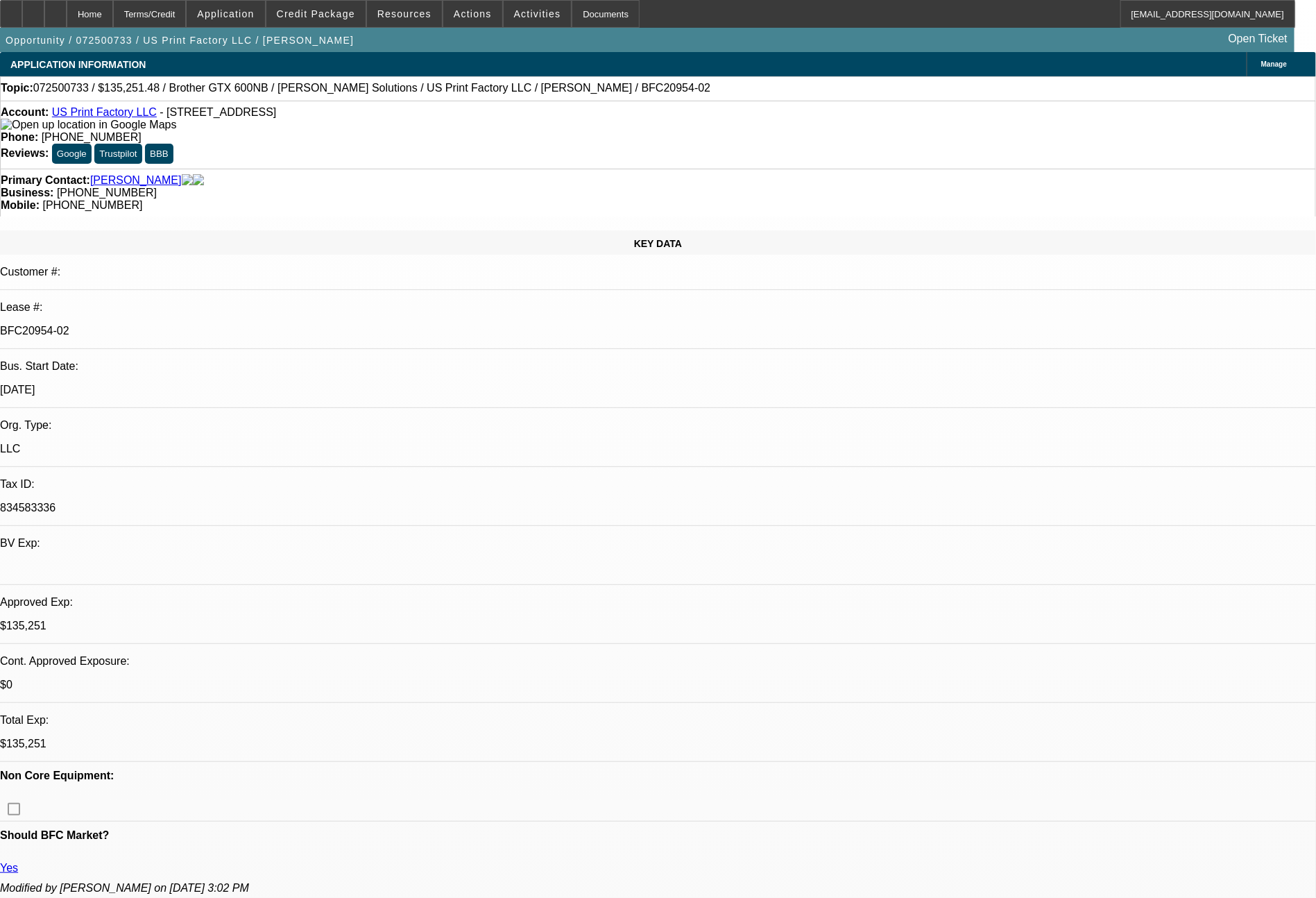
select select "0"
select select "2"
select select "0"
select select "6"
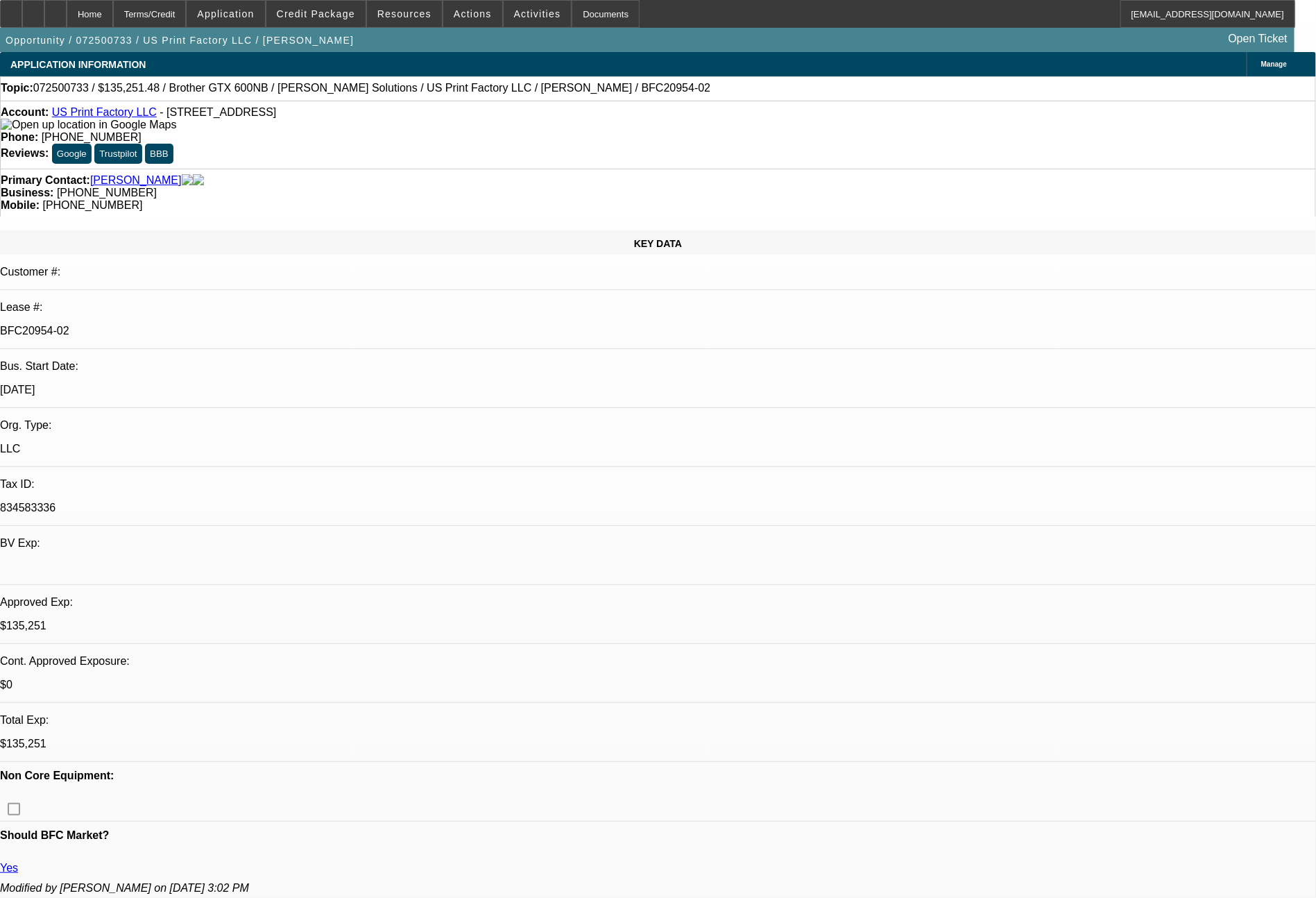
select select "0"
select select "2"
select select "0"
select select "6"
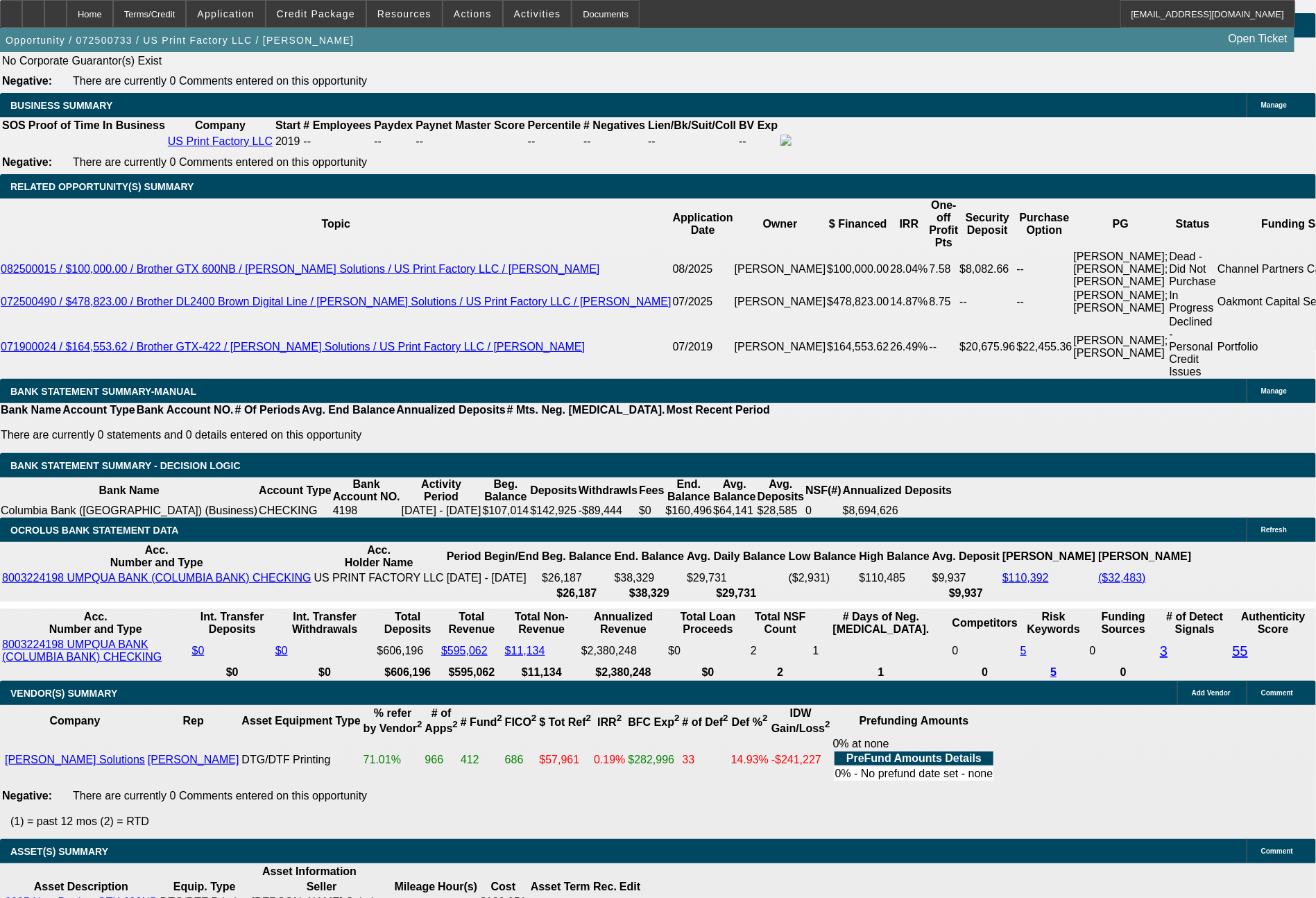
scroll to position [2326, 0]
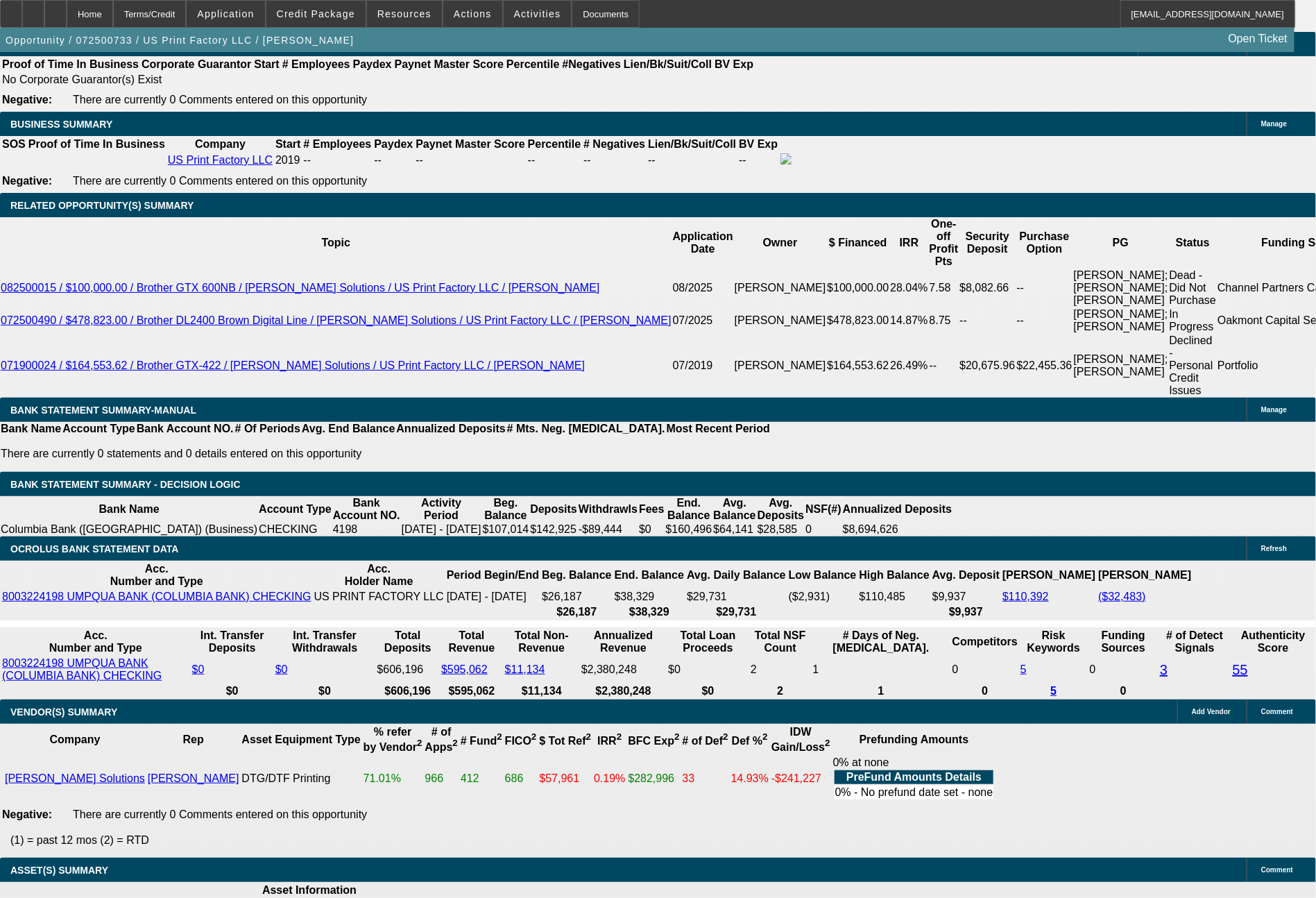
select select "0"
select select "2"
select select "0"
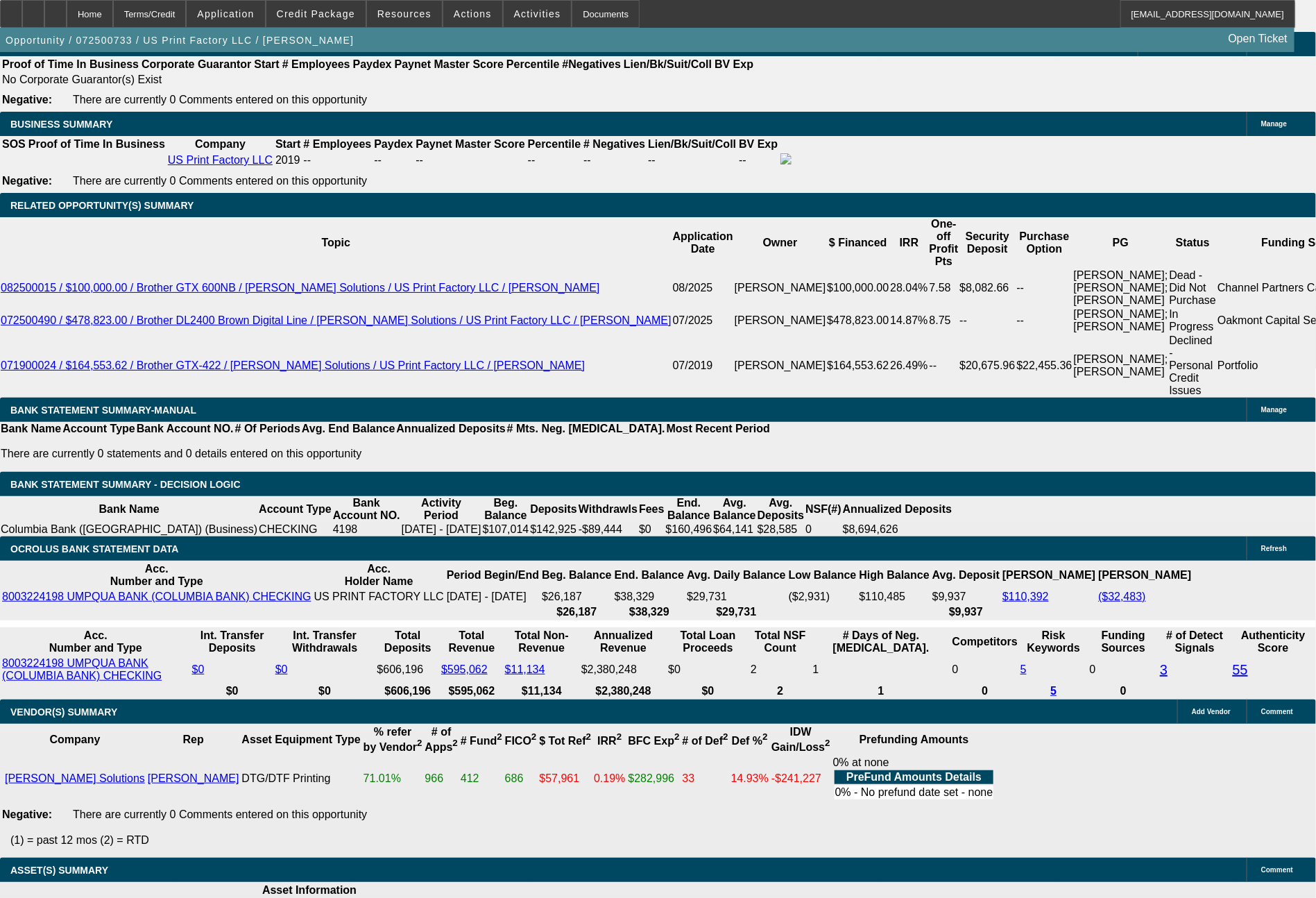
select select "6"
select select "0"
select select "2"
select select "0"
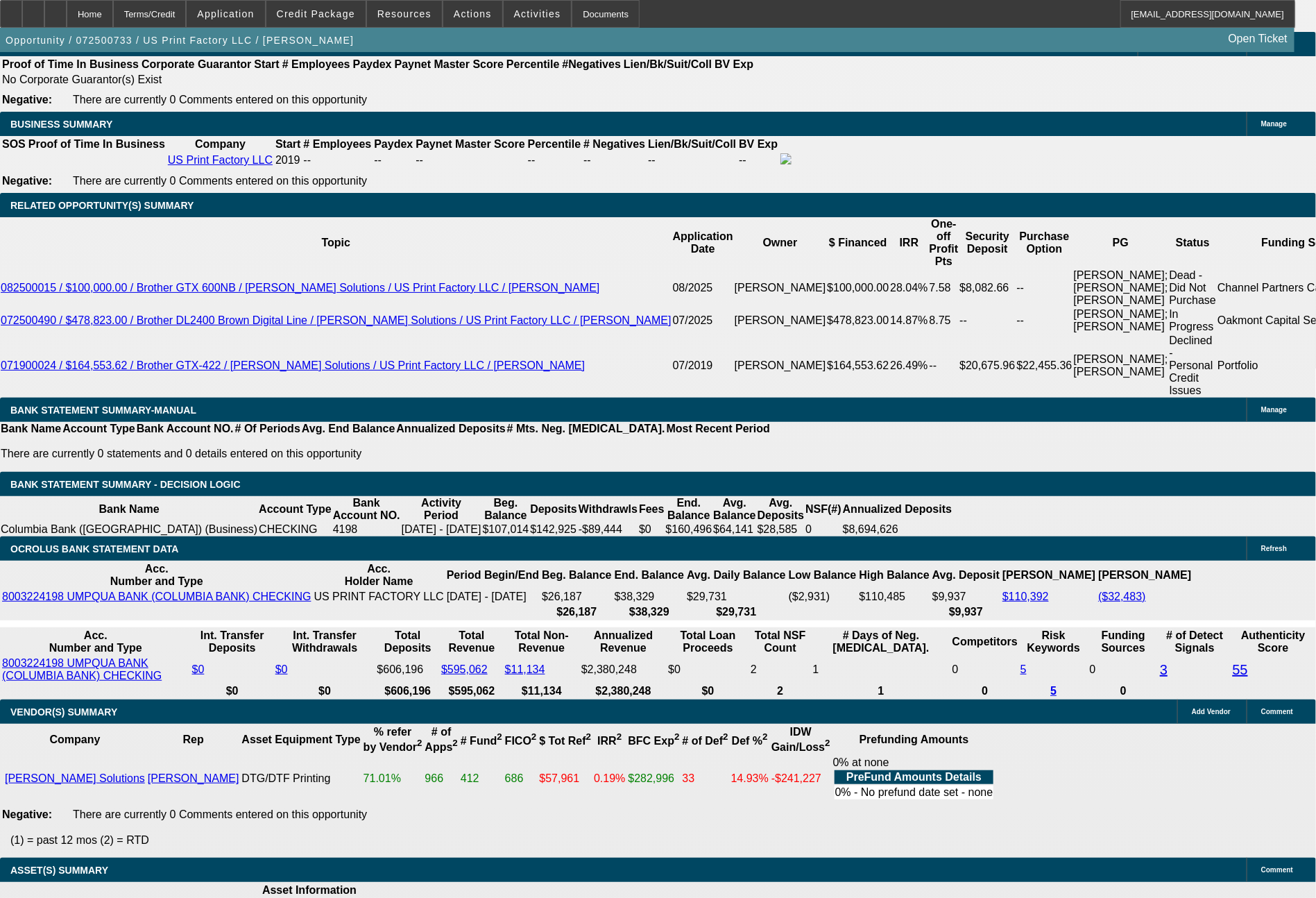
select select "6"
select select "0"
select select "6"
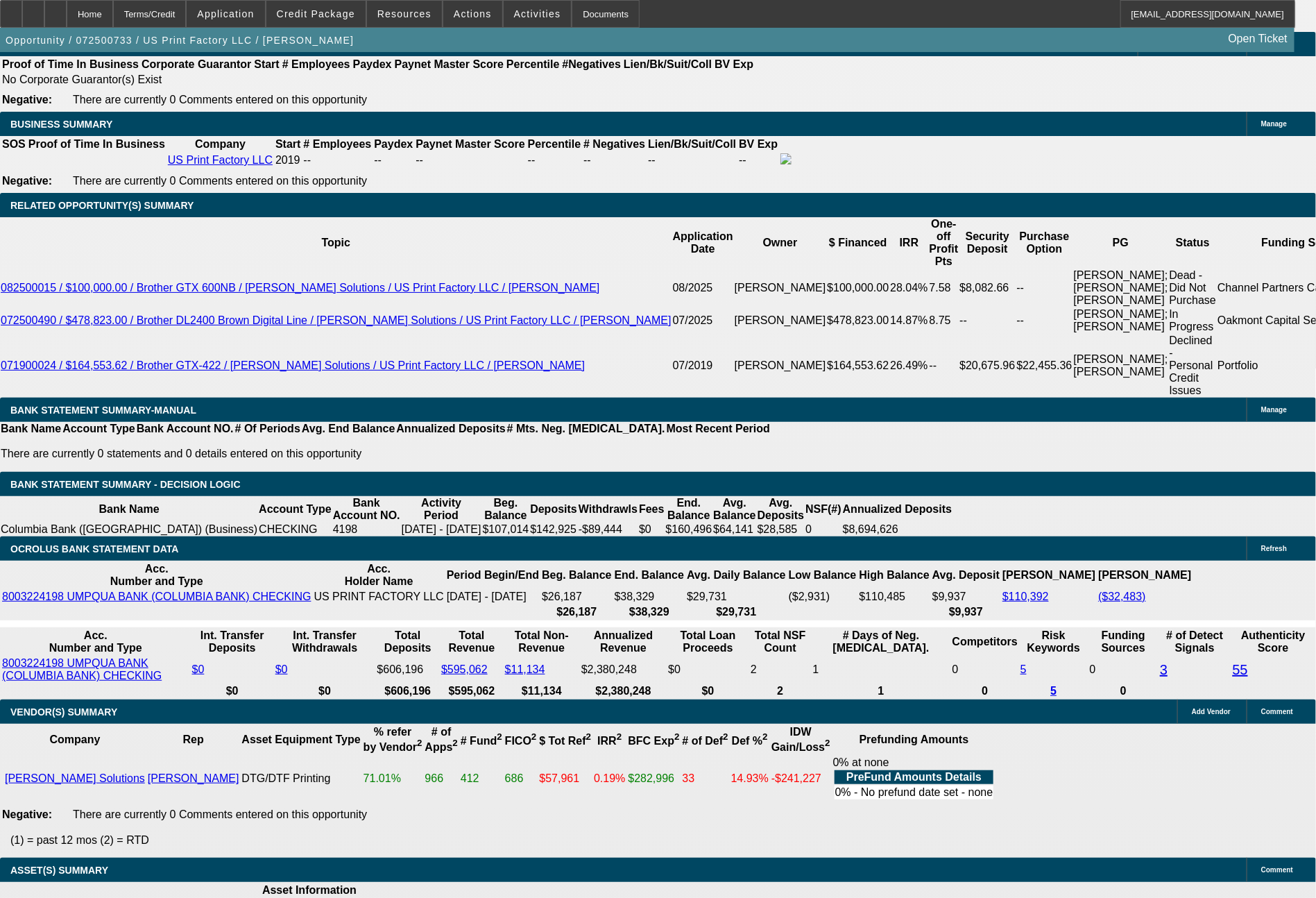
select select "0"
select select "2"
select select "0"
select select "6"
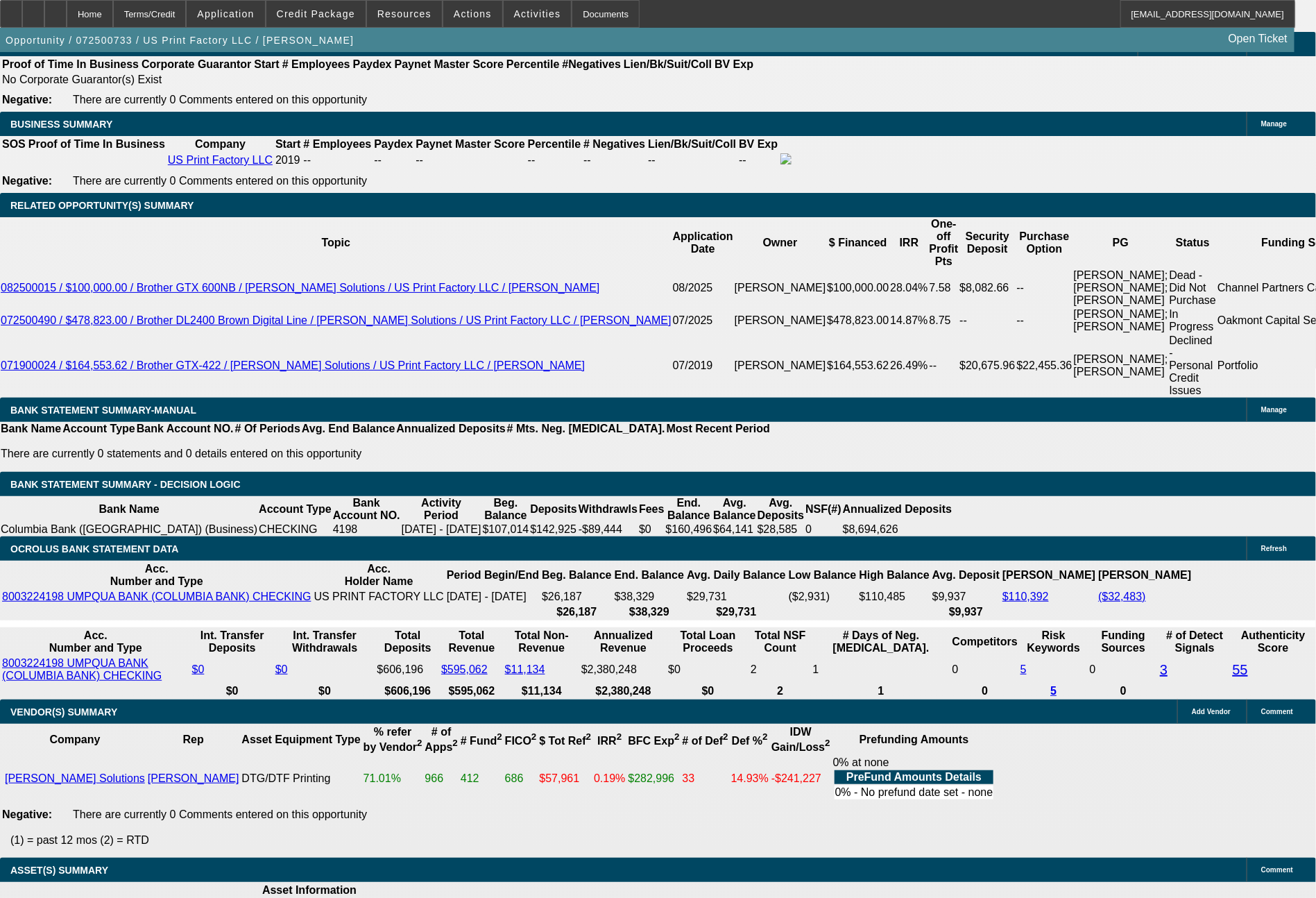
select select "0"
select select "2"
select select "0"
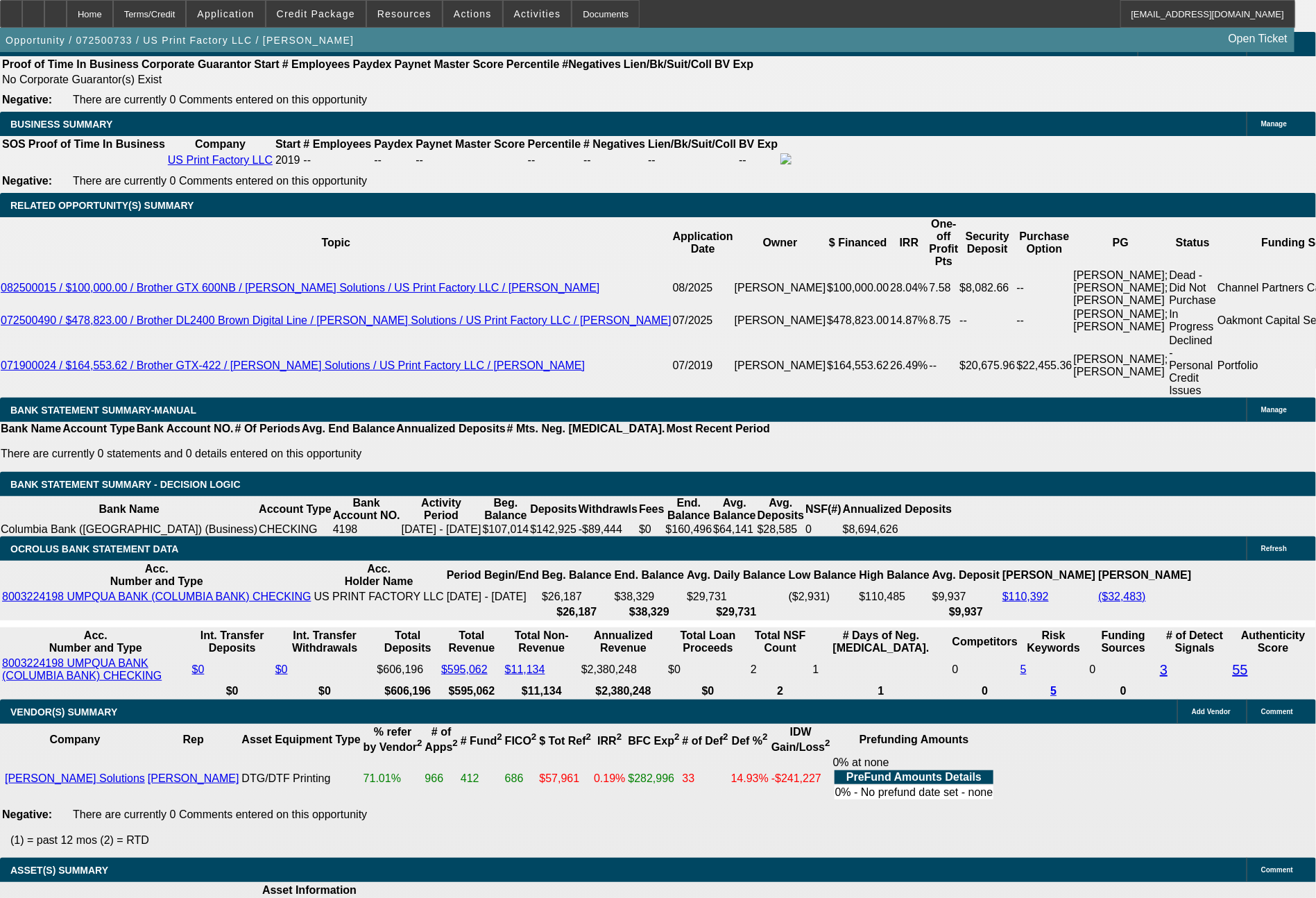
select select "6"
select select "0"
select select "2"
select select "0"
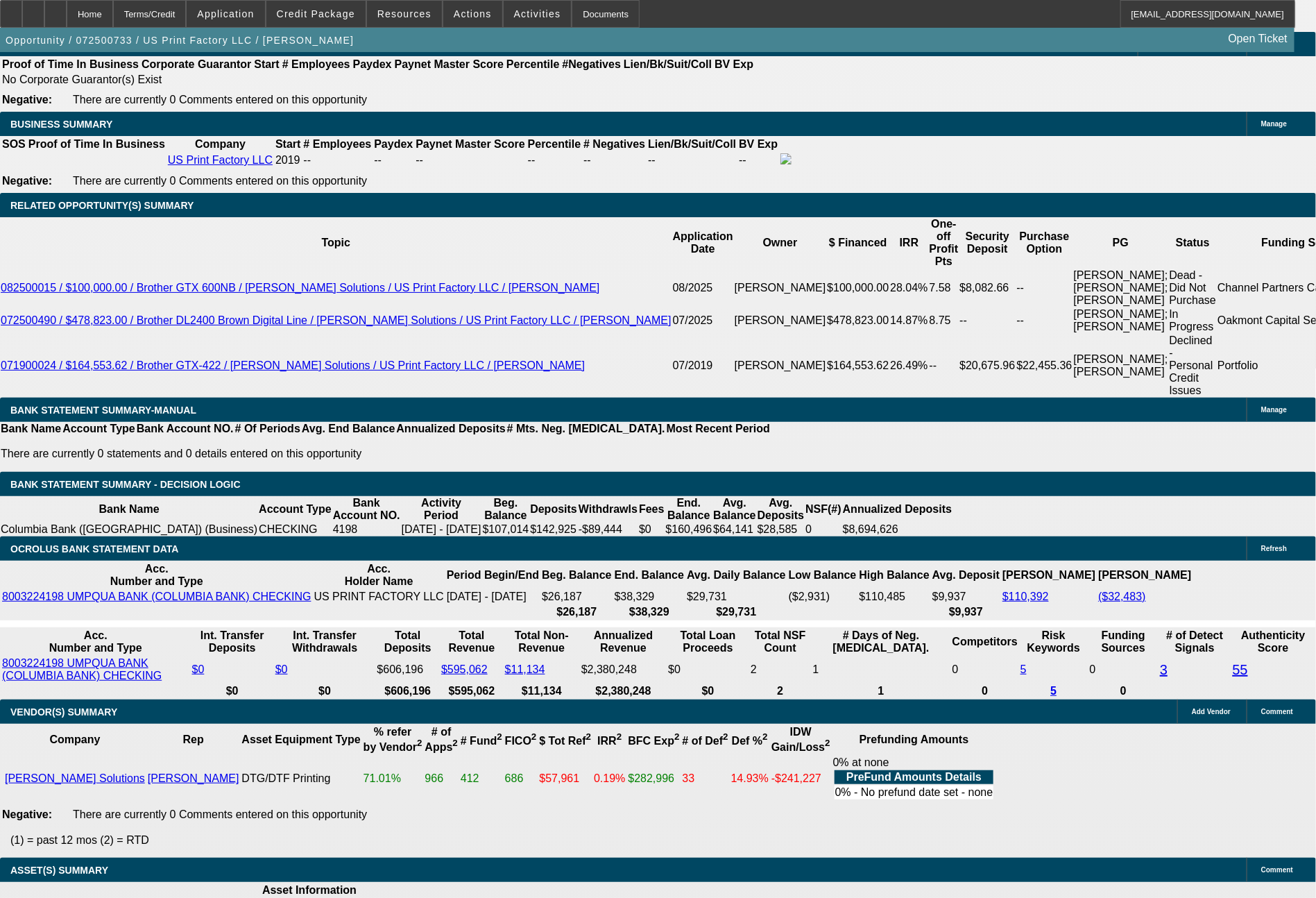
select select "6"
select select "0"
select select "2"
select select "0"
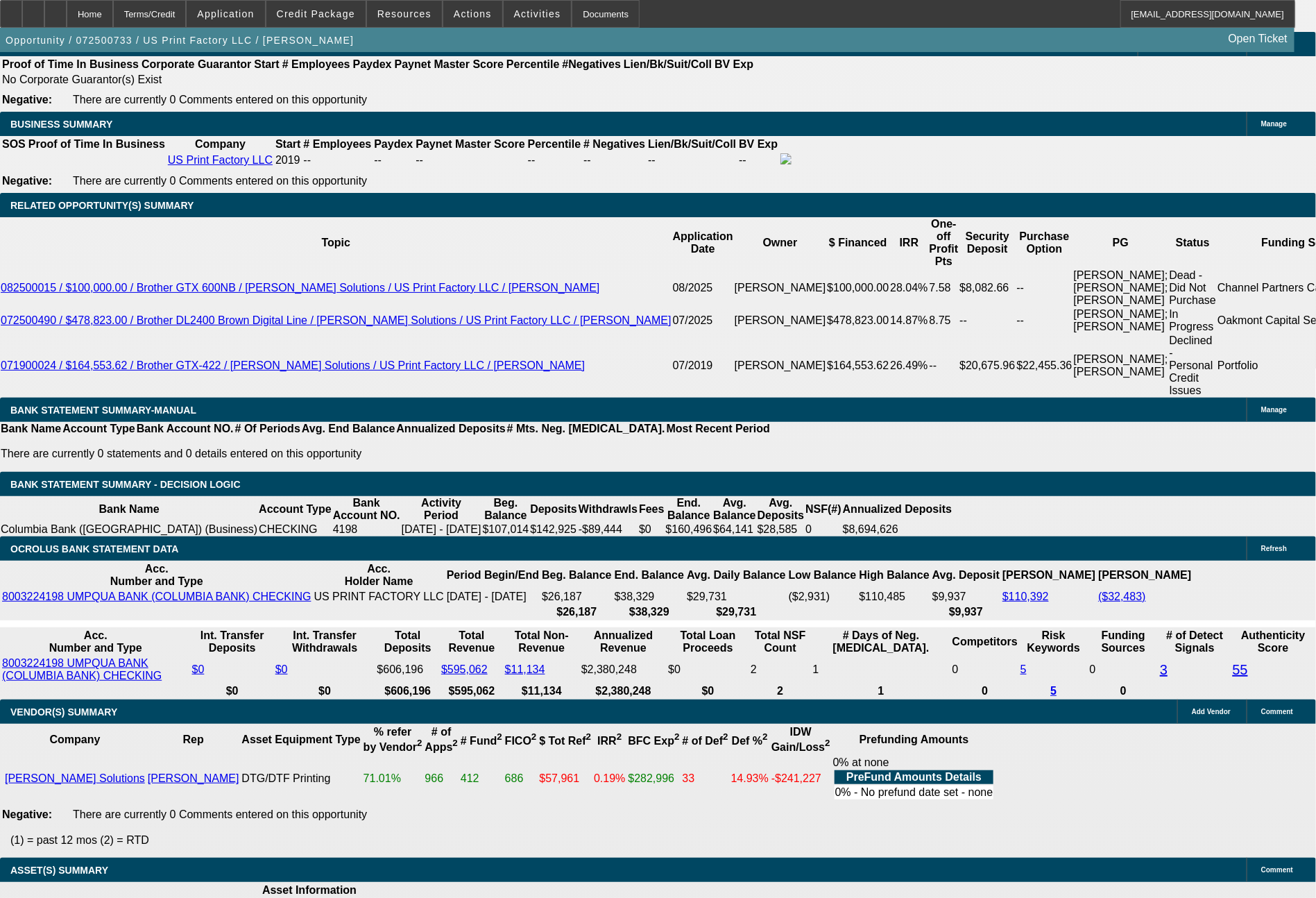
select select "6"
select select "0"
select select "2"
select select "0"
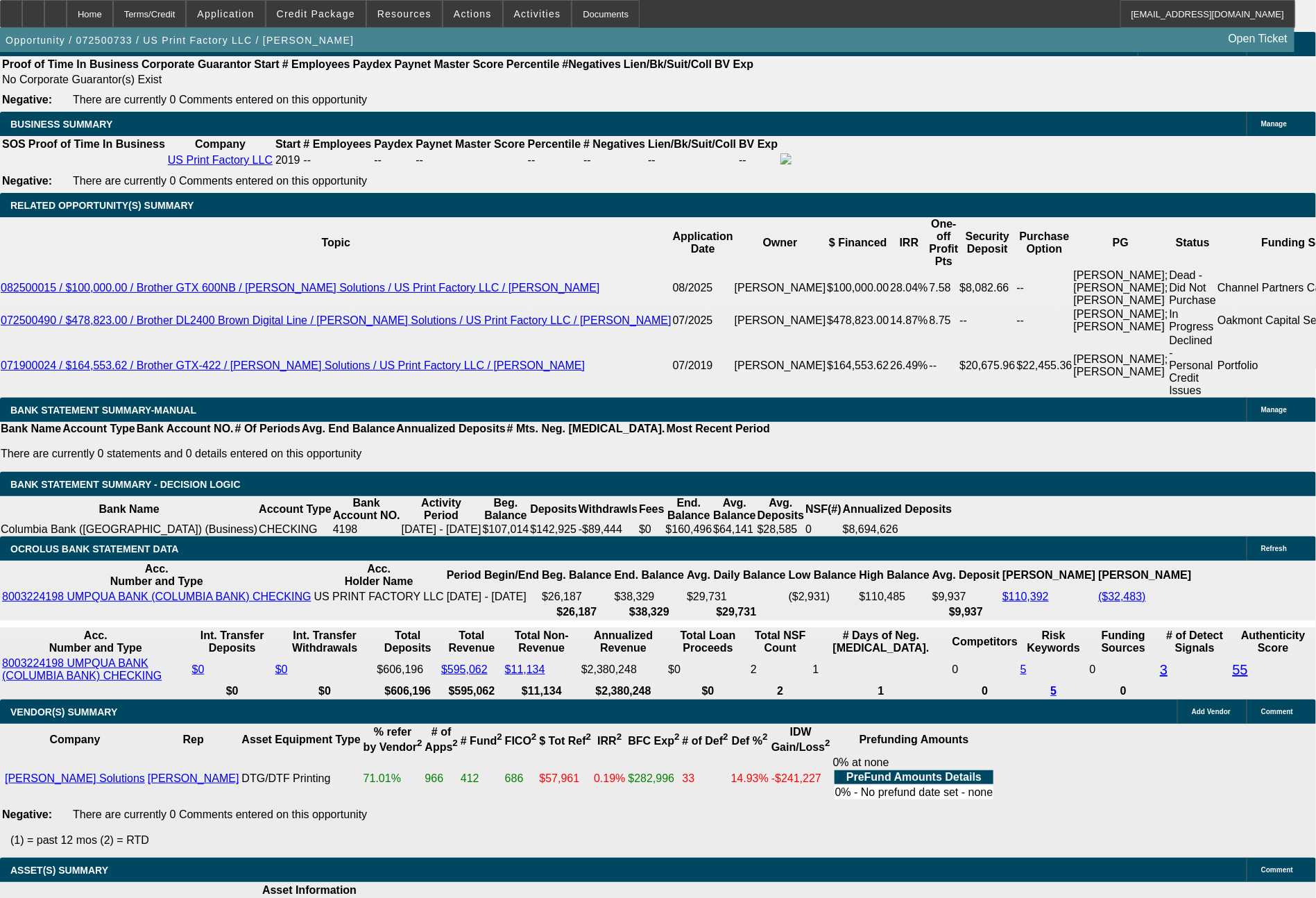
select select "6"
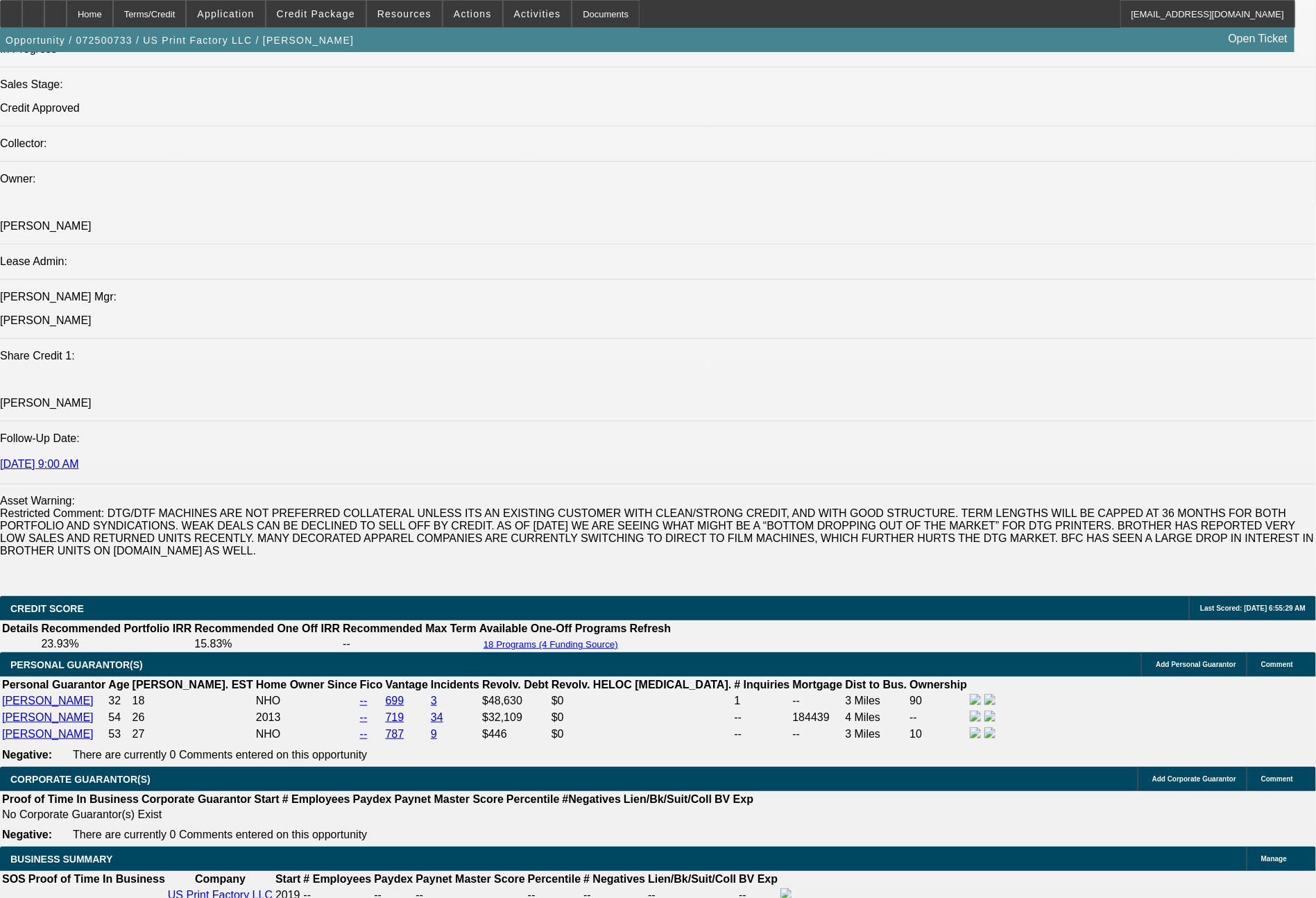
scroll to position [1564, 0]
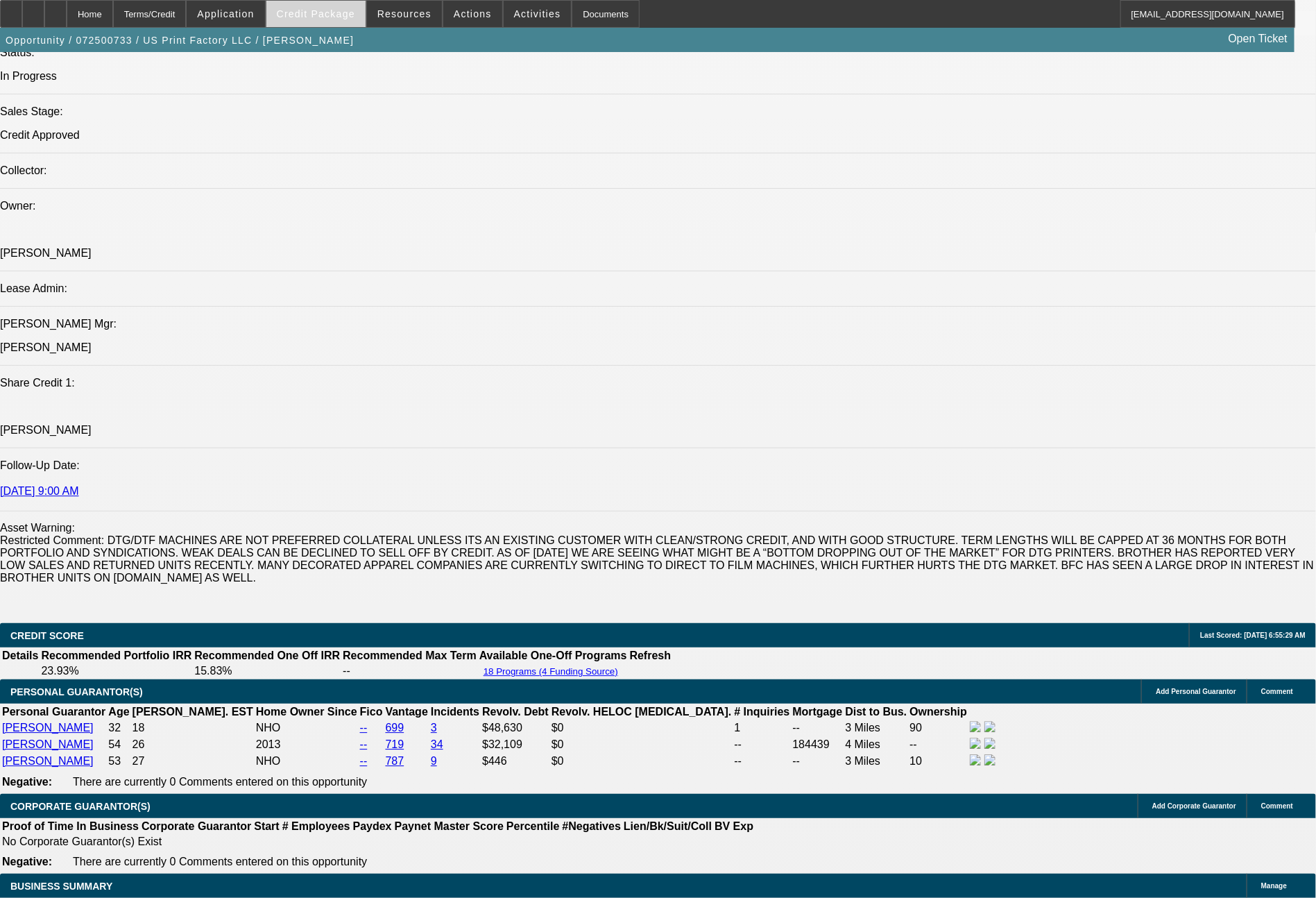
click at [342, 15] on span "Credit Package" at bounding box center [315, 14] width 79 height 11
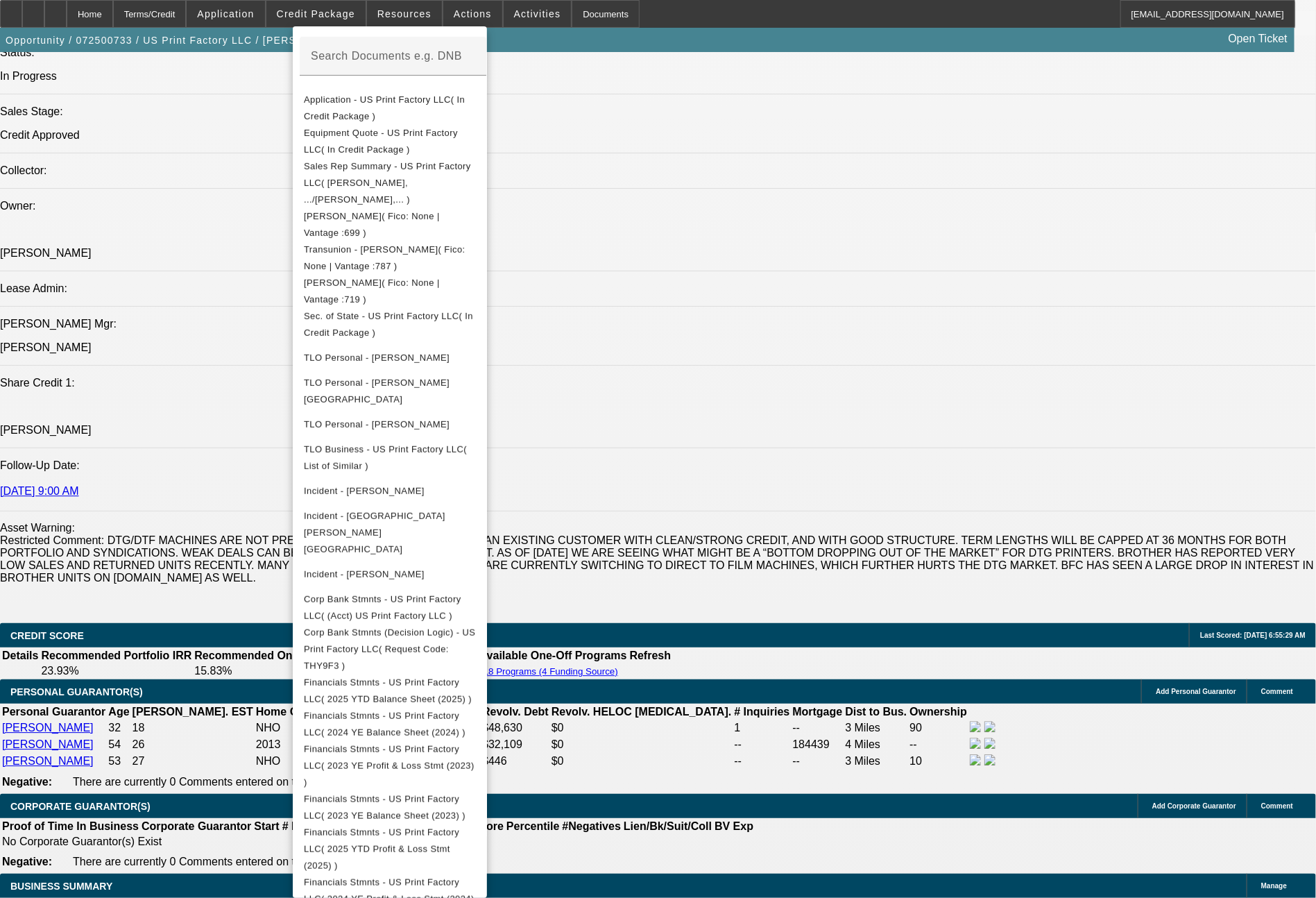
scroll to position [497, 0]
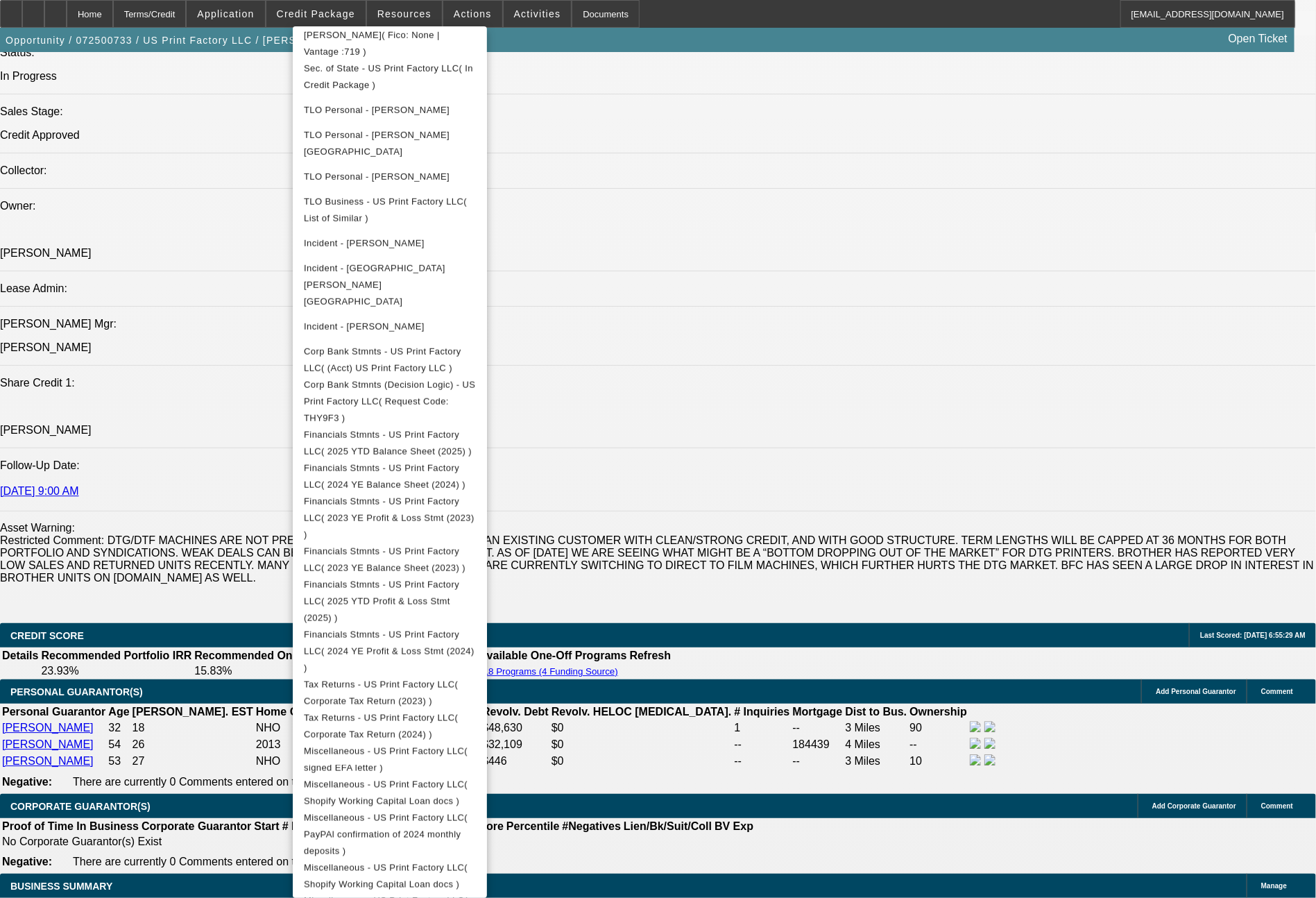
click at [1097, 793] on div at bounding box center [658, 449] width 1316 height 898
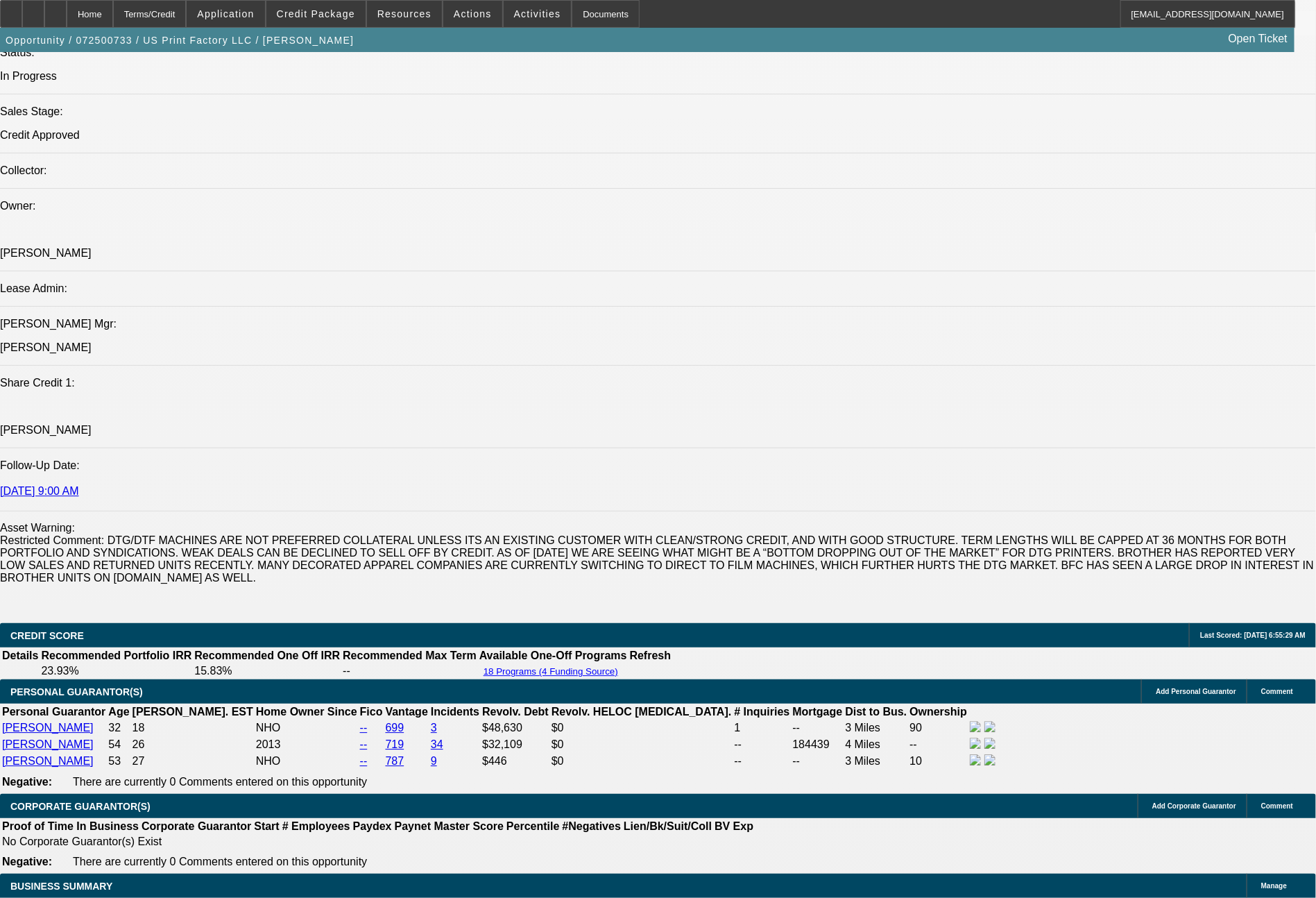
scroll to position [2349, 0]
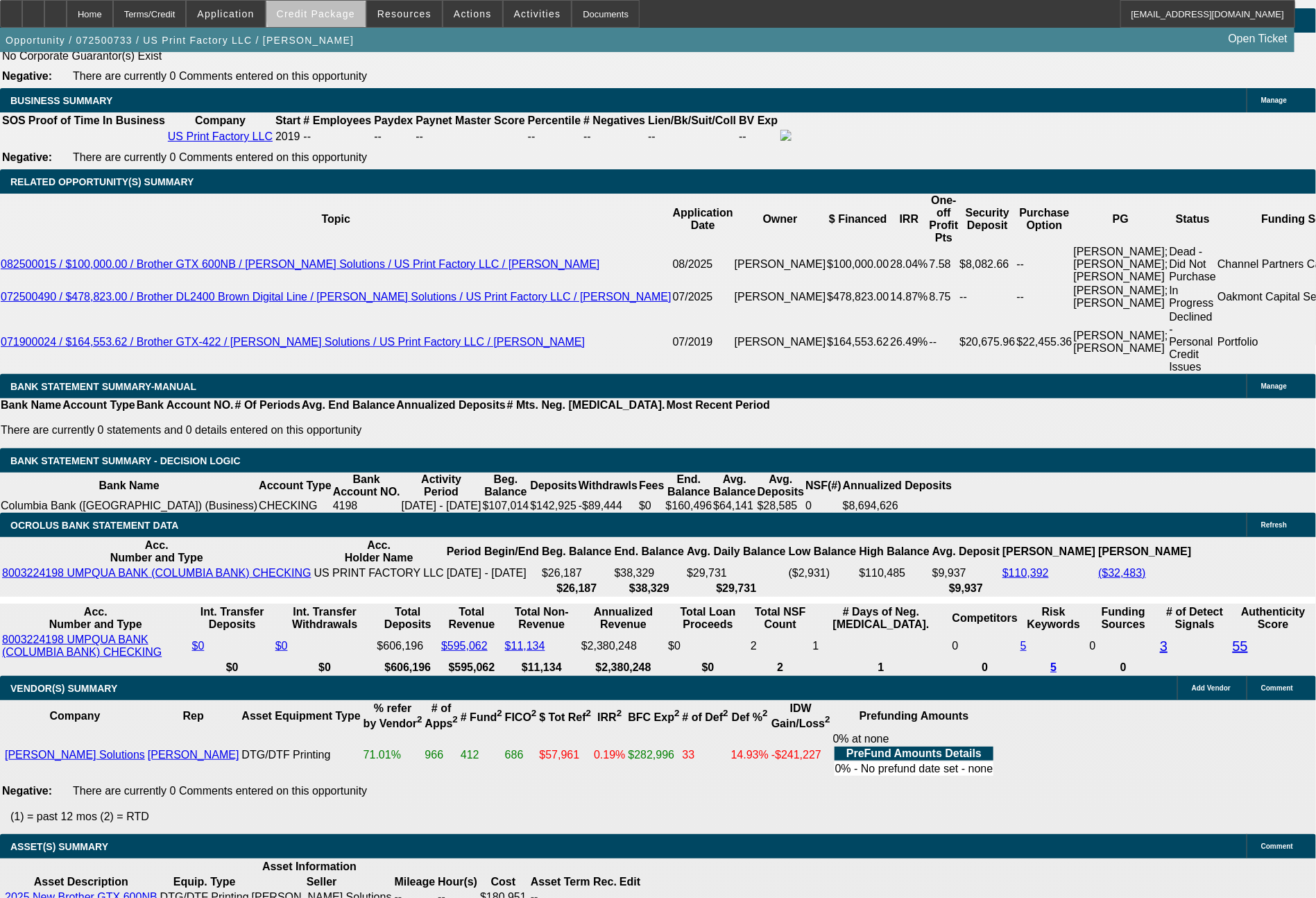
click at [349, 13] on span "Credit Package" at bounding box center [315, 14] width 79 height 11
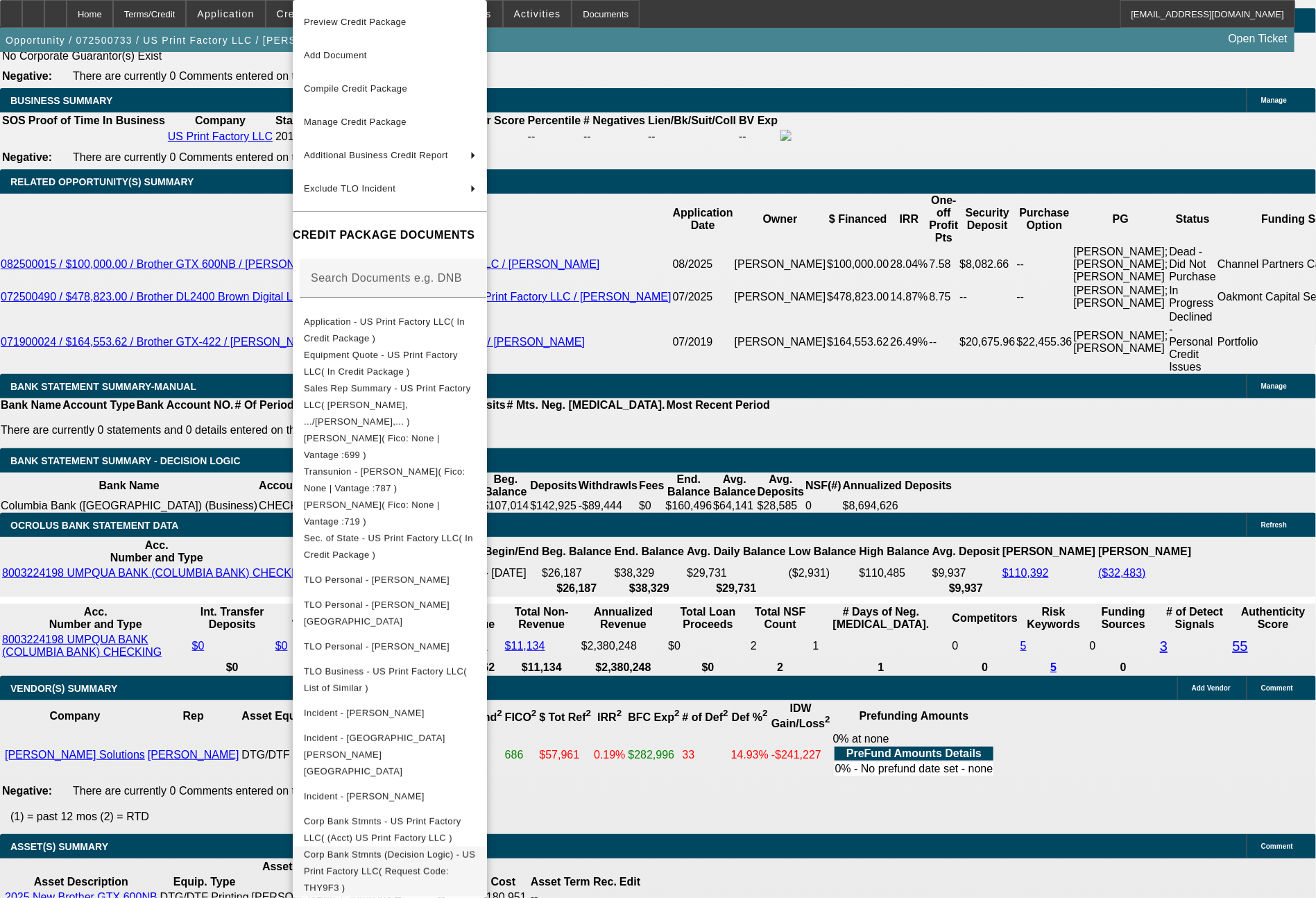
click at [475, 849] on span "Corp Bank Stmnts (Decision Logic) - US Print Factory LLC( Request Code: THY9F3 )" at bounding box center [389, 870] width 171 height 43
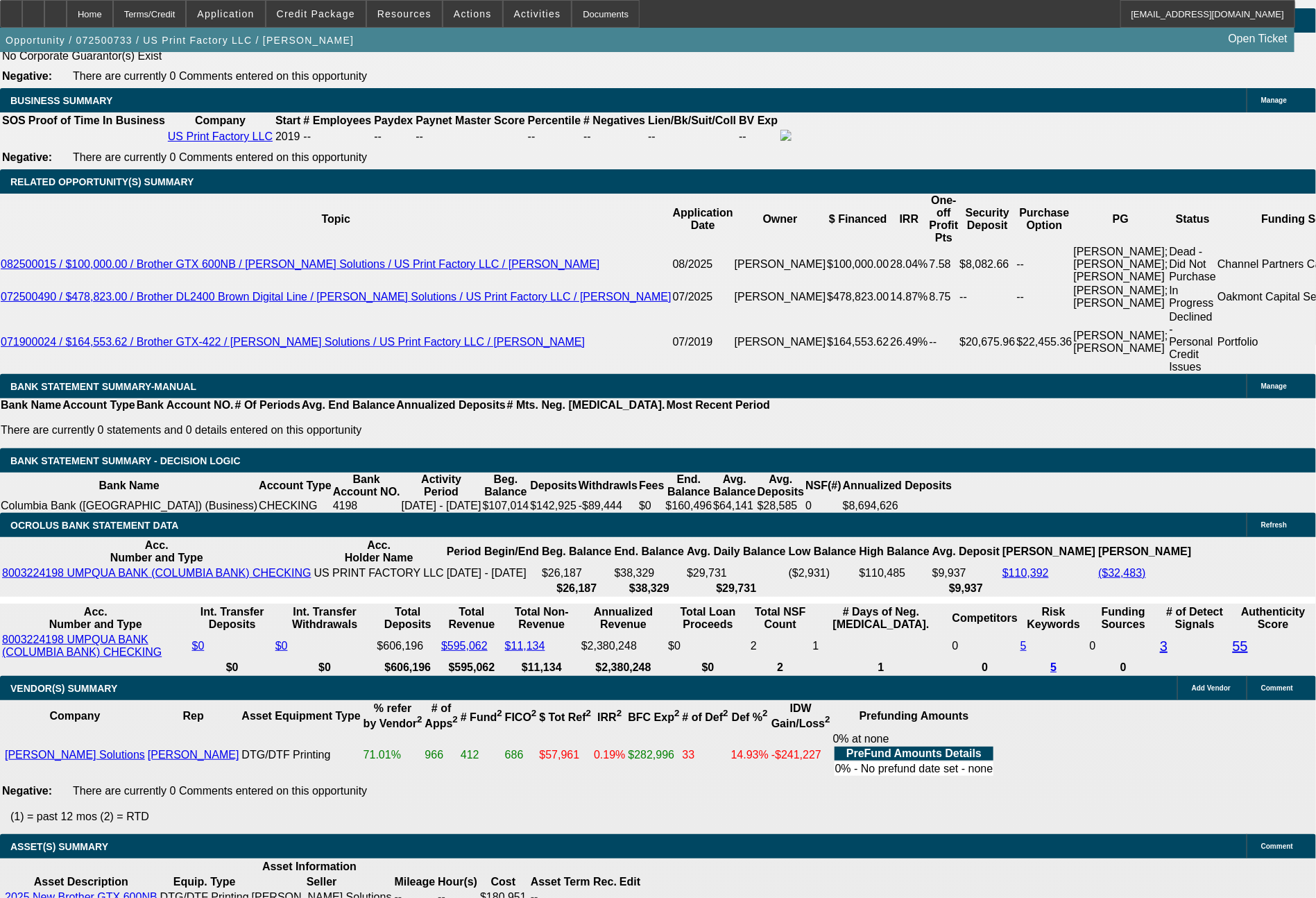
click at [475, 849] on span "Corp Bank Stmnts (Decision Logic) - US Print Factory LLC( Request Code: THY9F3 )" at bounding box center [389, 870] width 171 height 43
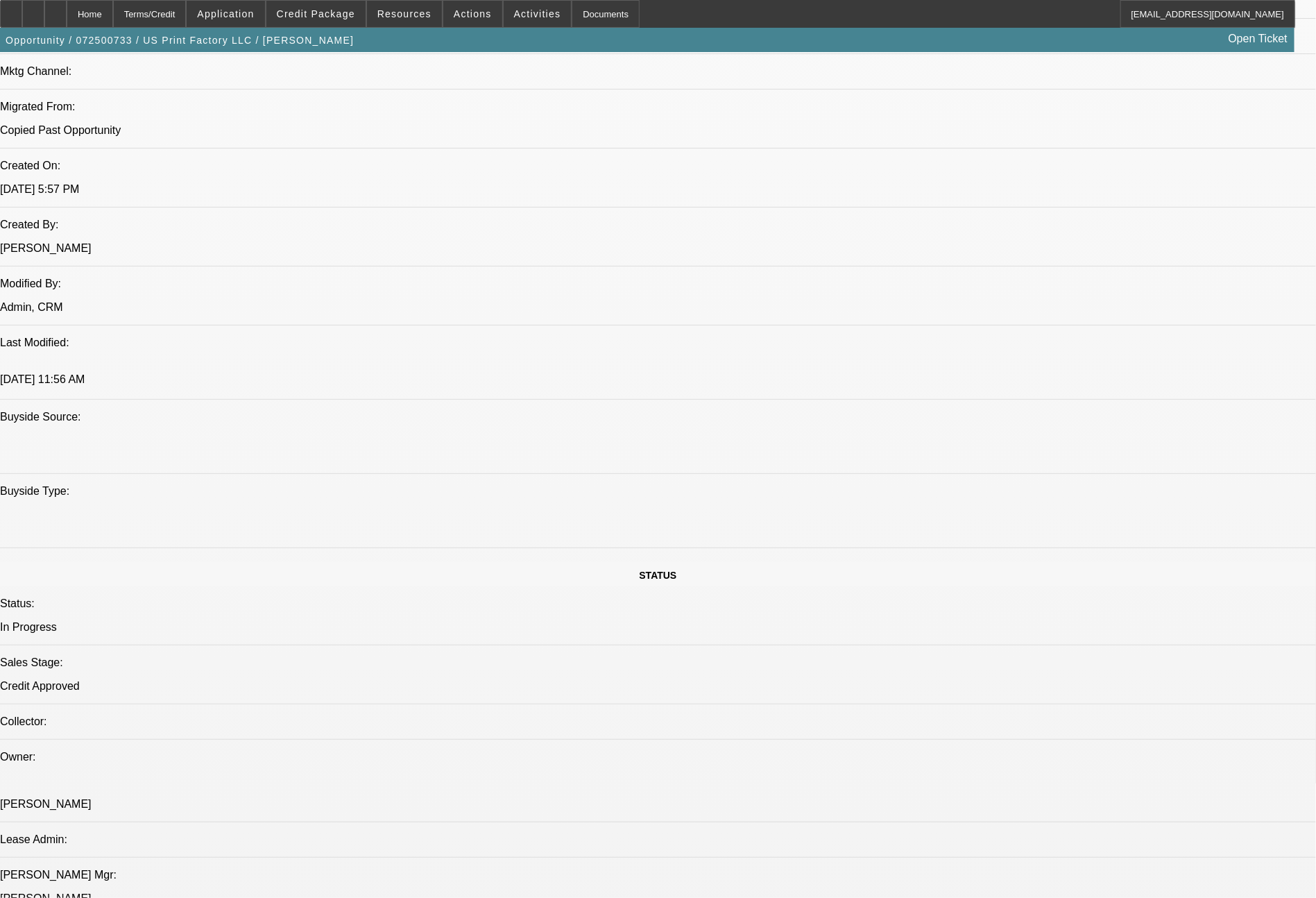
scroll to position [1069, 0]
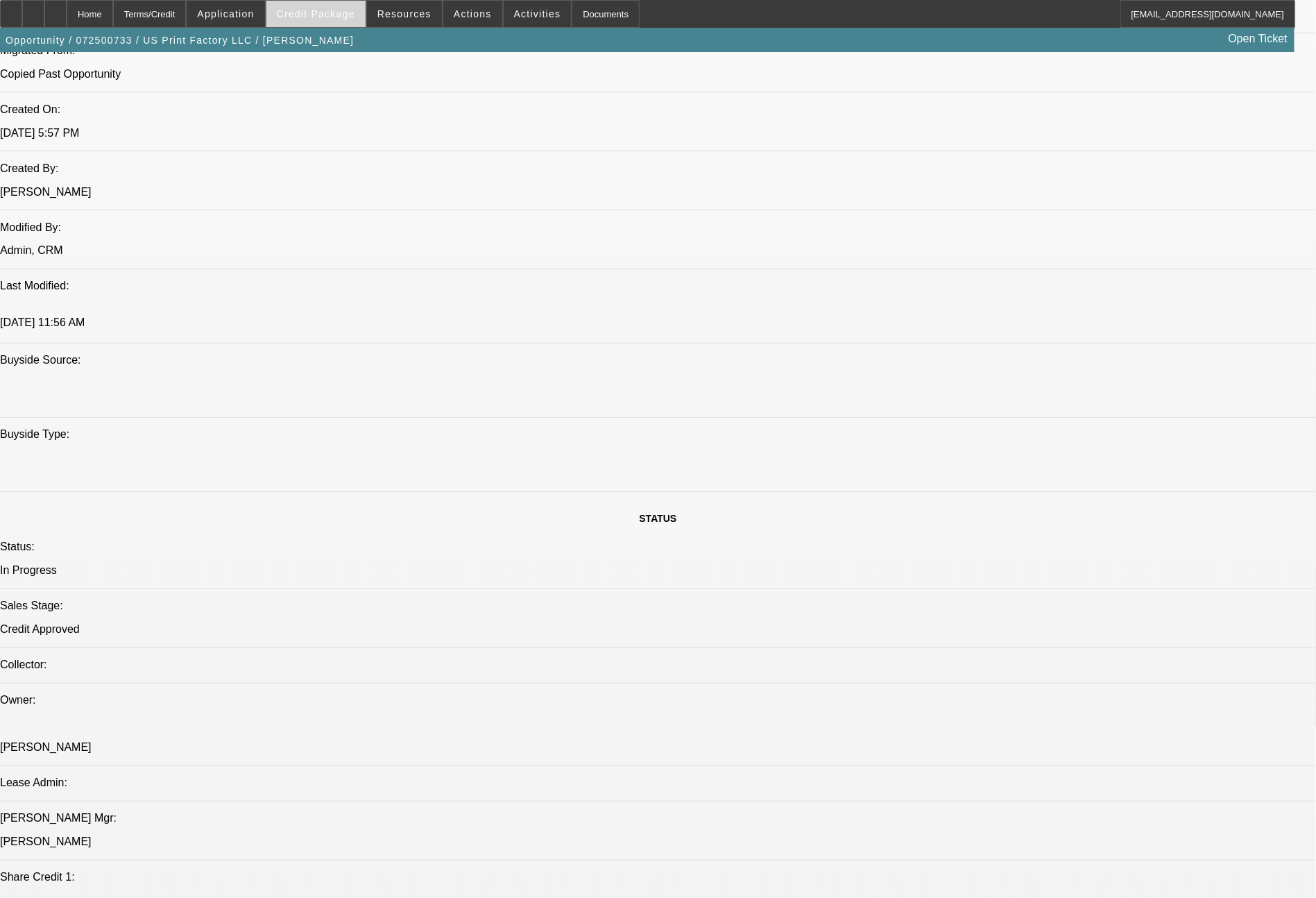
click at [339, 0] on span at bounding box center [315, 14] width 99 height 33
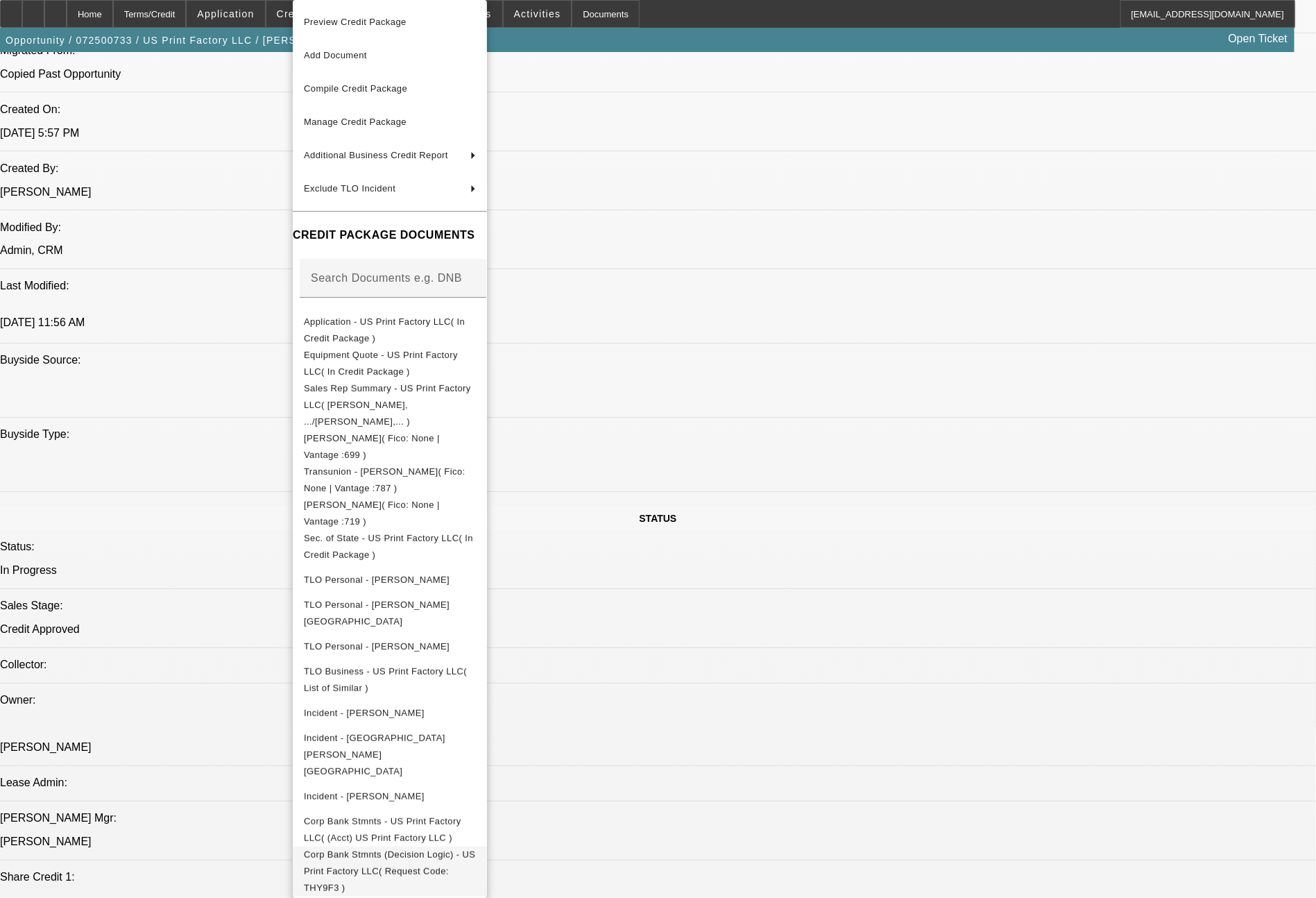
click at [437, 846] on span "Corp Bank Stmnts (Decision Logic) - US Print Factory LLC( Request Code: THY9F3 )" at bounding box center [390, 871] width 172 height 50
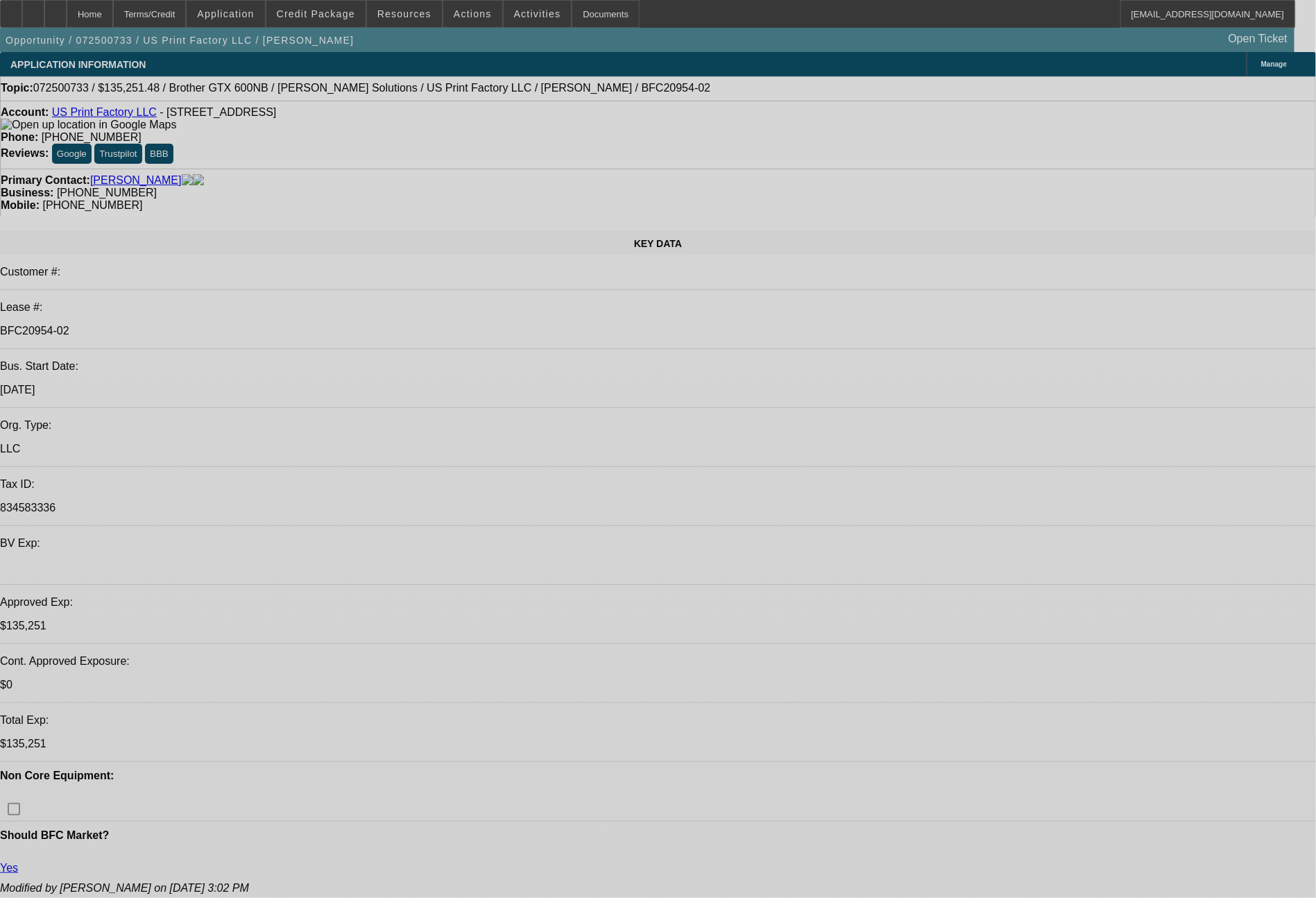
select select "0"
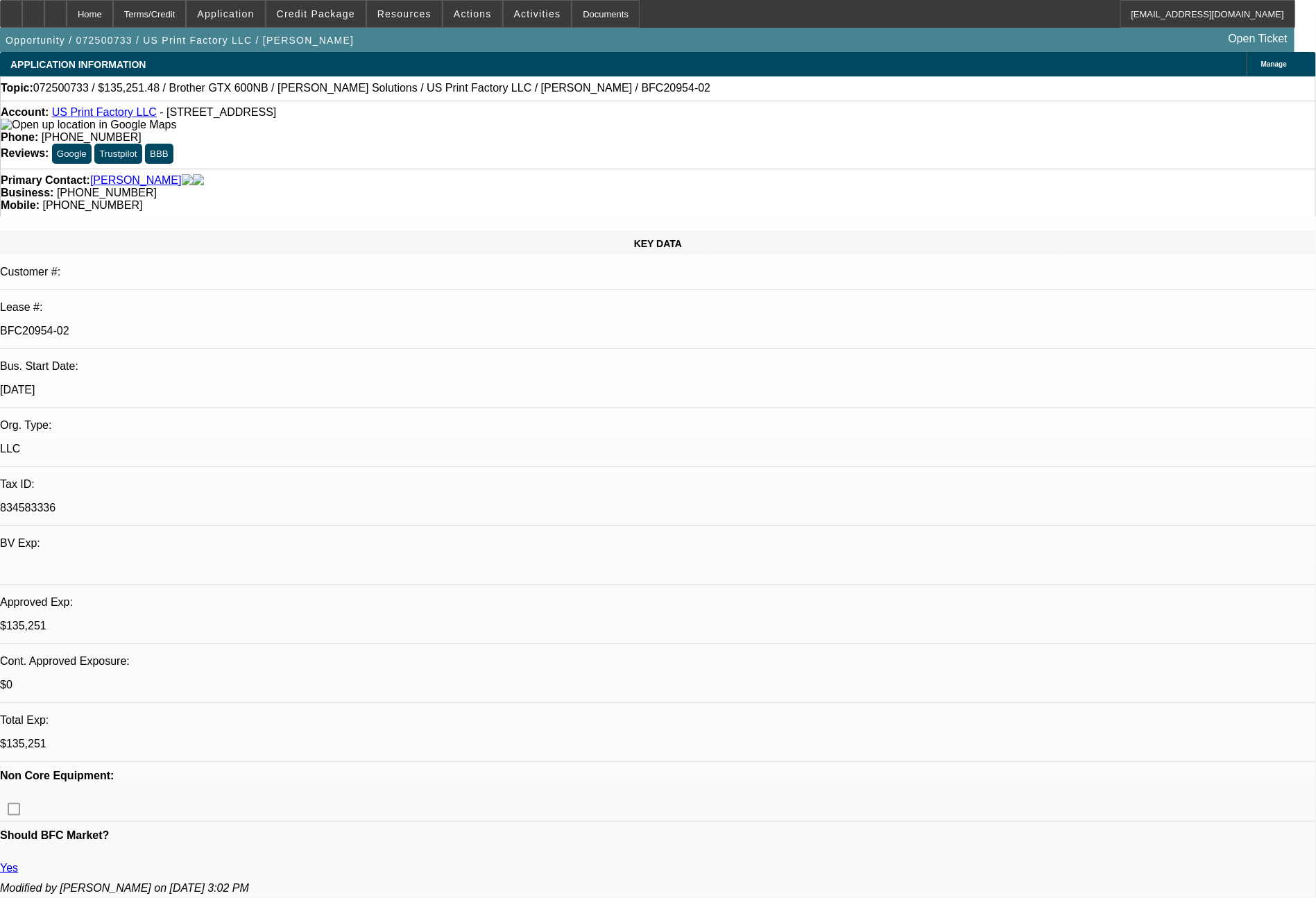
select select "2"
select select "0"
select select "6"
select select "0"
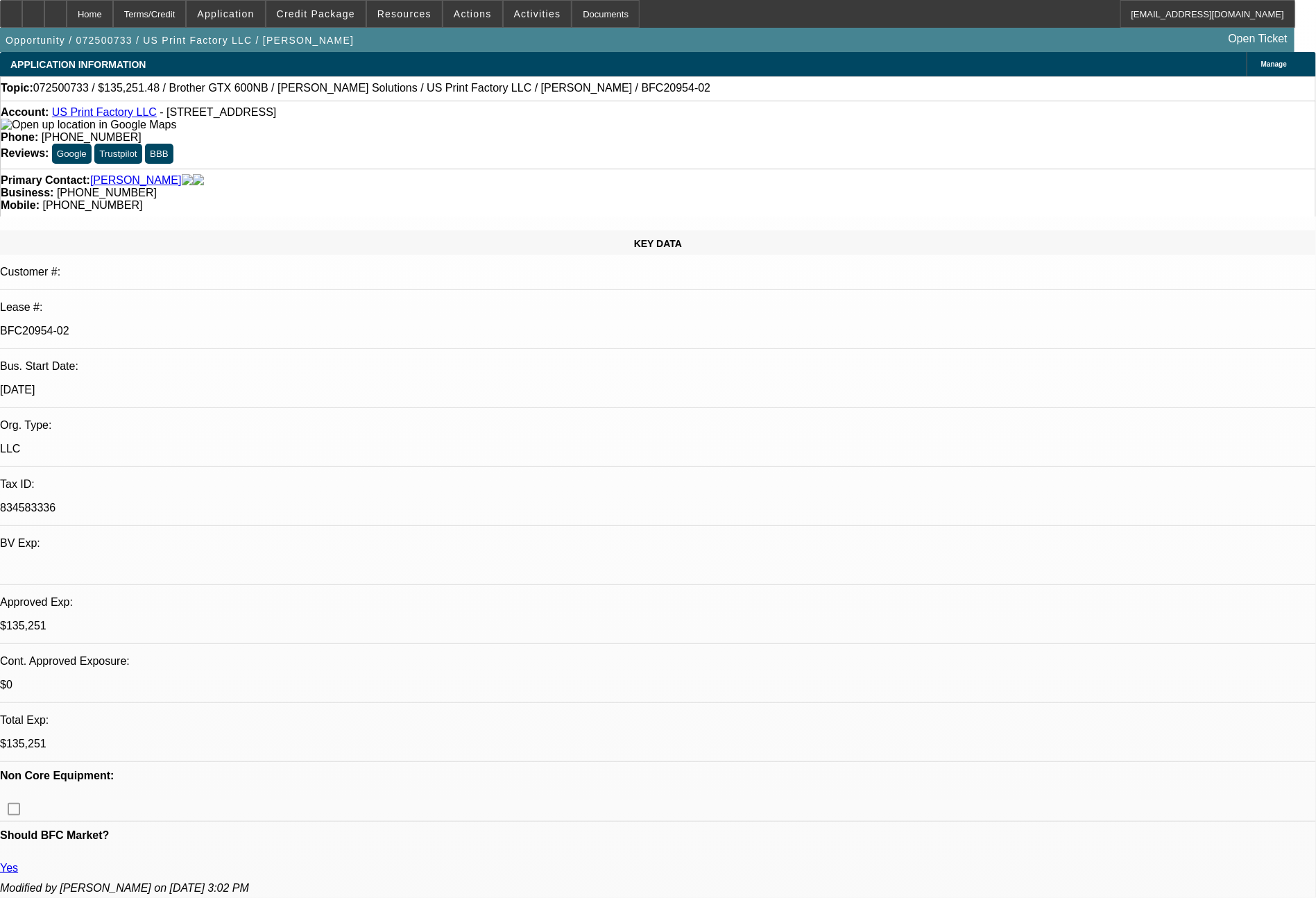
select select "2"
select select "0"
select select "6"
select select "0"
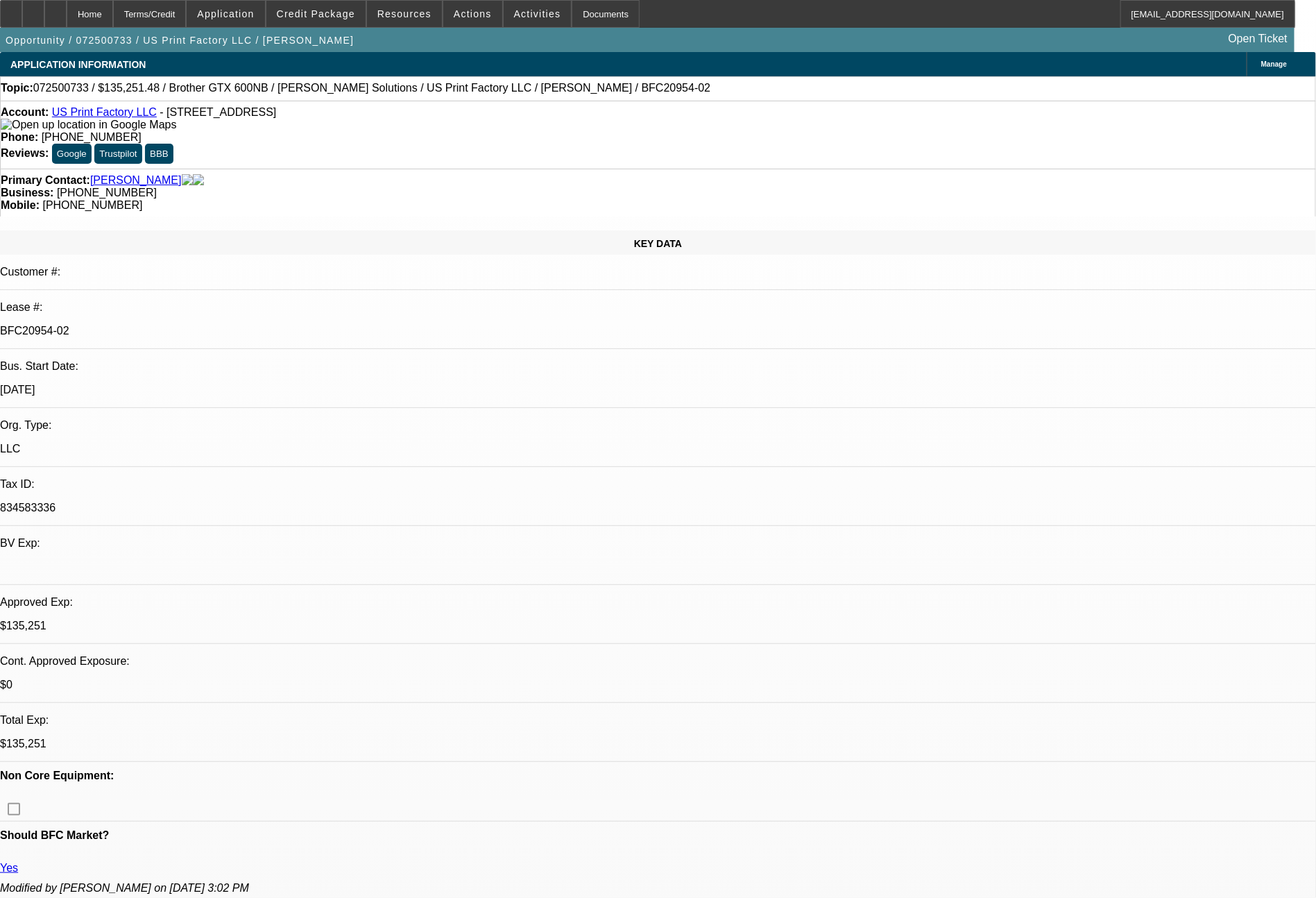
select select "2"
select select "0"
select select "6"
select select "0"
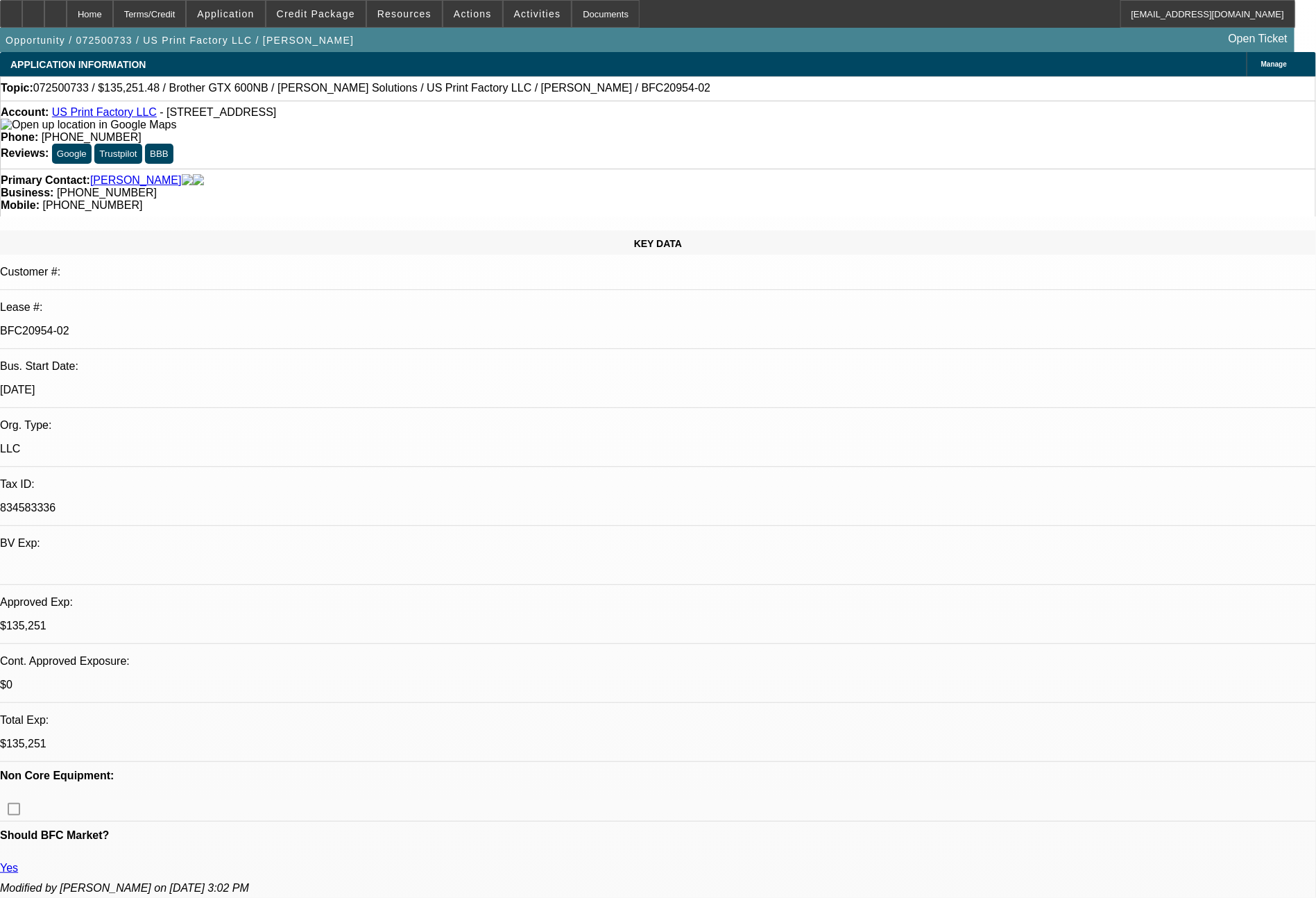
select select "2"
select select "0"
select select "6"
click at [318, 10] on span "Credit Package" at bounding box center [315, 14] width 79 height 11
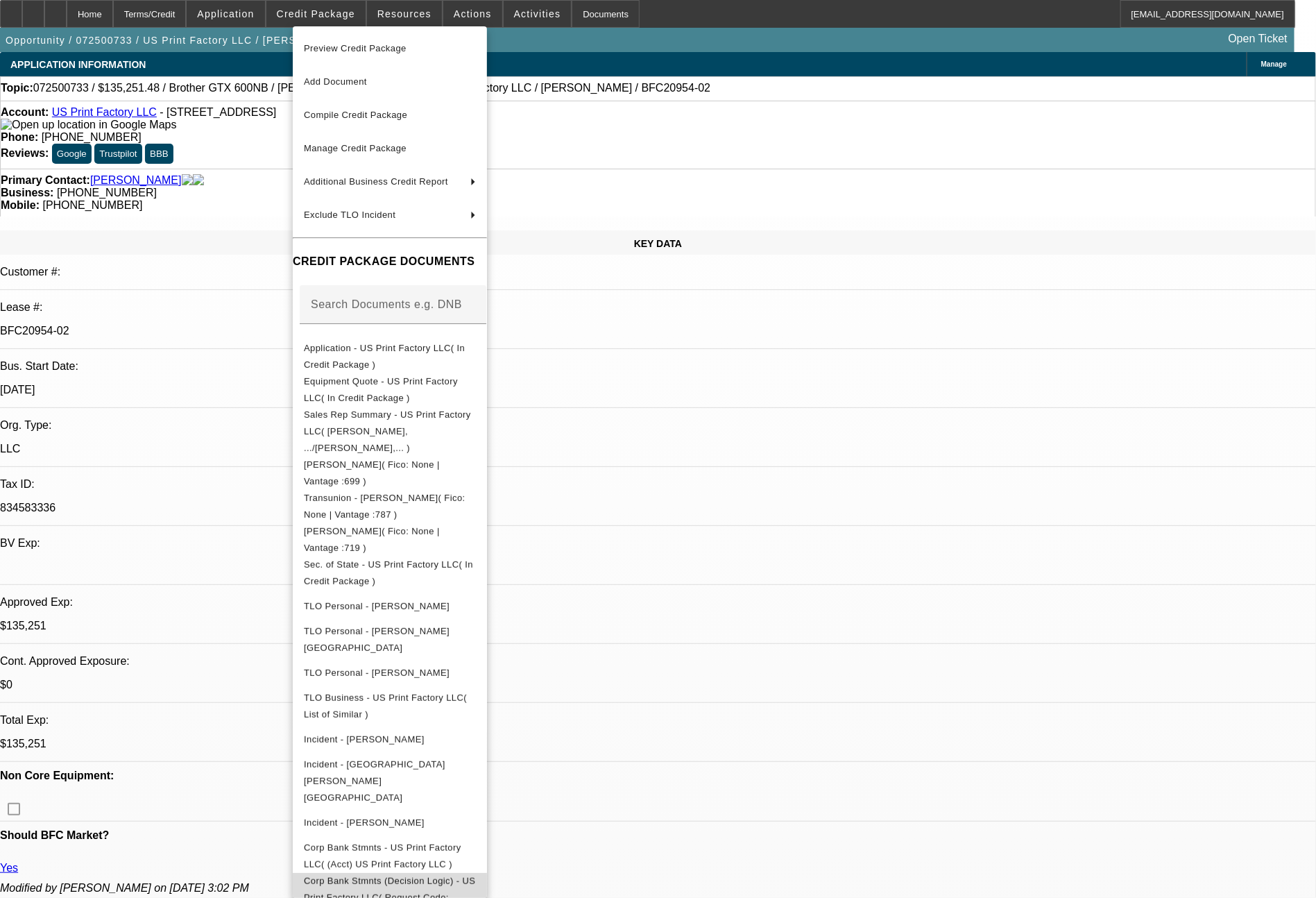
click at [475, 876] on span "Corp Bank Stmnts (Decision Logic) - US Print Factory LLC( Request Code: THY9F3 )" at bounding box center [389, 897] width 171 height 43
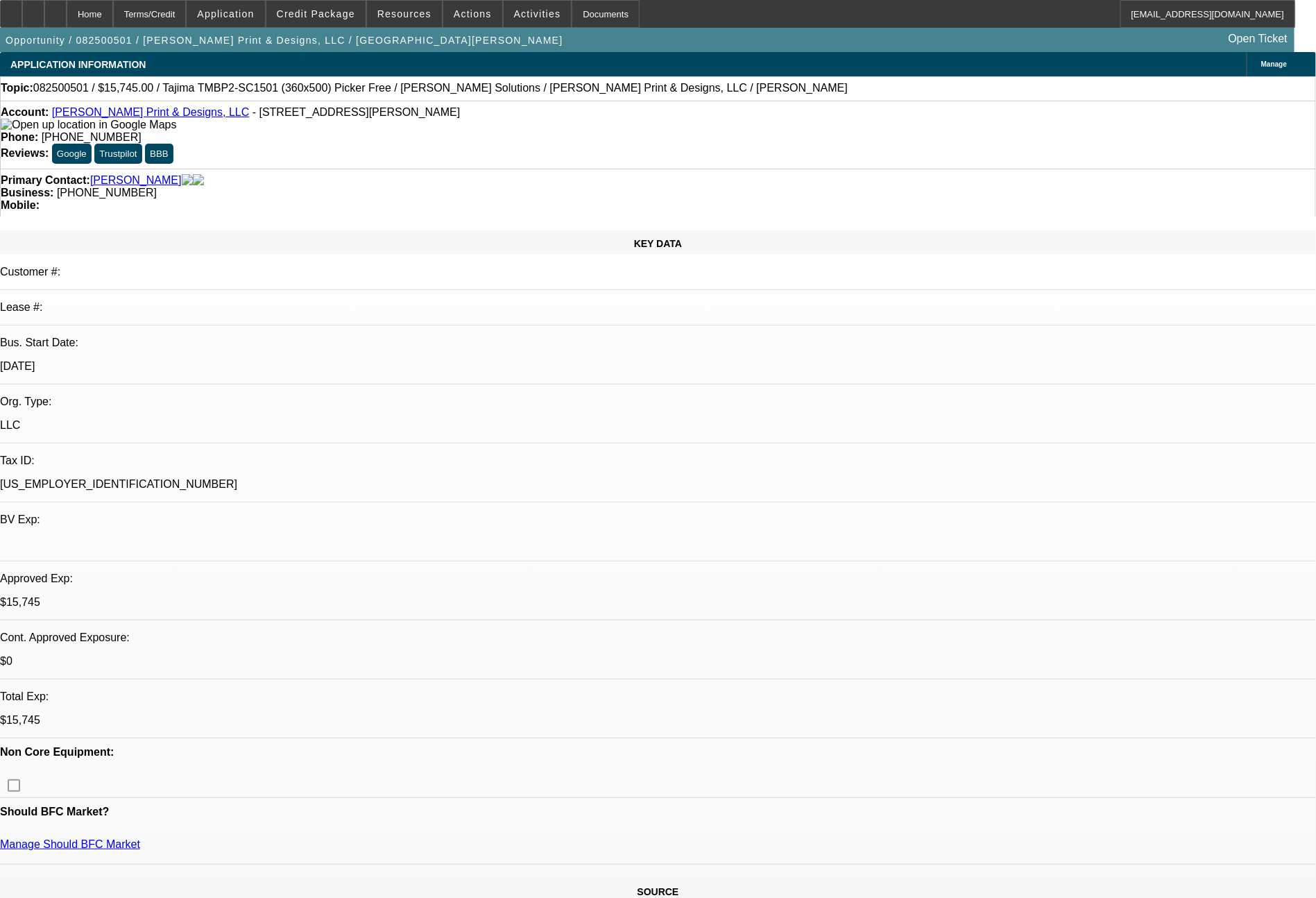
select select "0"
select select "2"
select select "0"
select select "6"
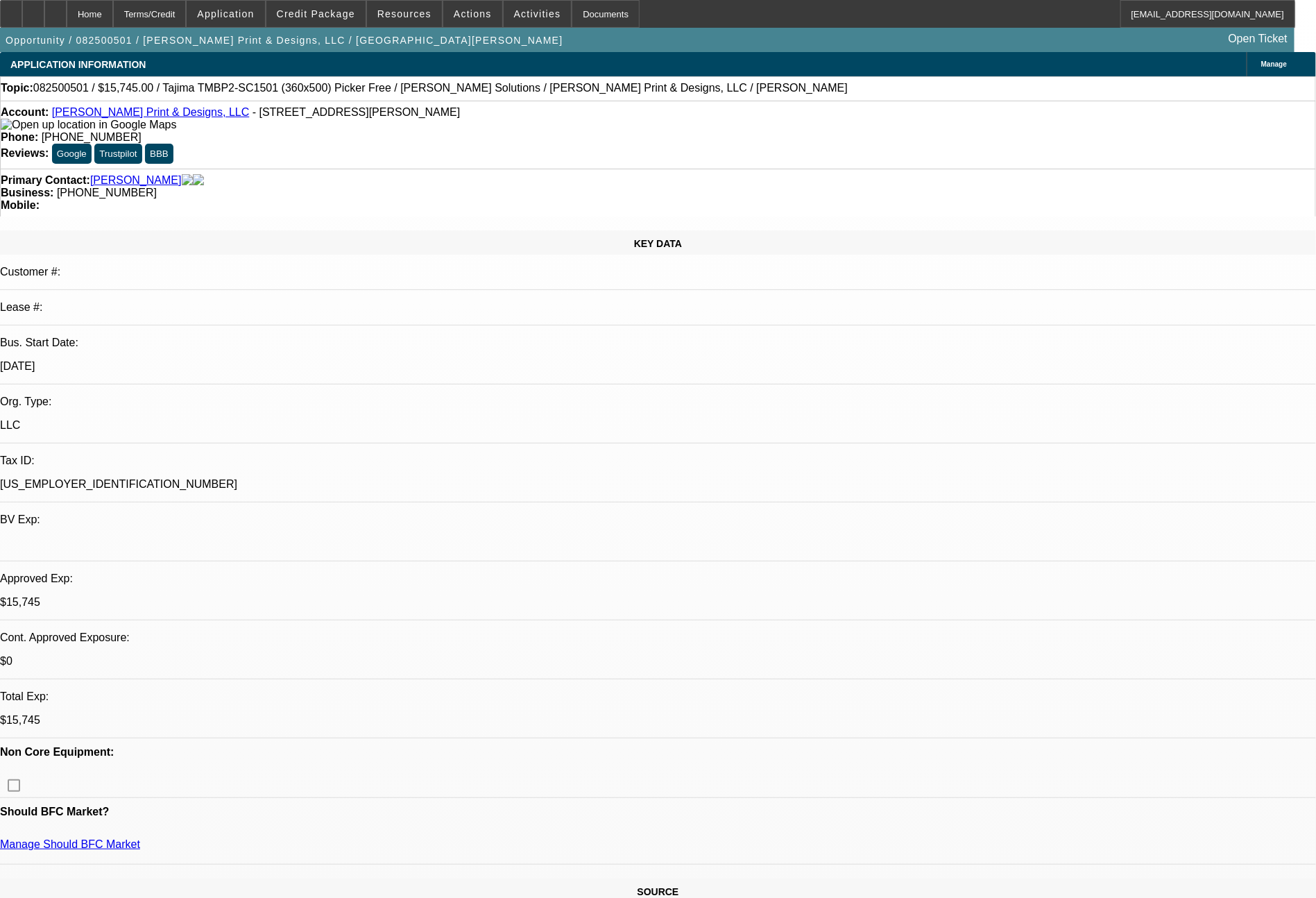
select select "0"
select select "2"
select select "0"
select select "6"
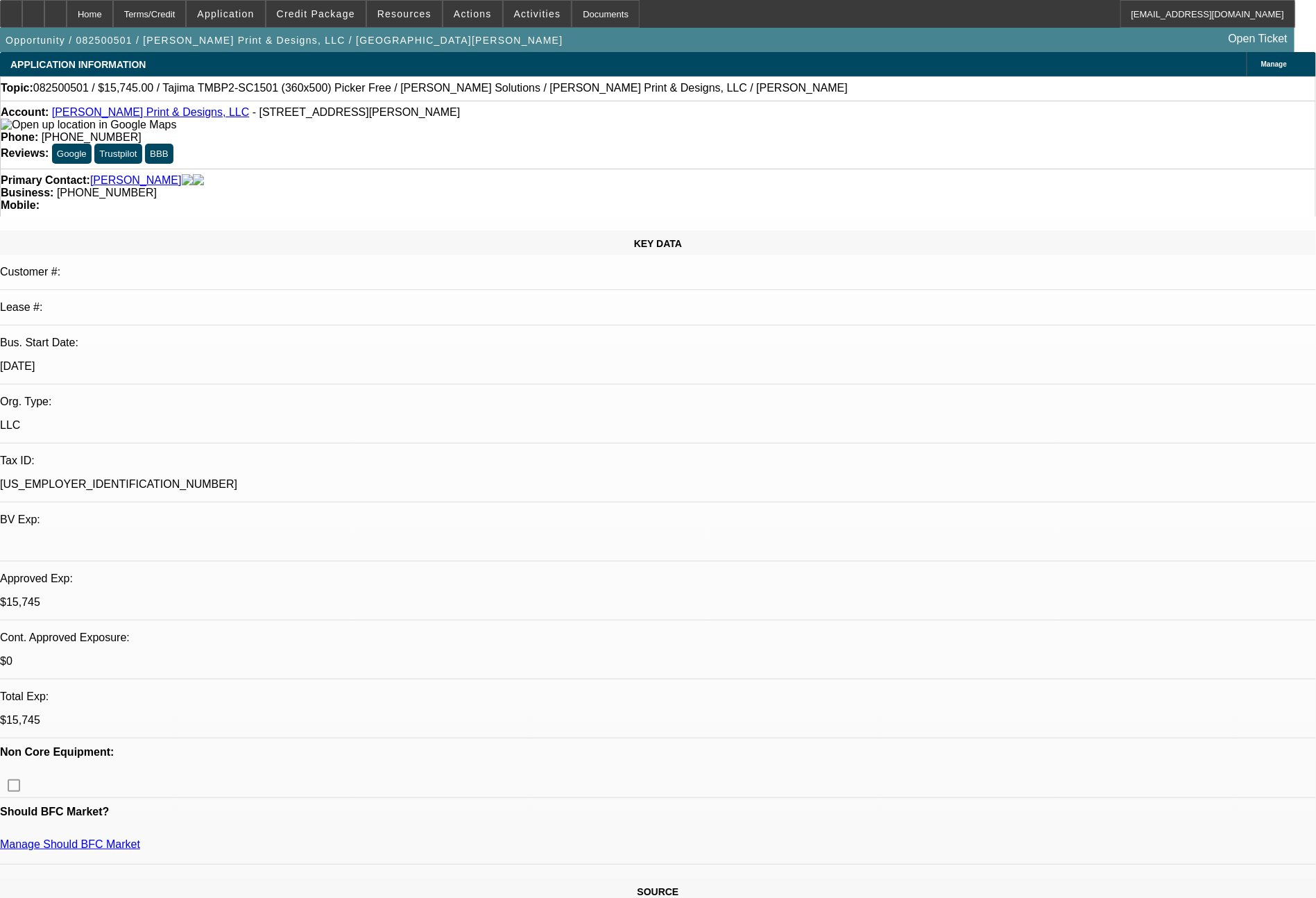
select select "0"
select select "2"
select select "0"
select select "6"
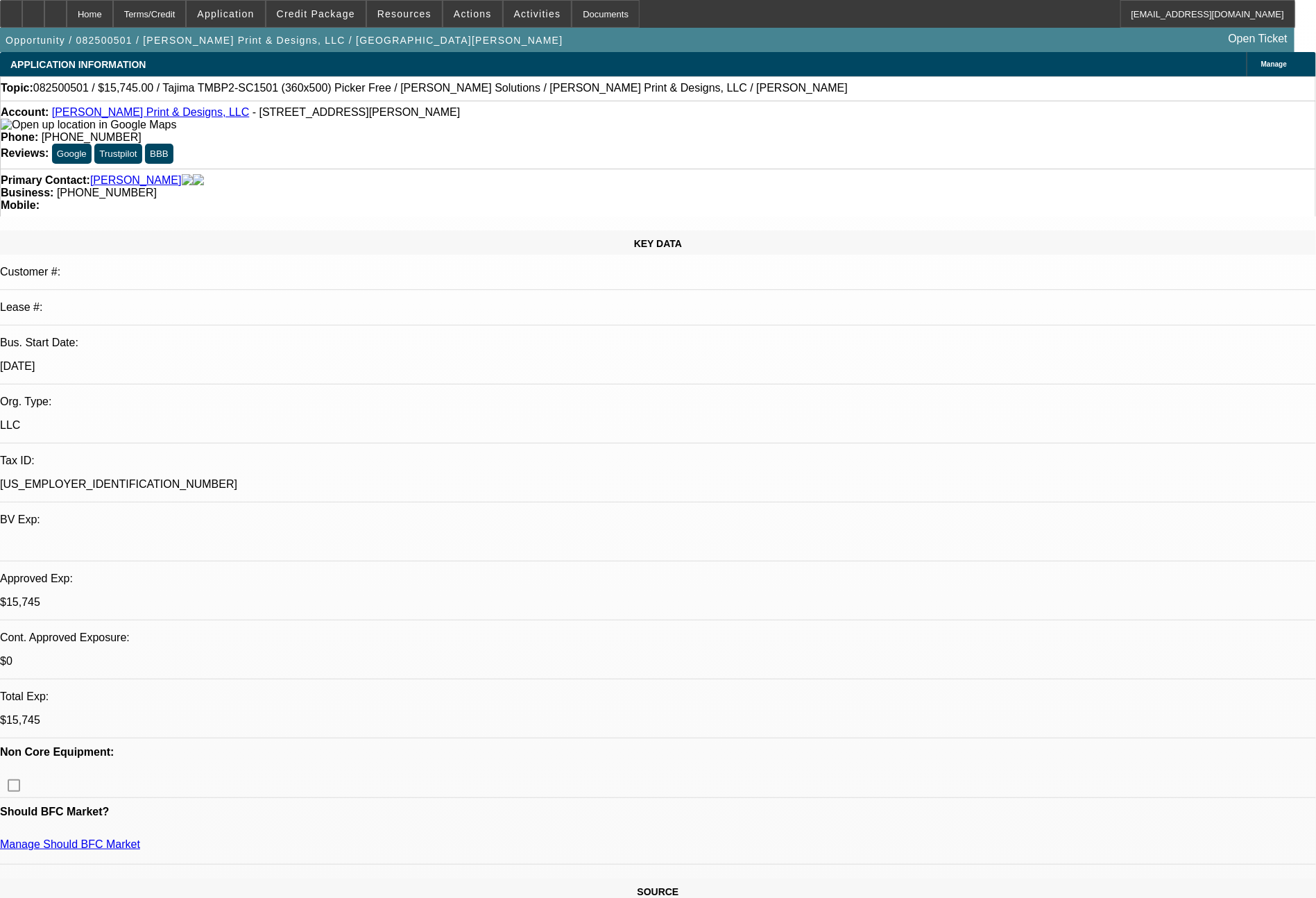
select select "0"
select select "2"
select select "0"
select select "6"
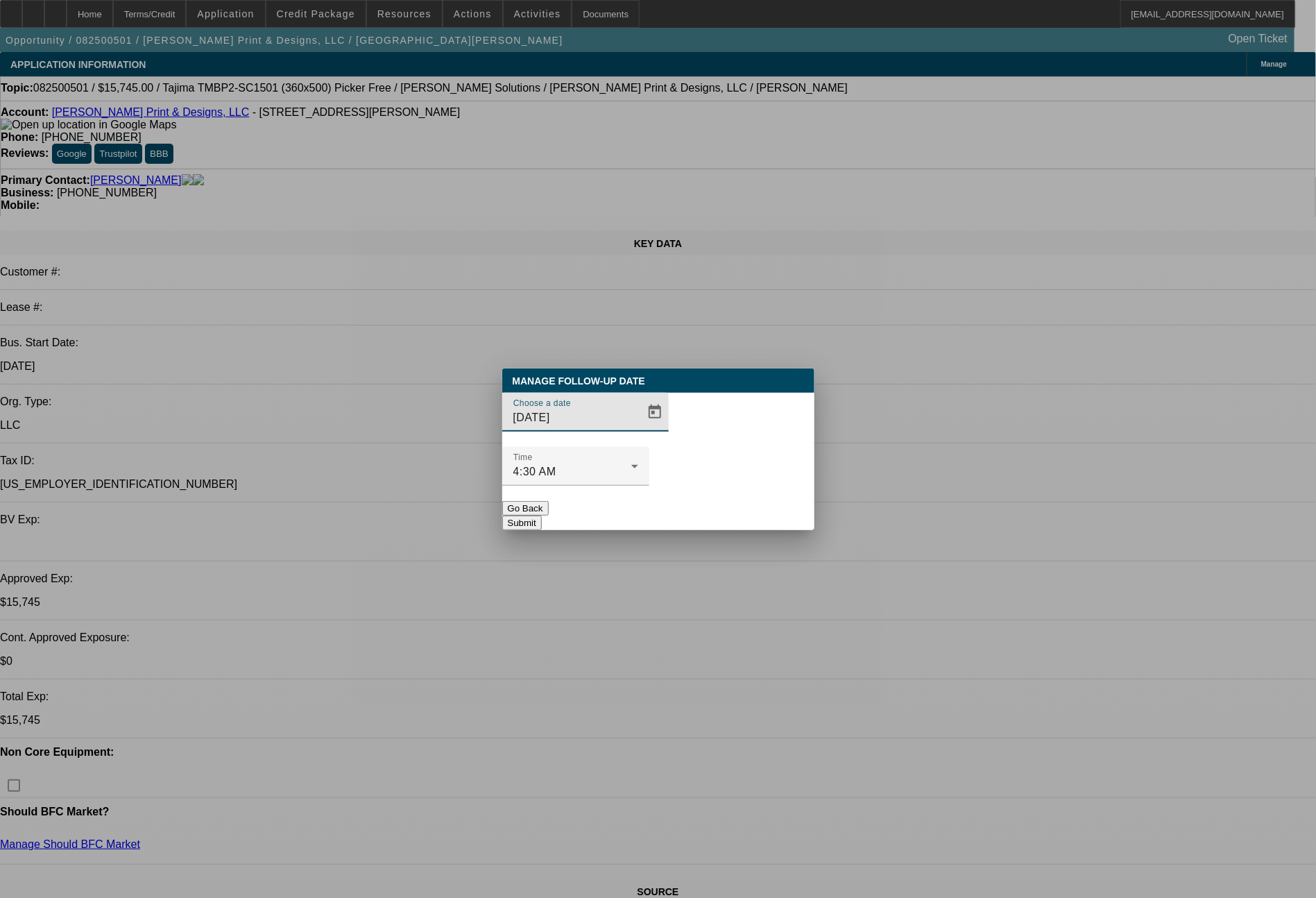
click at [638, 429] on span "Open calendar" at bounding box center [655, 412] width 33 height 33
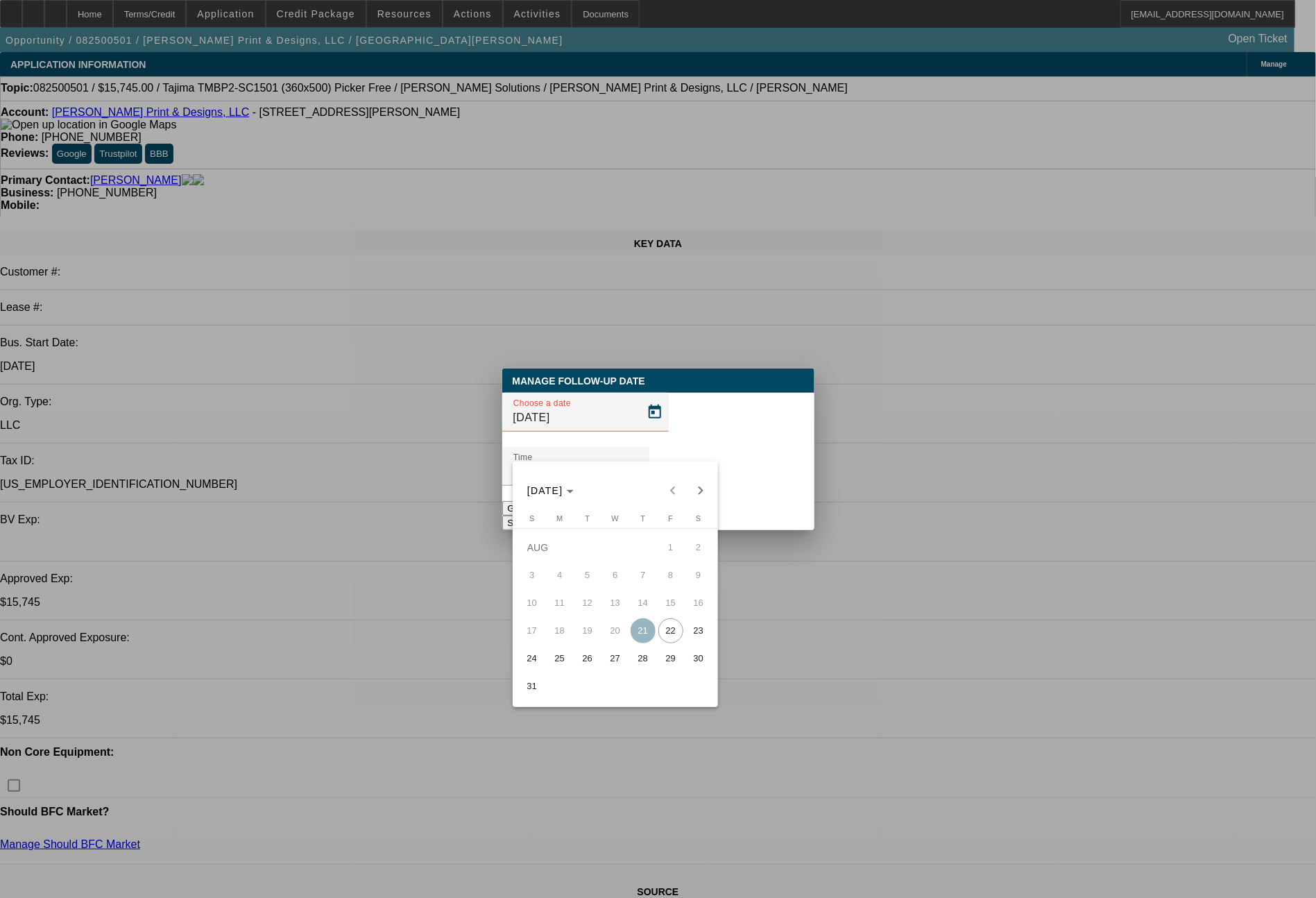
drag, startPoint x: 589, startPoint y: 658, endPoint x: 658, endPoint y: 610, distance: 84.1
click at [589, 658] on span "26" at bounding box center [587, 658] width 25 height 25
type input "[DATE]"
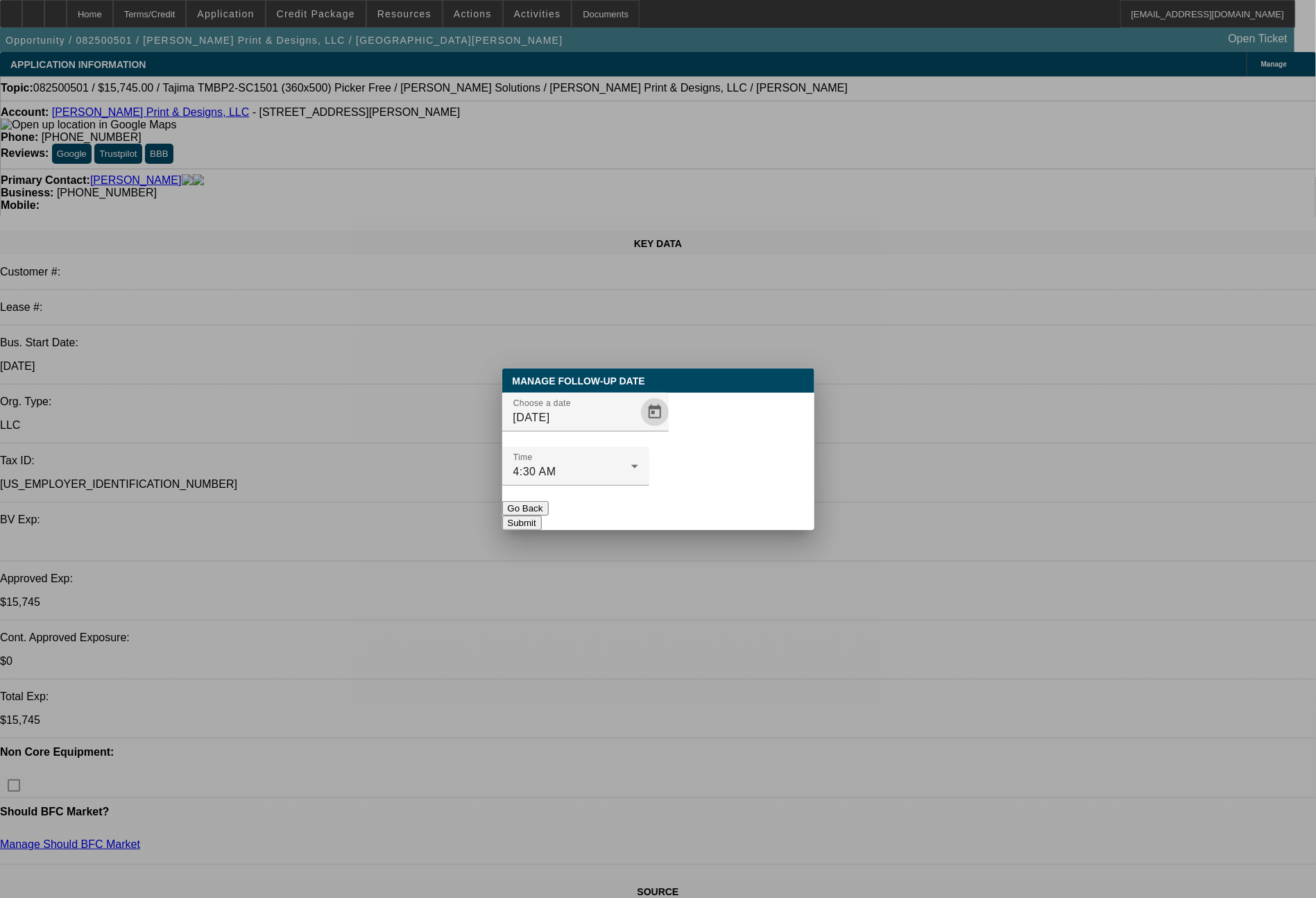
click at [542, 516] on button "Submit" at bounding box center [522, 523] width 40 height 15
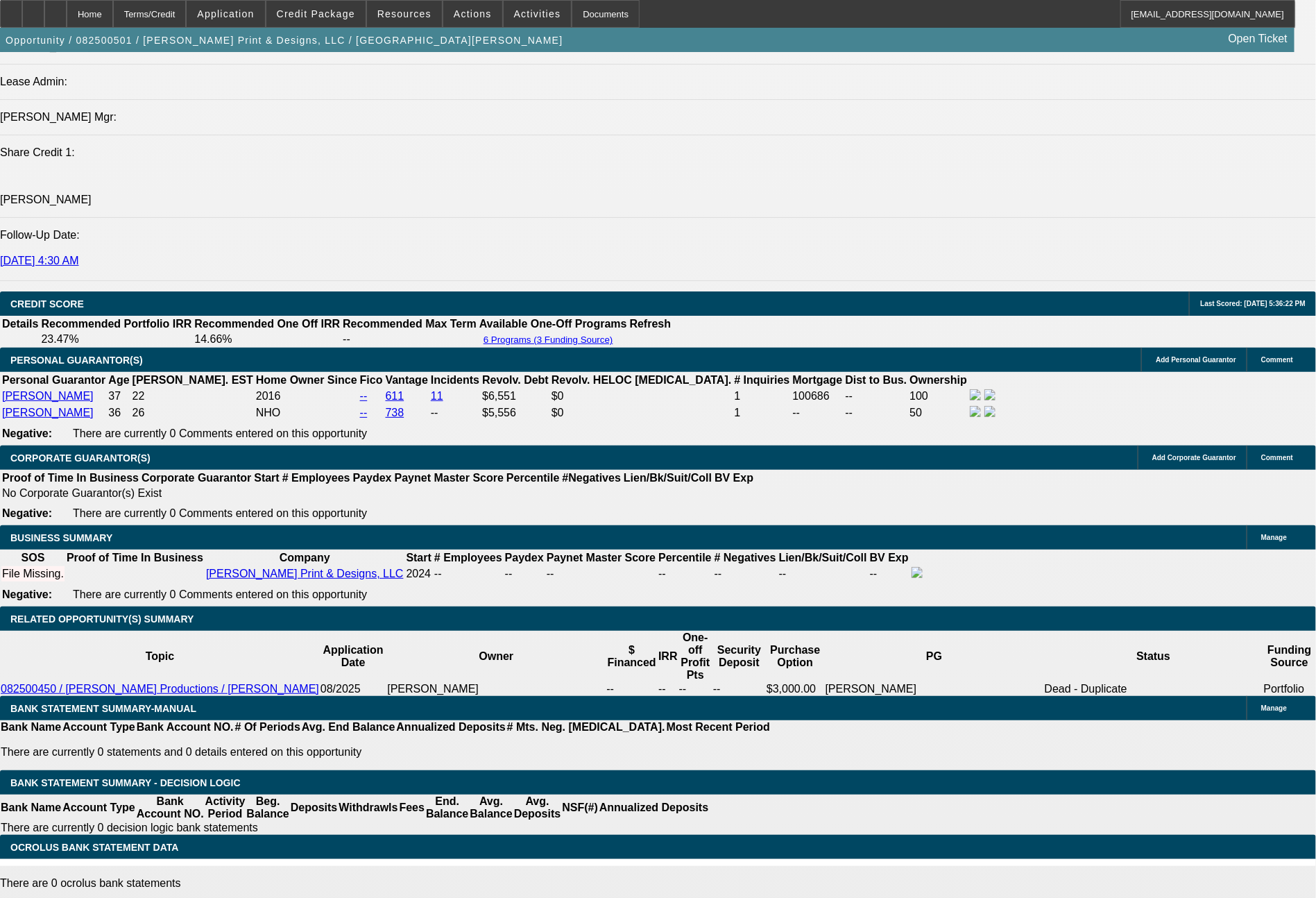
scroll to position [1822, 0]
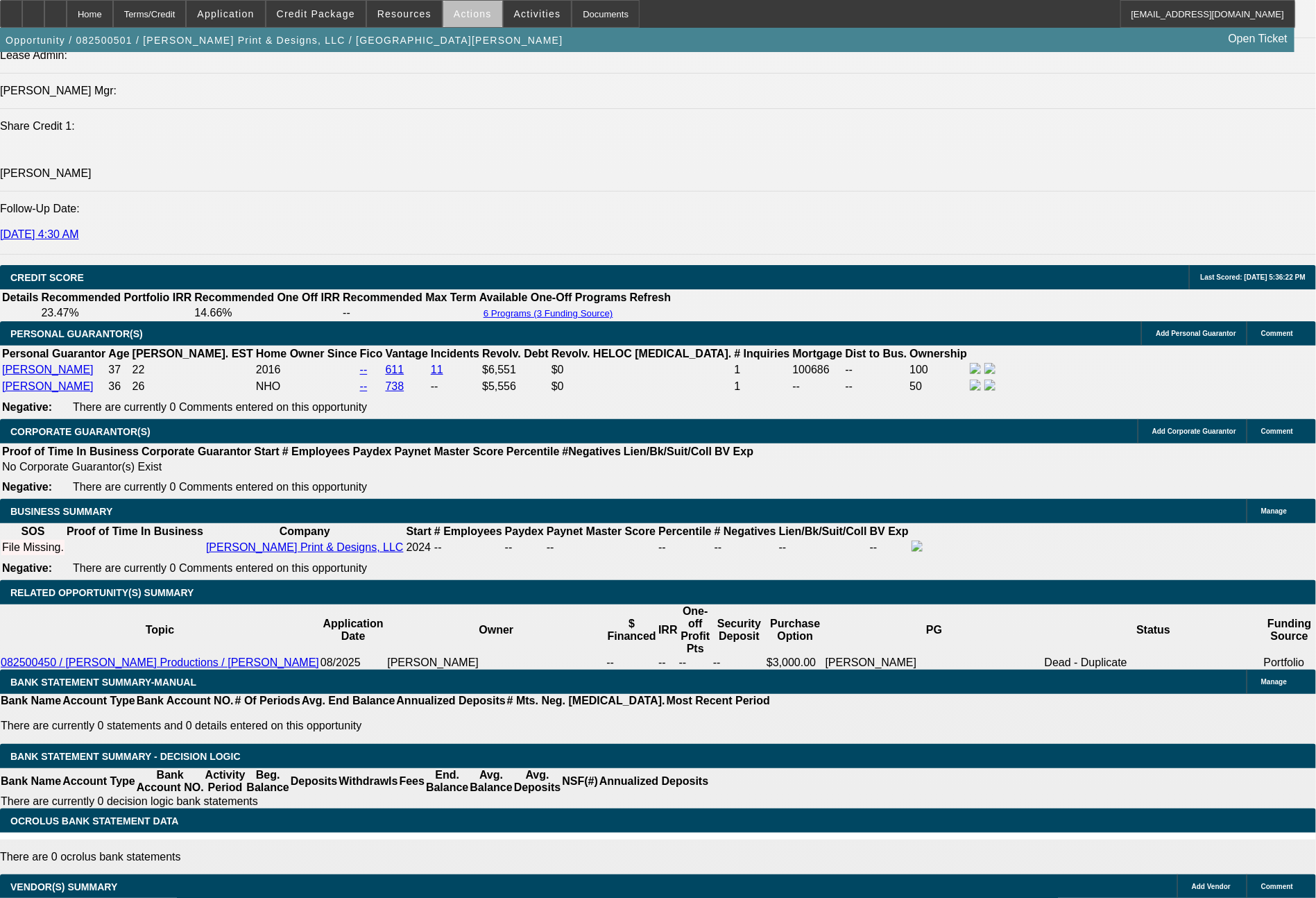
click at [474, 18] on span "Actions" at bounding box center [473, 14] width 38 height 11
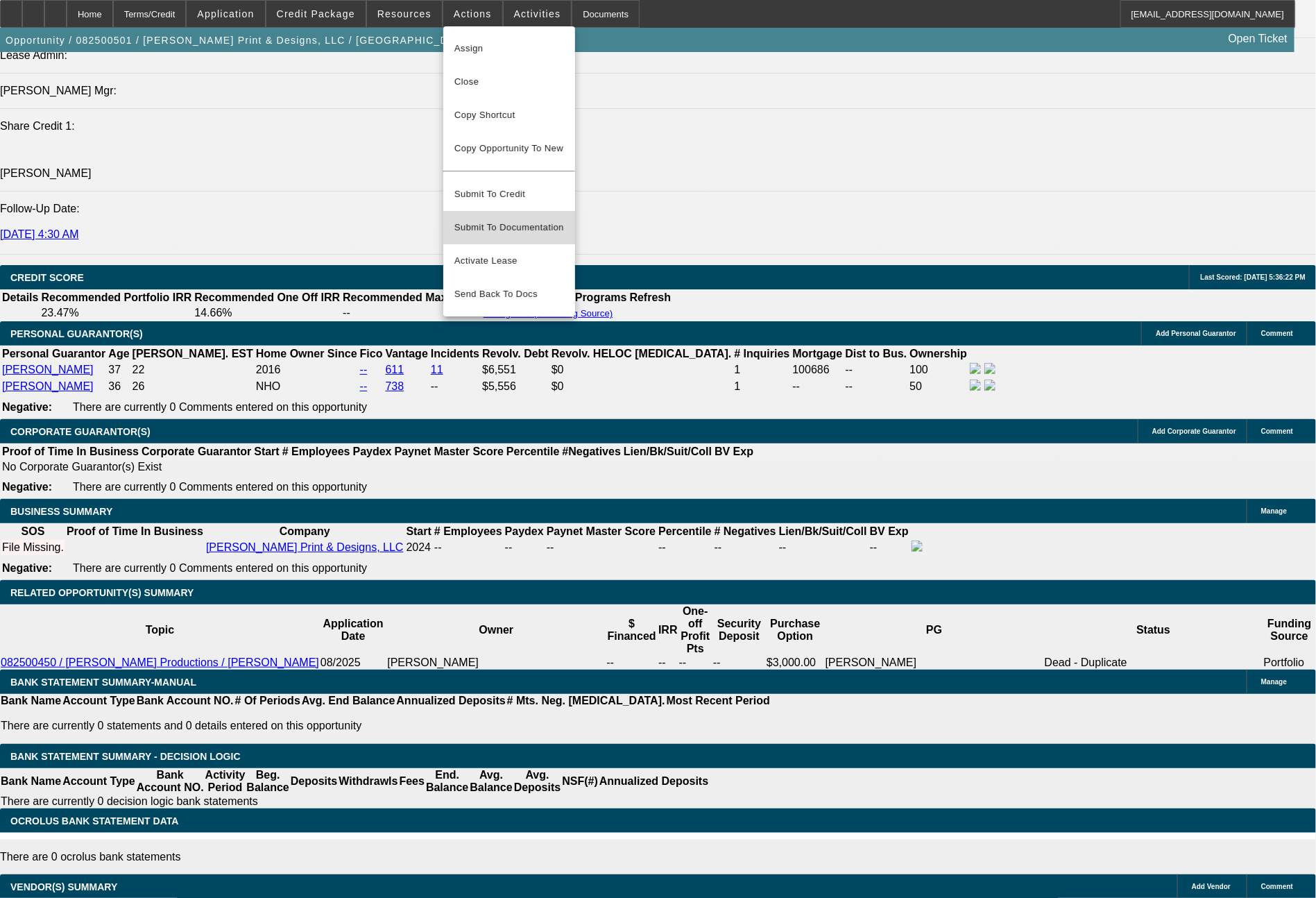
click at [502, 219] on span "Submit To Documentation" at bounding box center [510, 228] width 110 height 17
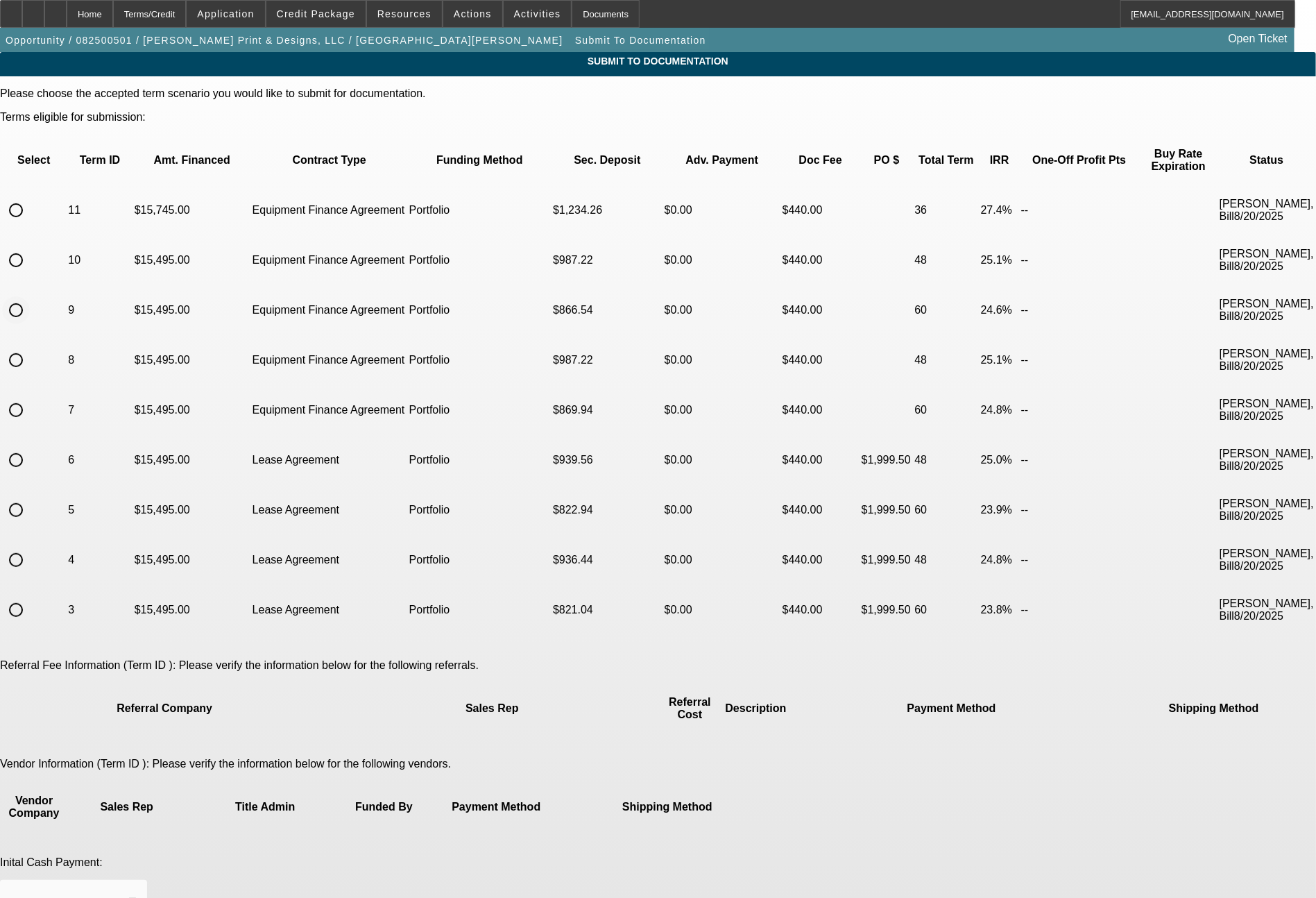
click at [30, 296] on input "radio" at bounding box center [16, 310] width 28 height 28
radio input "true"
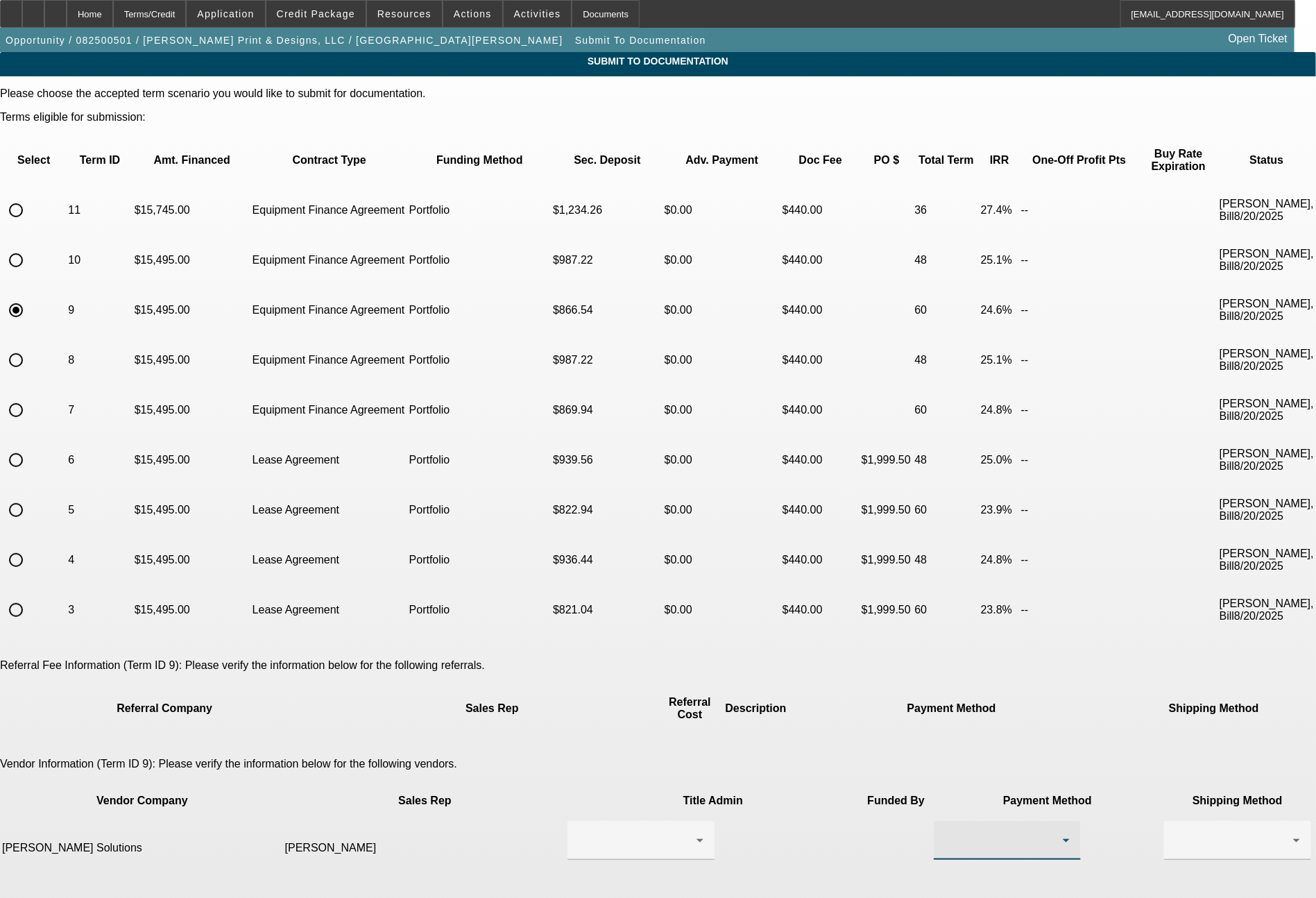
click at [945, 832] on div at bounding box center [1004, 841] width 118 height 17
click at [756, 822] on span "ACH" at bounding box center [751, 818] width 24 height 17
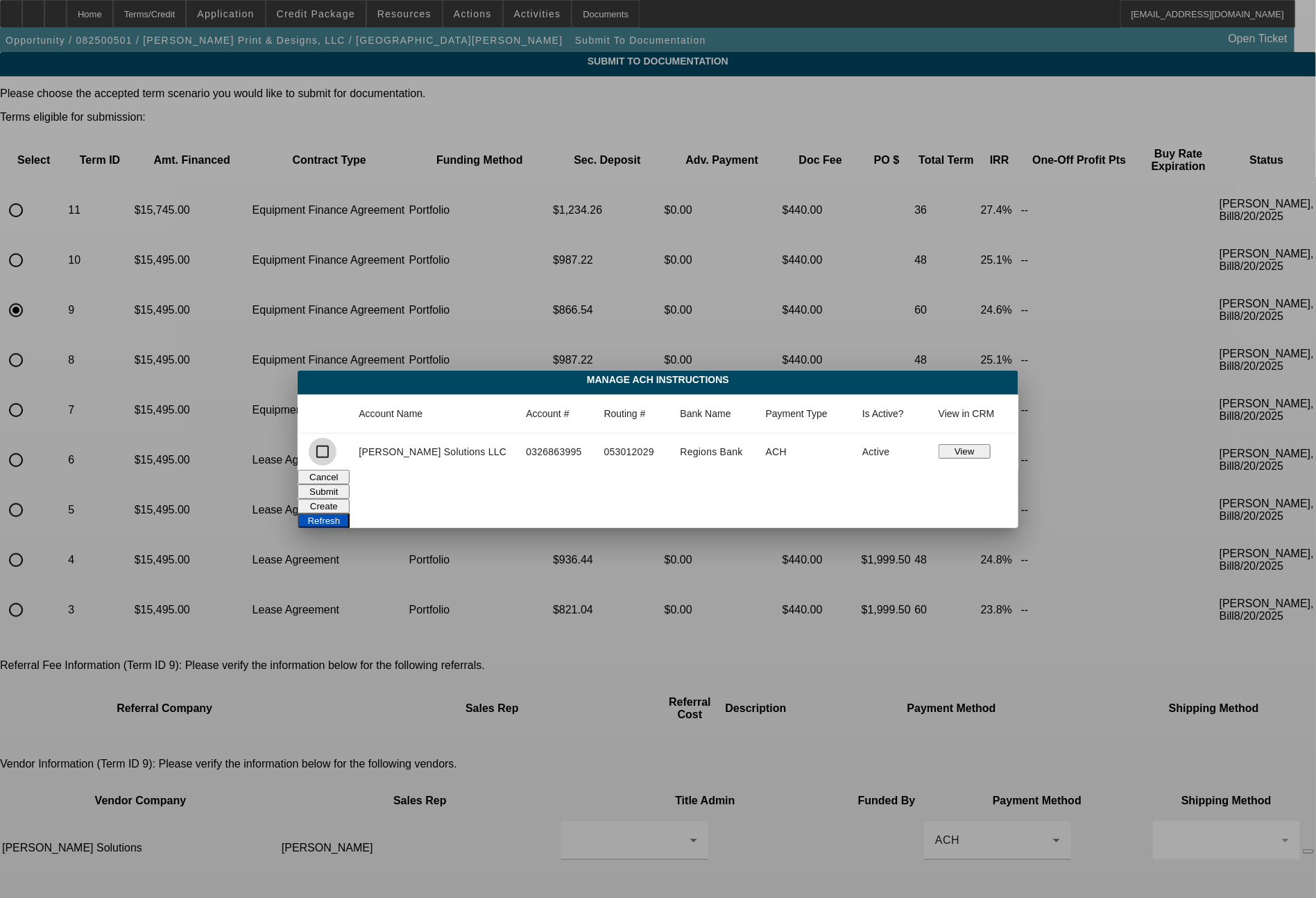
click at [337, 452] on input "checkbox" at bounding box center [323, 451] width 28 height 28
checkbox input "true"
click at [350, 489] on button "Submit" at bounding box center [324, 492] width 52 height 15
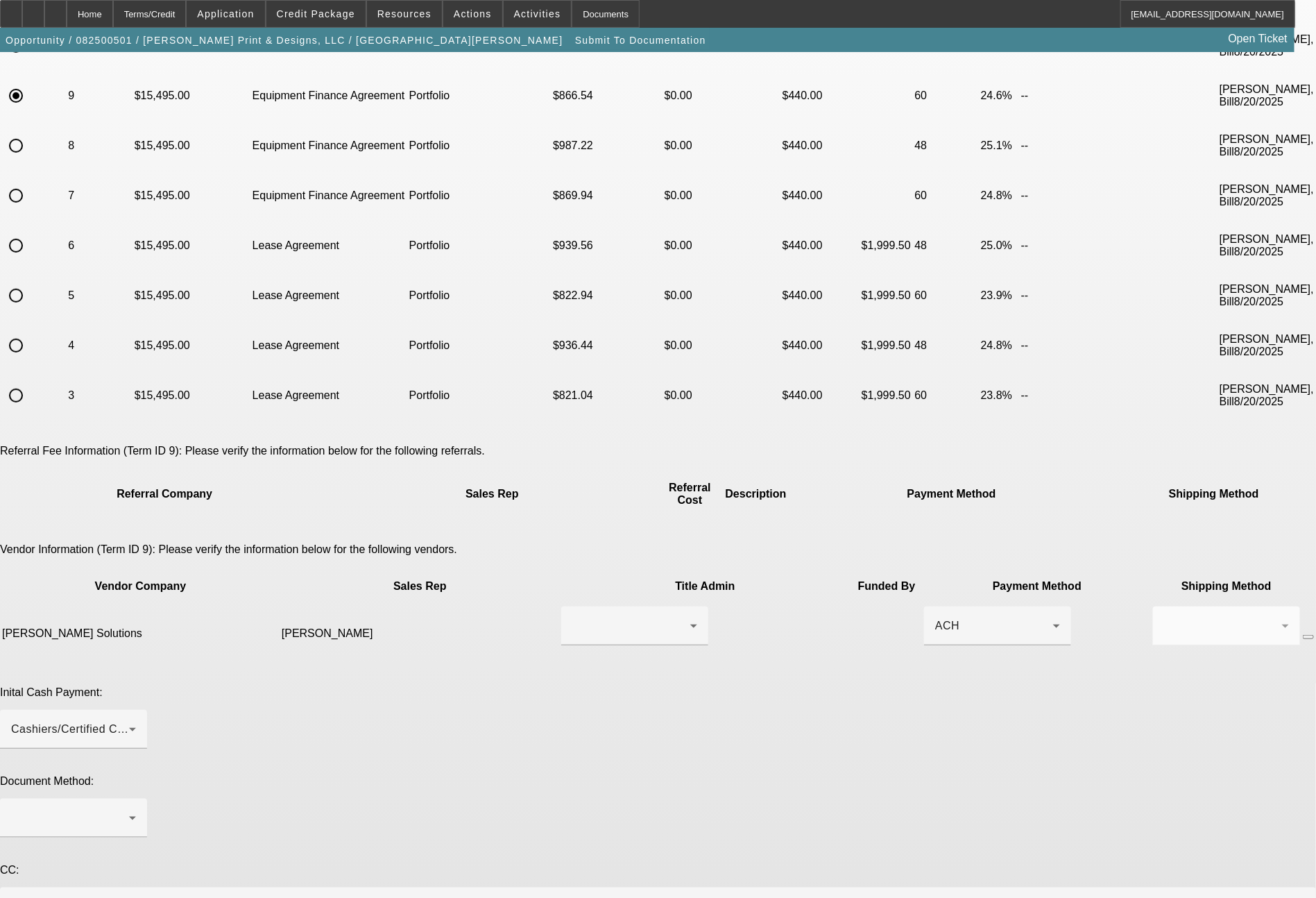
scroll to position [266, 0]
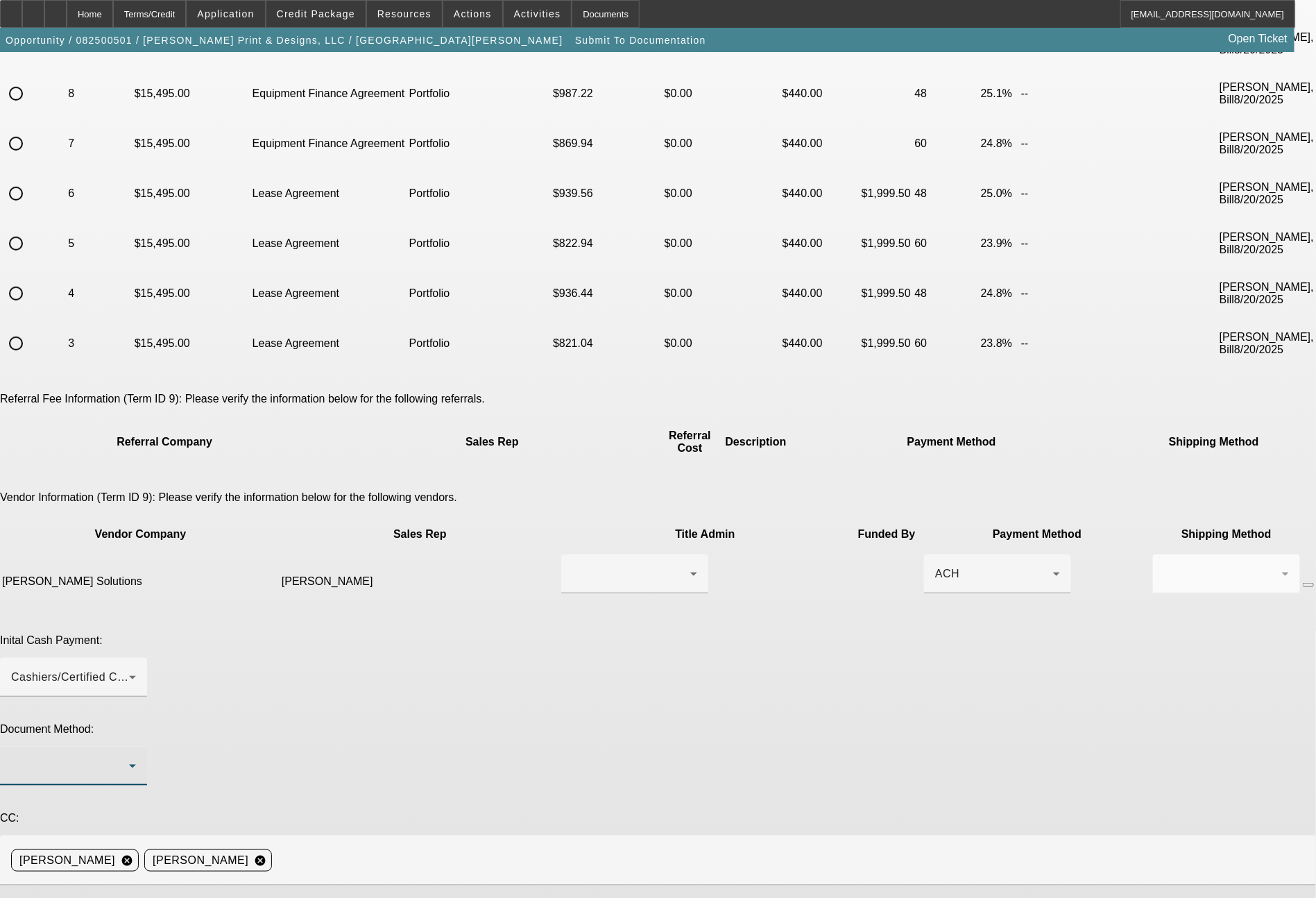
click at [129, 757] on div at bounding box center [70, 766] width 118 height 17
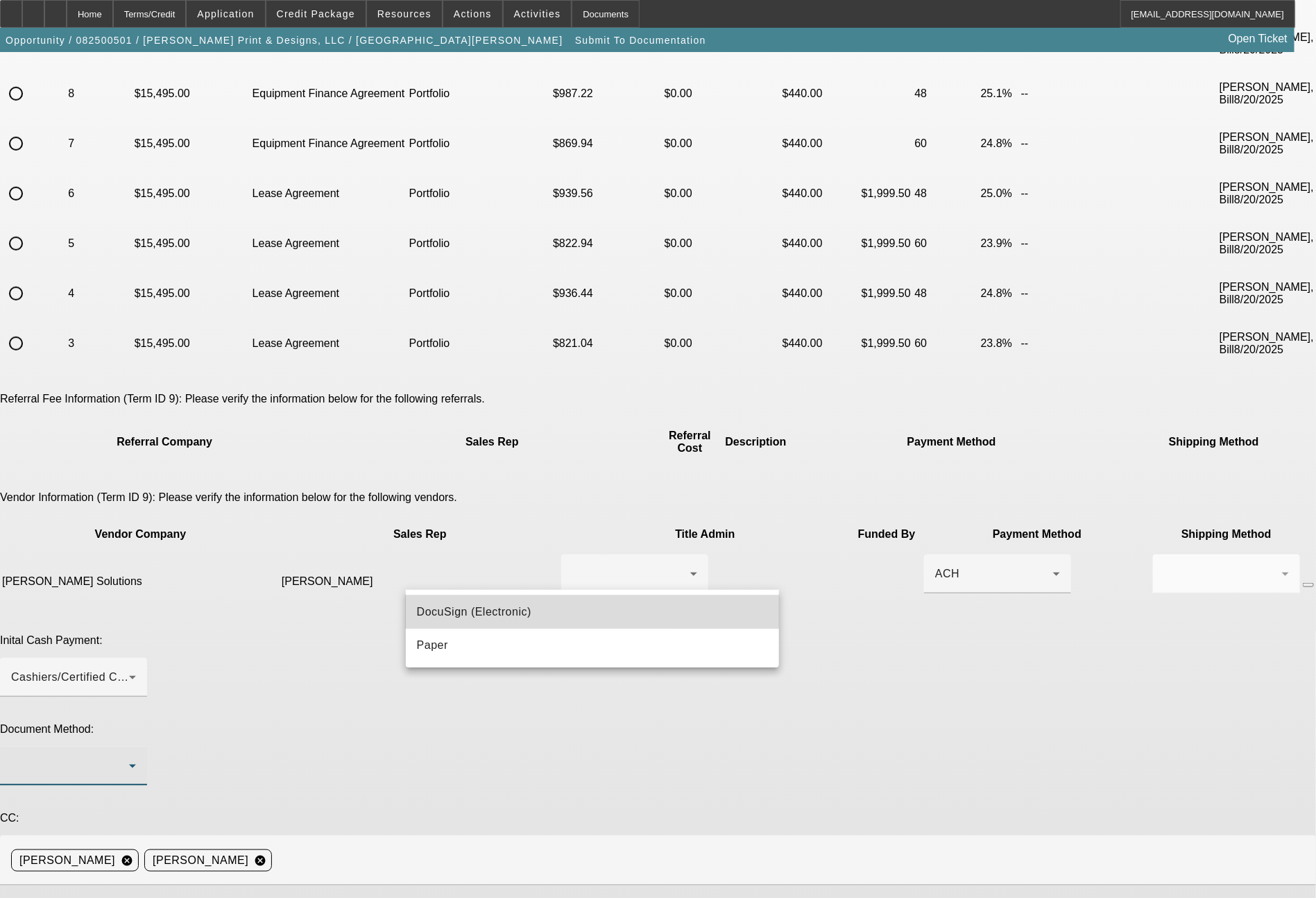
click at [462, 613] on span "DocuSign (Electronic)" at bounding box center [474, 612] width 115 height 17
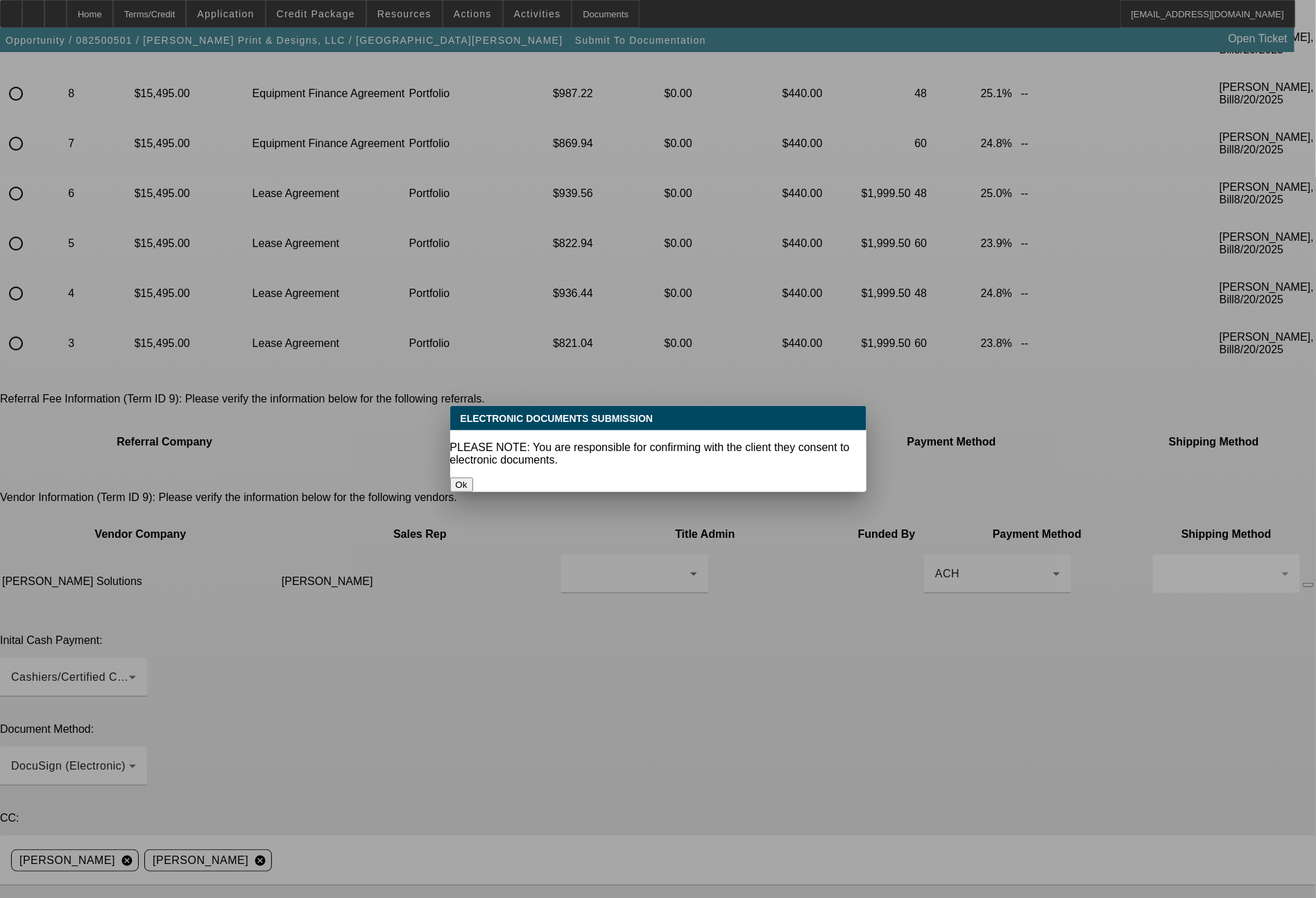
click at [474, 477] on button "Ok" at bounding box center [461, 485] width 23 height 15
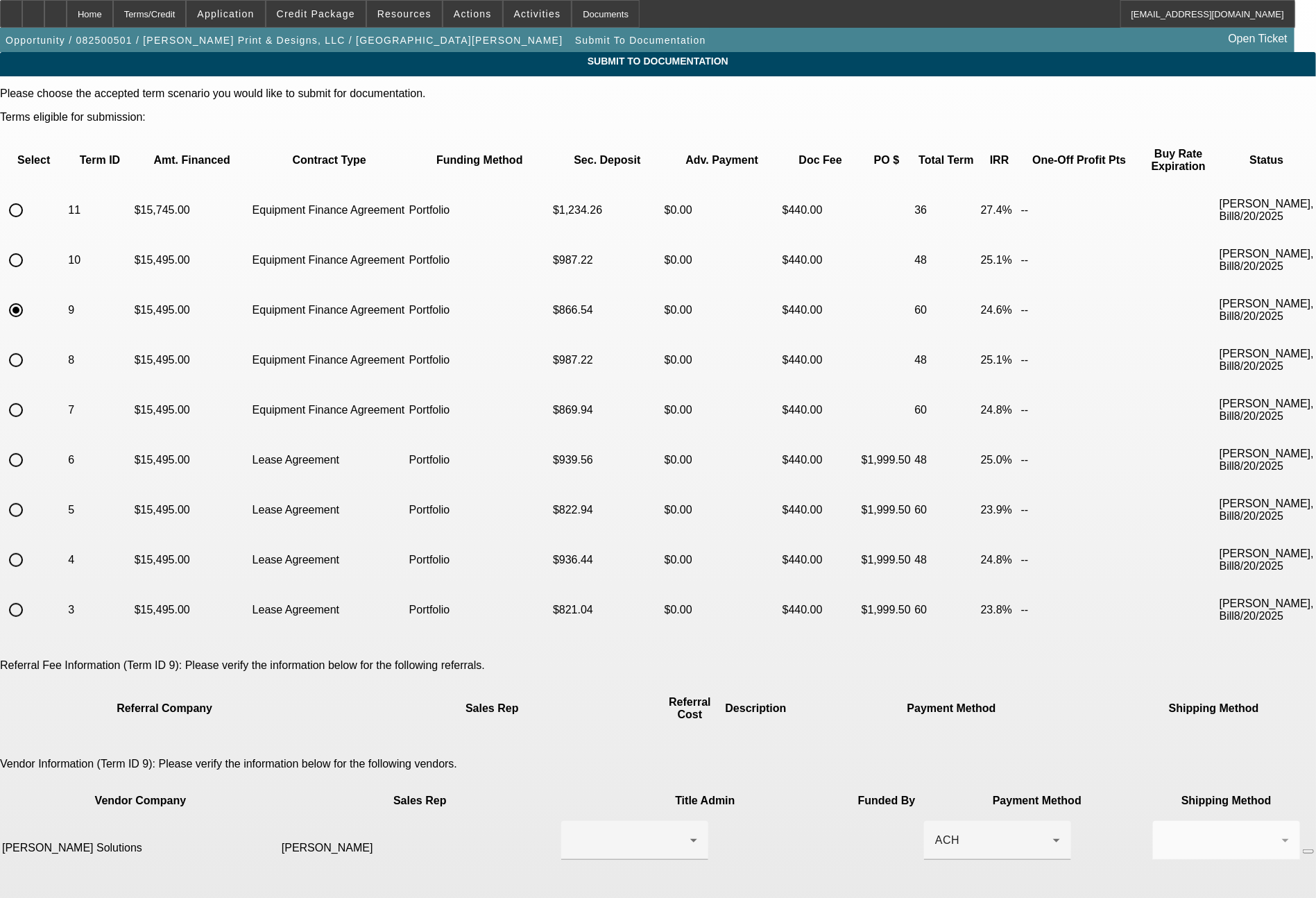
scroll to position [266, 0]
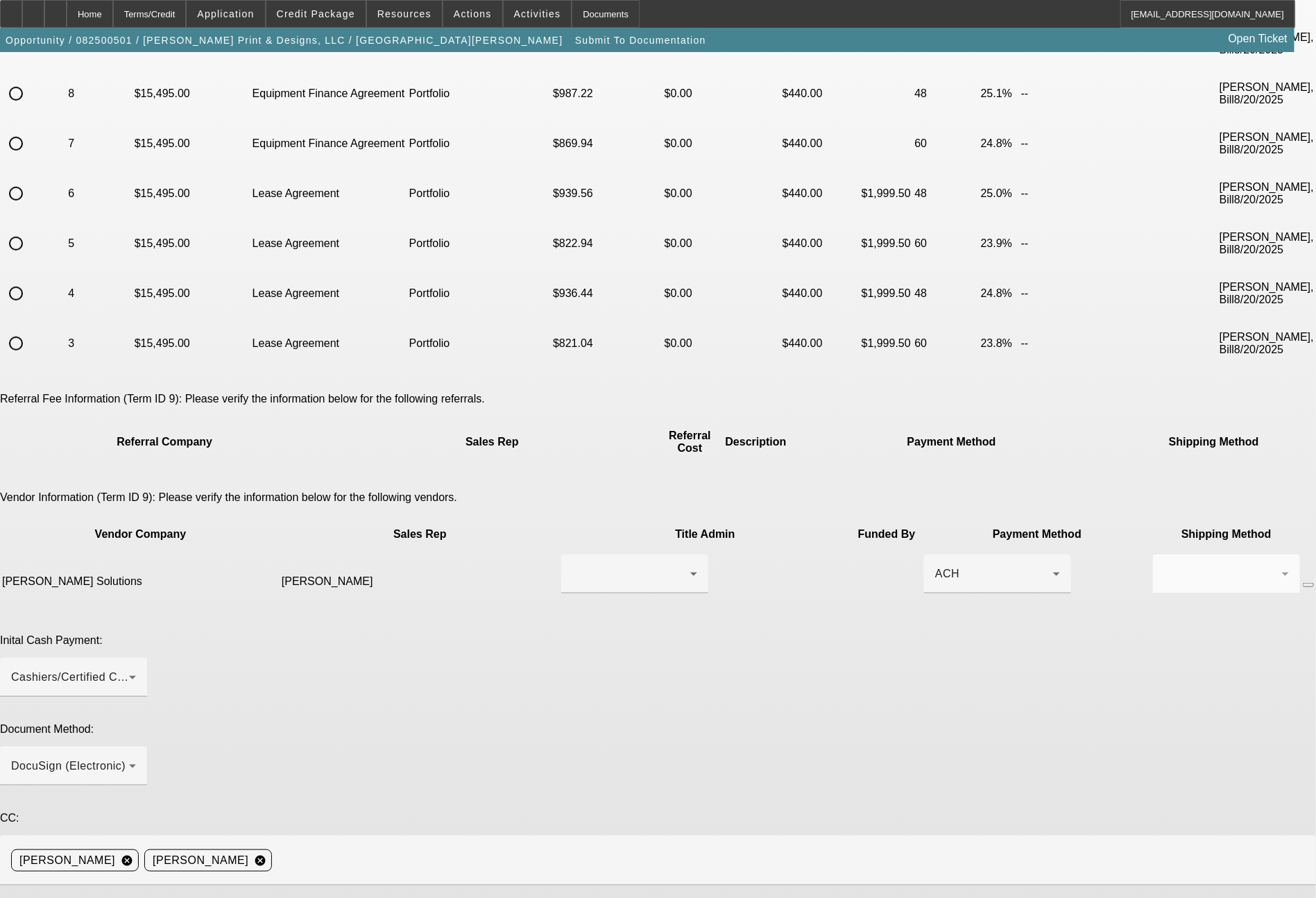
drag, startPoint x: 617, startPoint y: 692, endPoint x: 513, endPoint y: 687, distance: 104.1
type textarea "ready for docs. you can call to [PERSON_NAME] to [PHONE_NUMBER]. thanks - [PERS…"
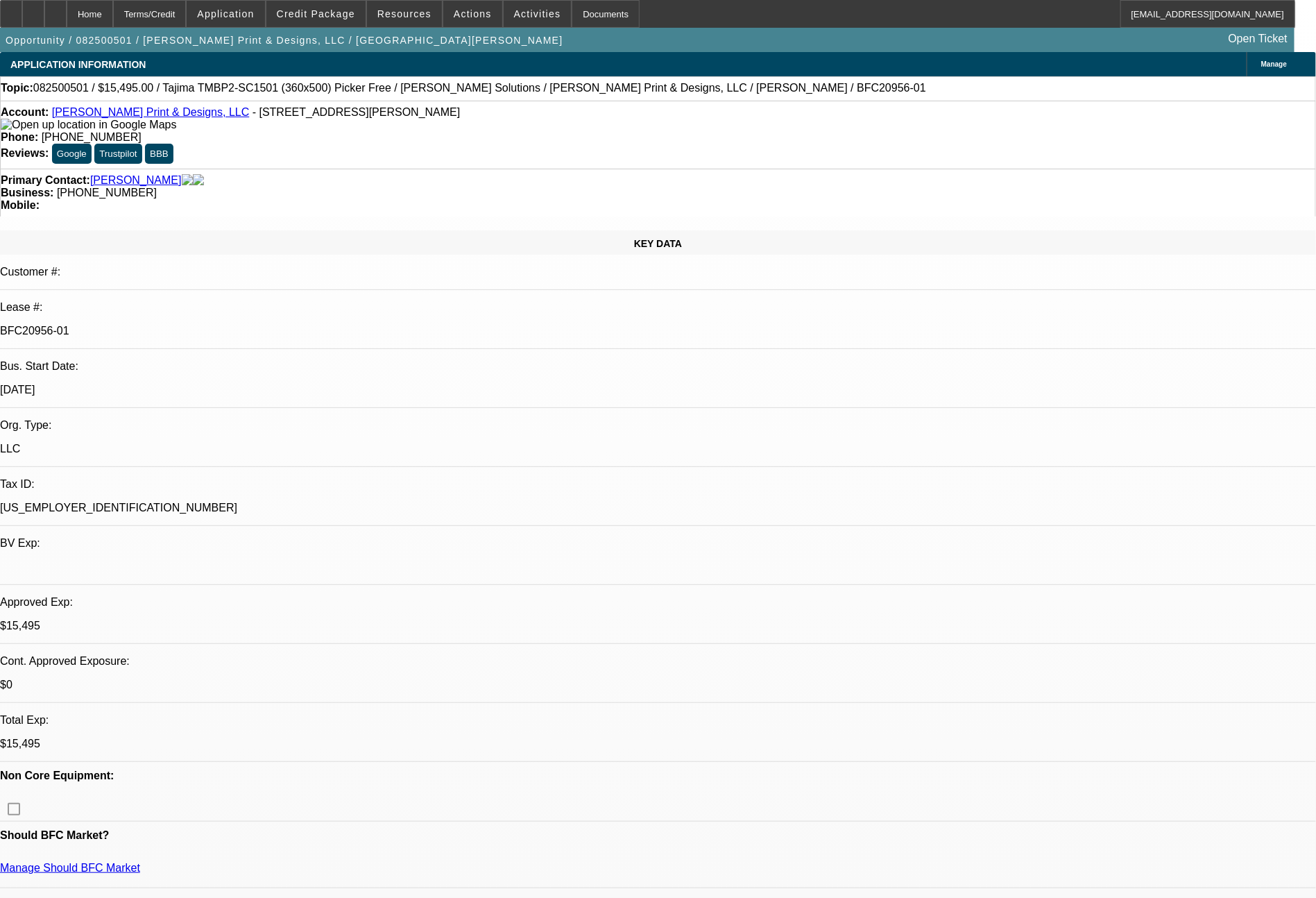
select select "0"
select select "2"
select select "0"
select select "6"
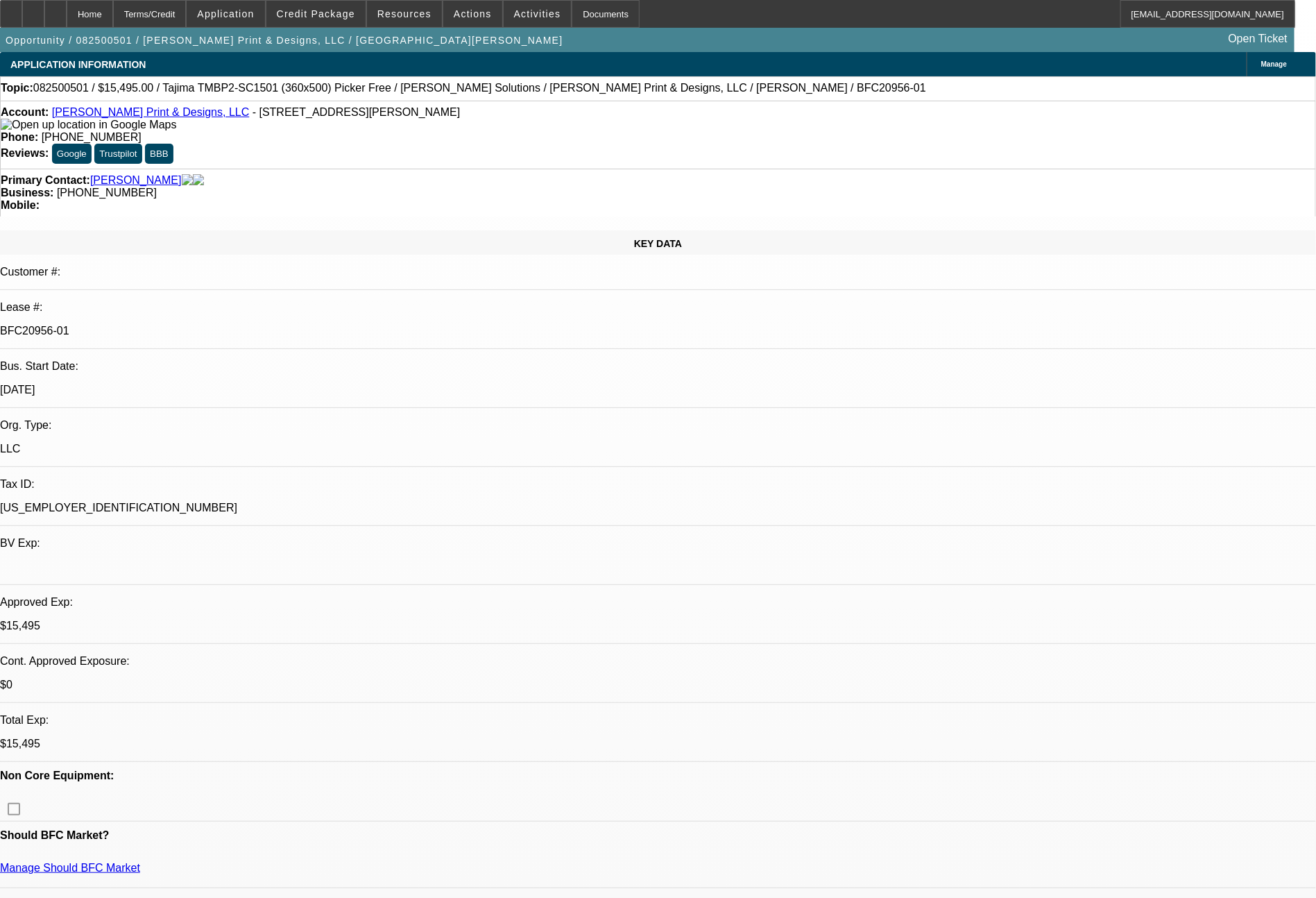
select select "0"
select select "2"
select select "0"
select select "6"
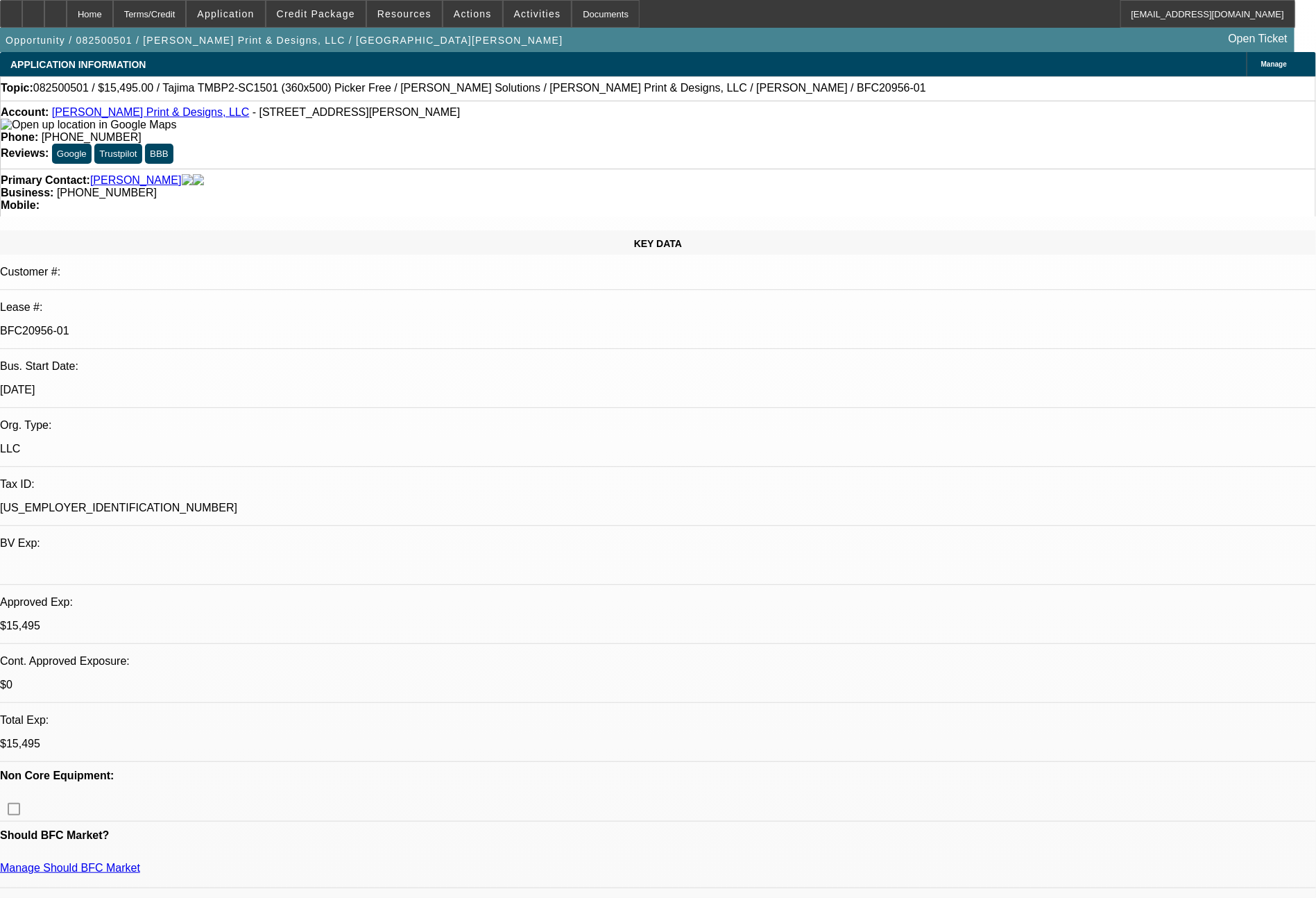
select select "0"
select select "2"
select select "0"
select select "6"
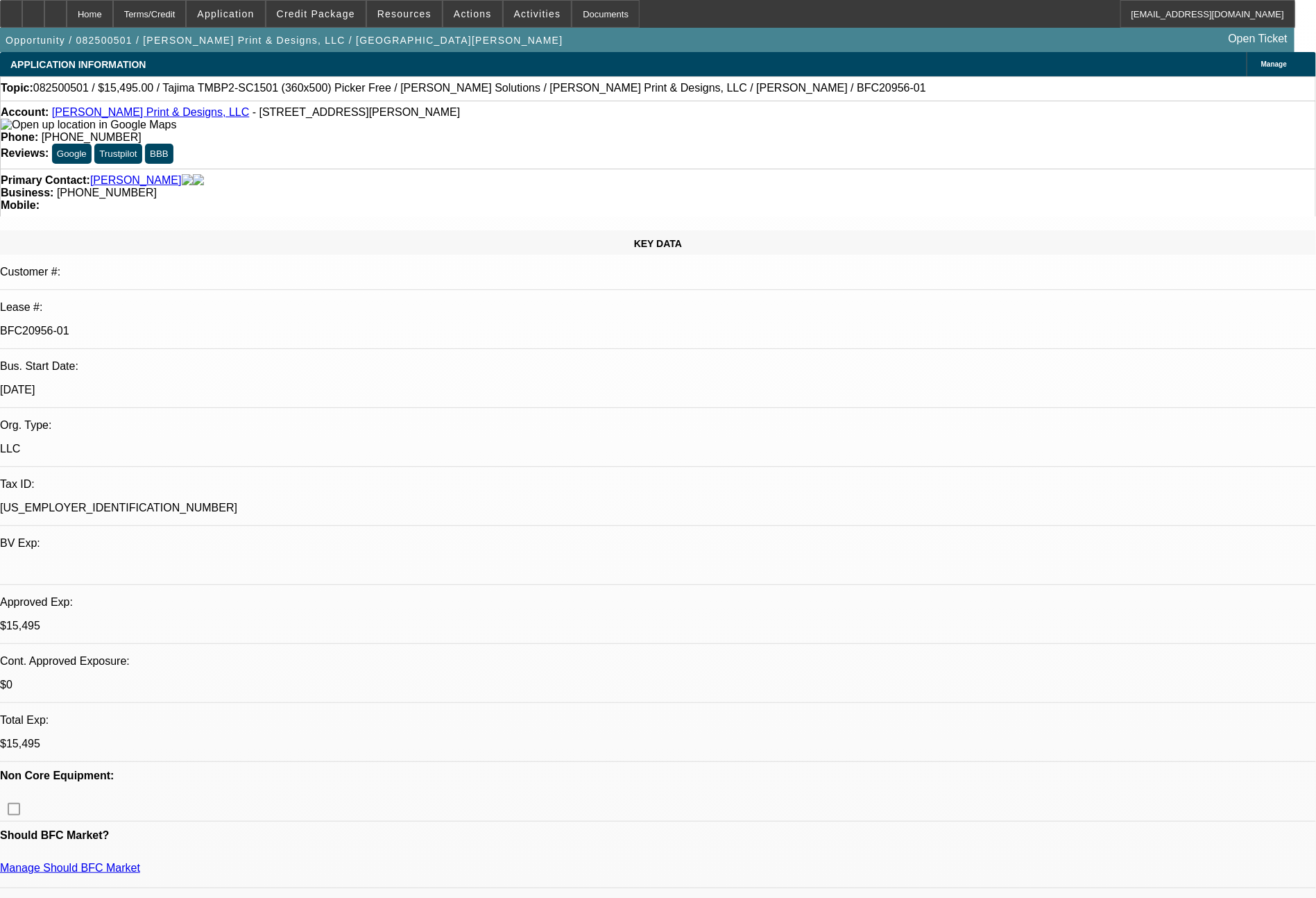
select select "0"
select select "2"
select select "0"
select select "6"
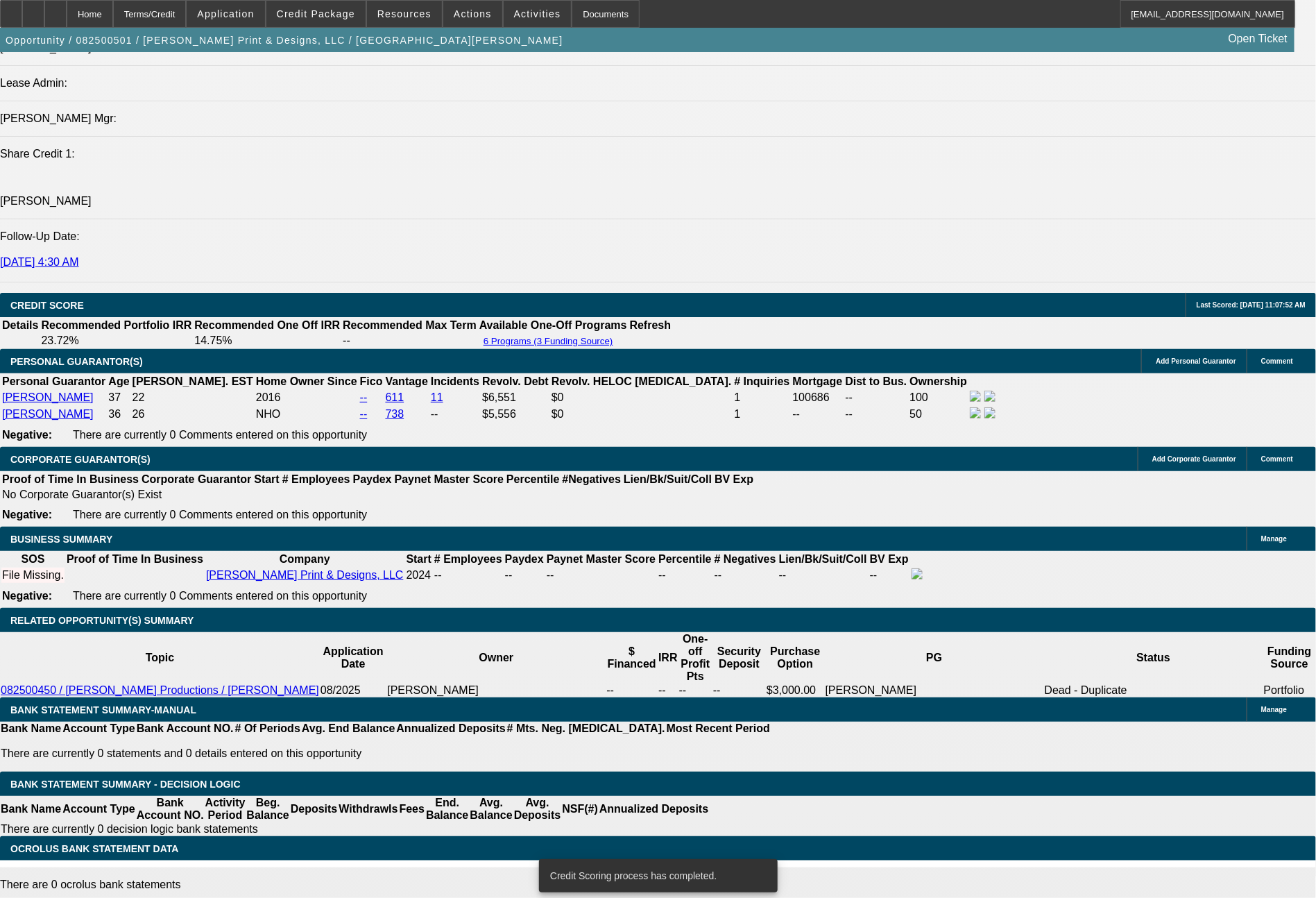
scroll to position [1812, 0]
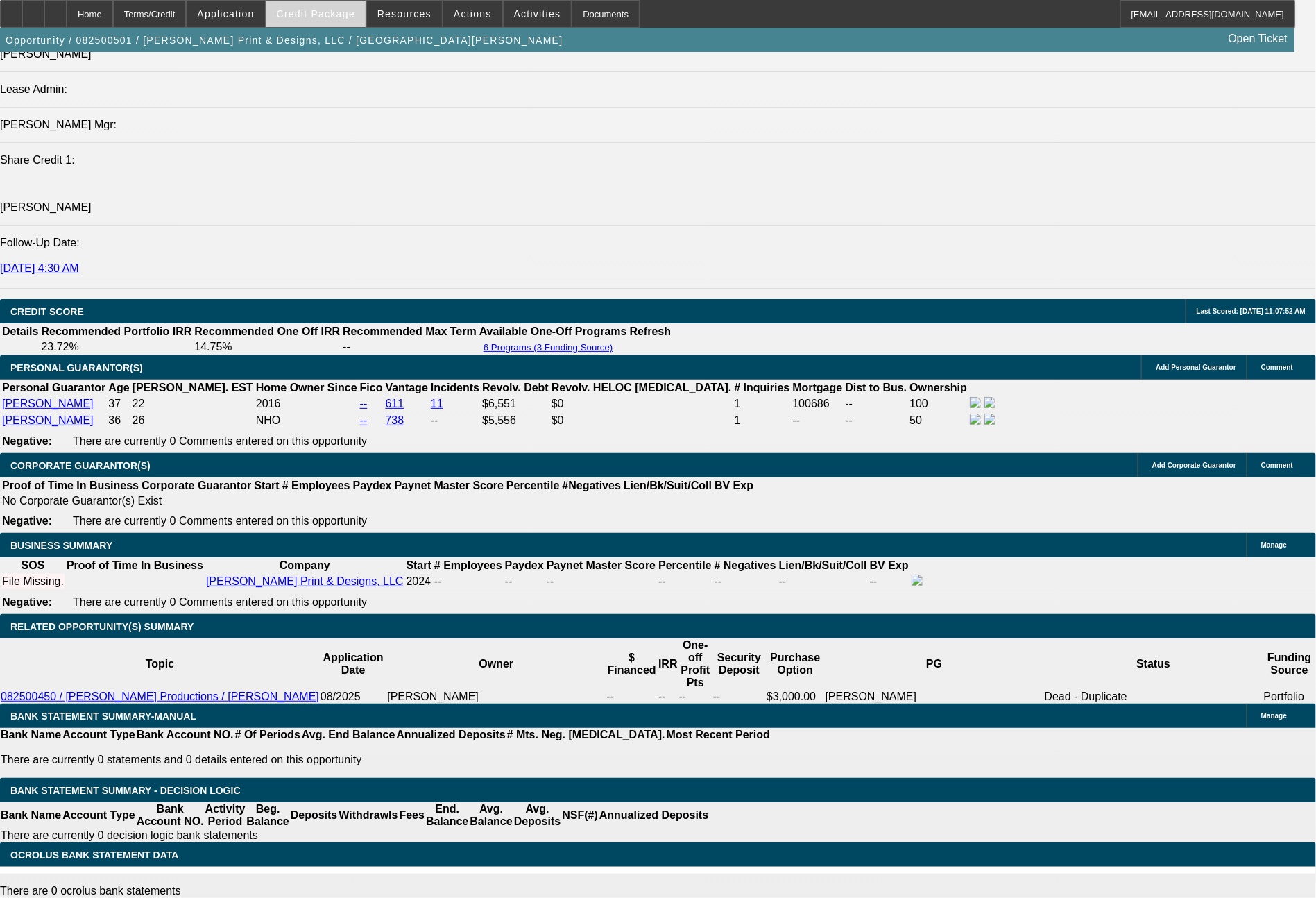
click at [351, 18] on span "Credit Package" at bounding box center [315, 14] width 79 height 11
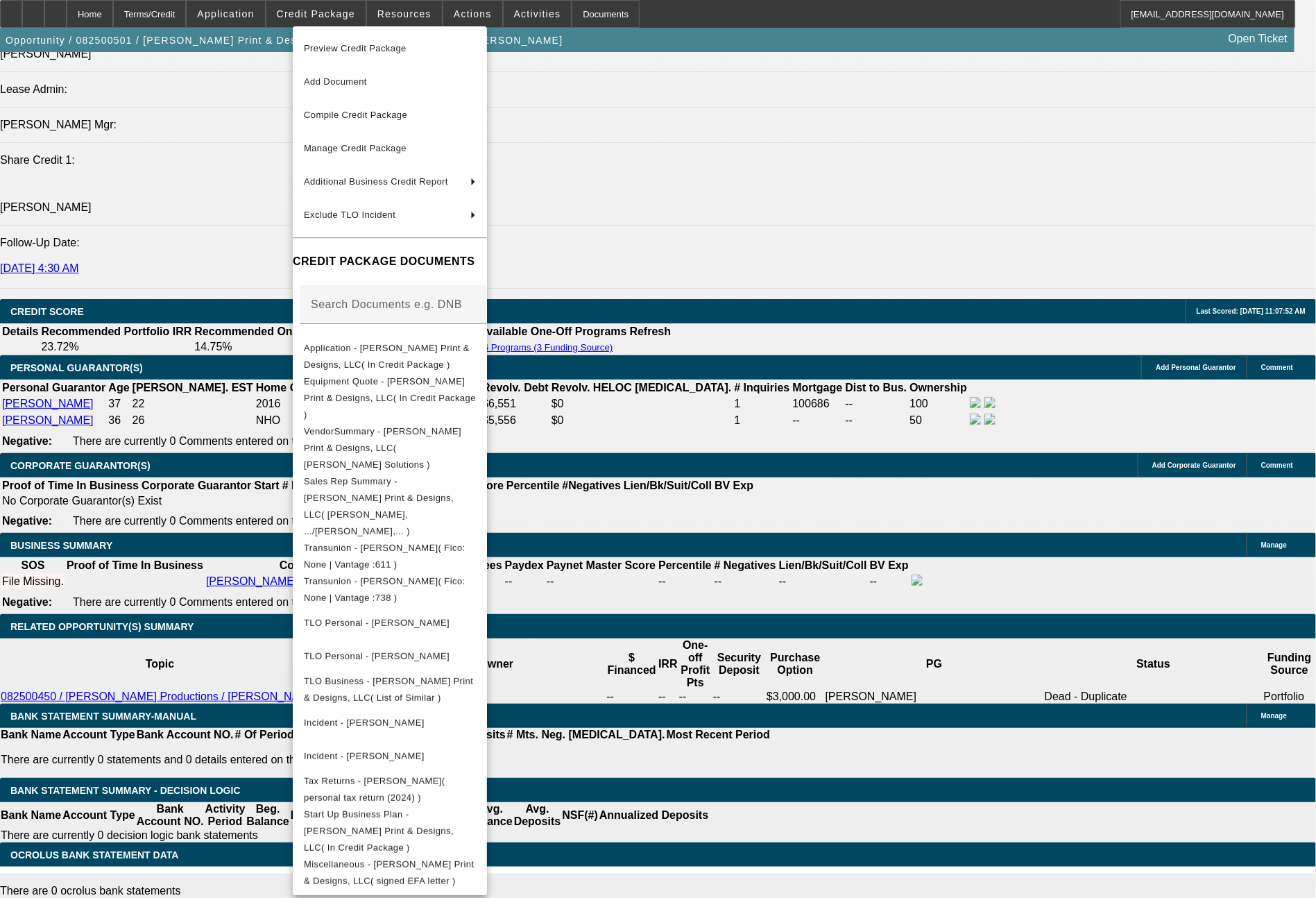
click at [1012, 727] on div at bounding box center [658, 449] width 1316 height 898
